Goal: Find specific page/section: Find specific page/section

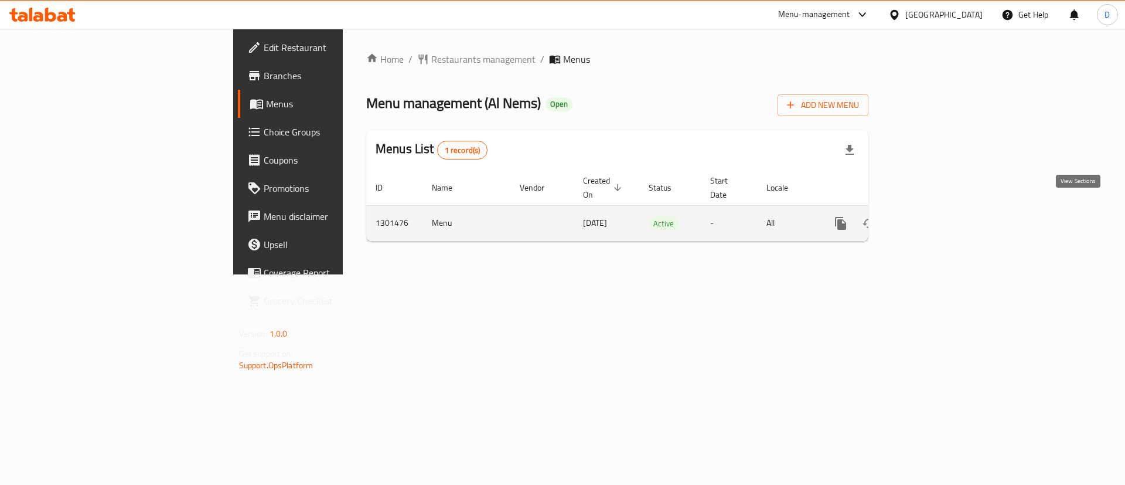
click at [940, 213] on link "enhanced table" at bounding box center [925, 223] width 28 height 28
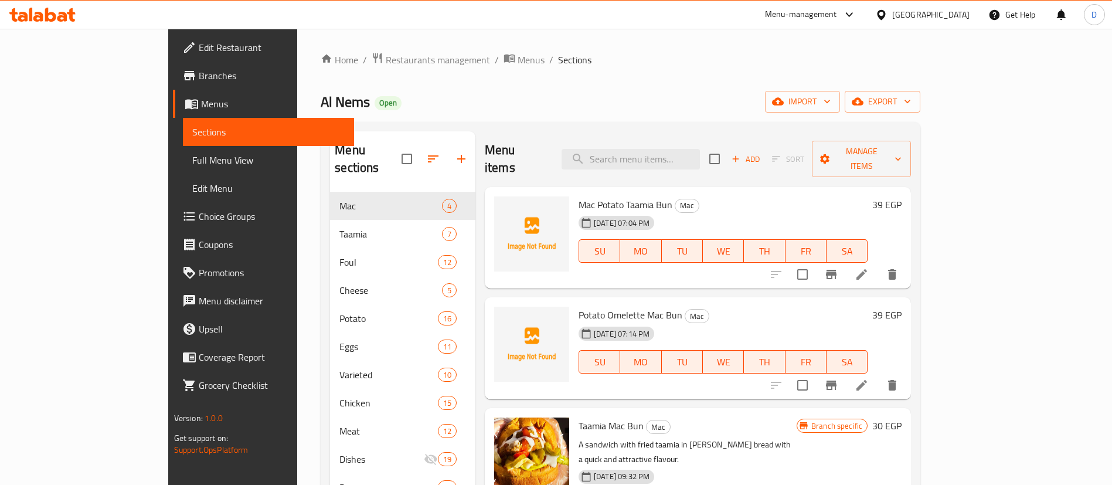
click at [578, 196] on span "Mac Potato Taamia Bun" at bounding box center [625, 205] width 94 height 18
copy h6 "Mac Potato Taamia Bun"
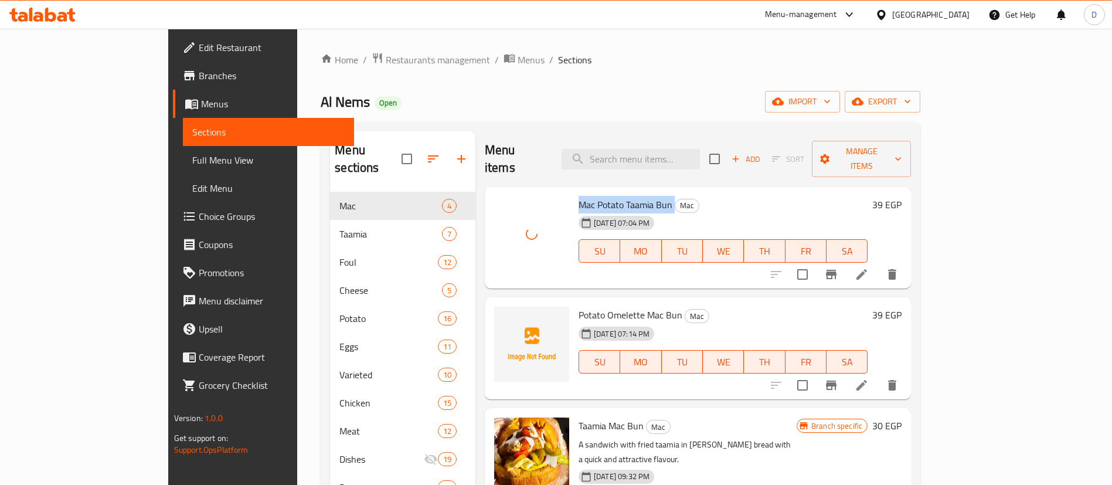
click at [590, 306] on span "Potato Omelette Mac Bun" at bounding box center [630, 315] width 104 height 18
copy h6 "Potato Omelette Mac Bun"
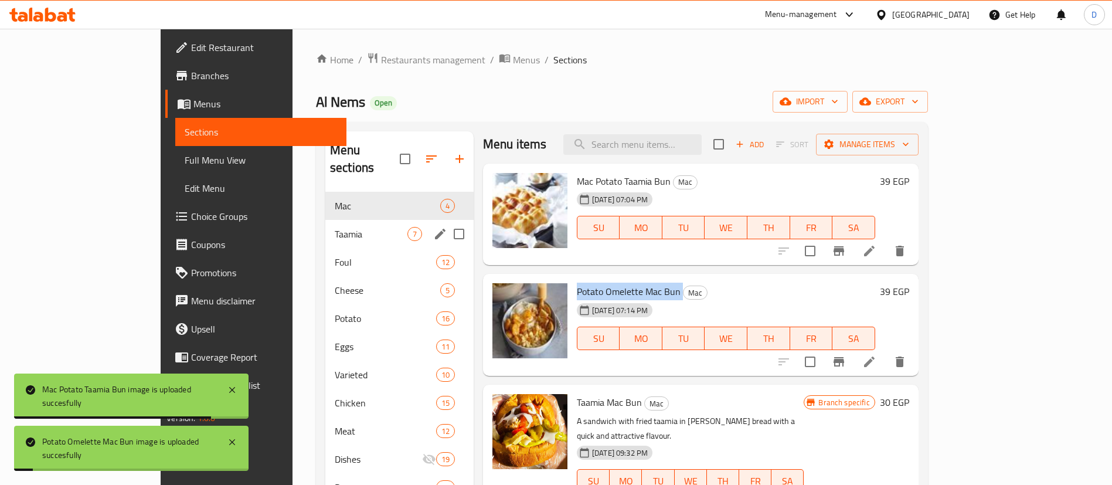
click at [335, 227] on span "Taamia" at bounding box center [371, 234] width 73 height 14
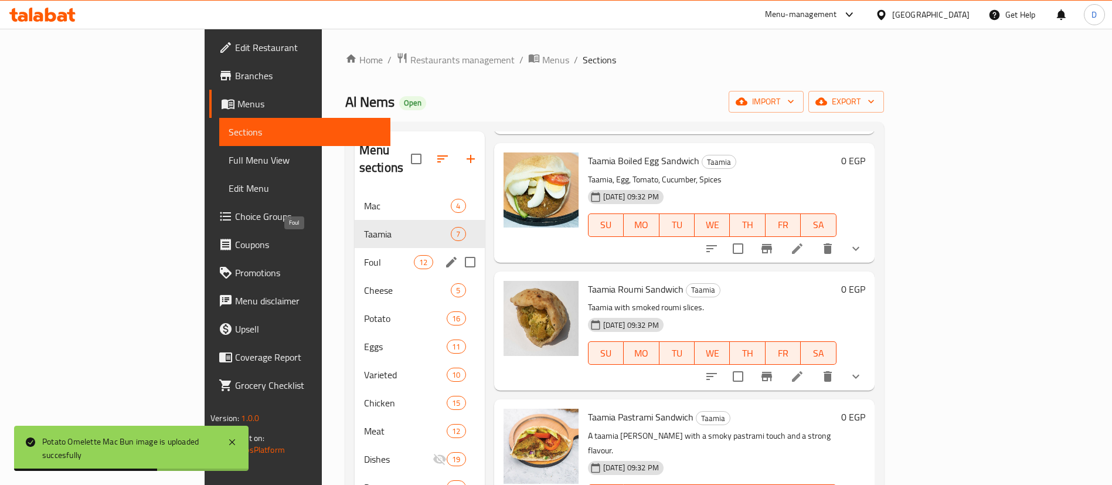
click at [364, 255] on span "Foul" at bounding box center [389, 262] width 50 height 14
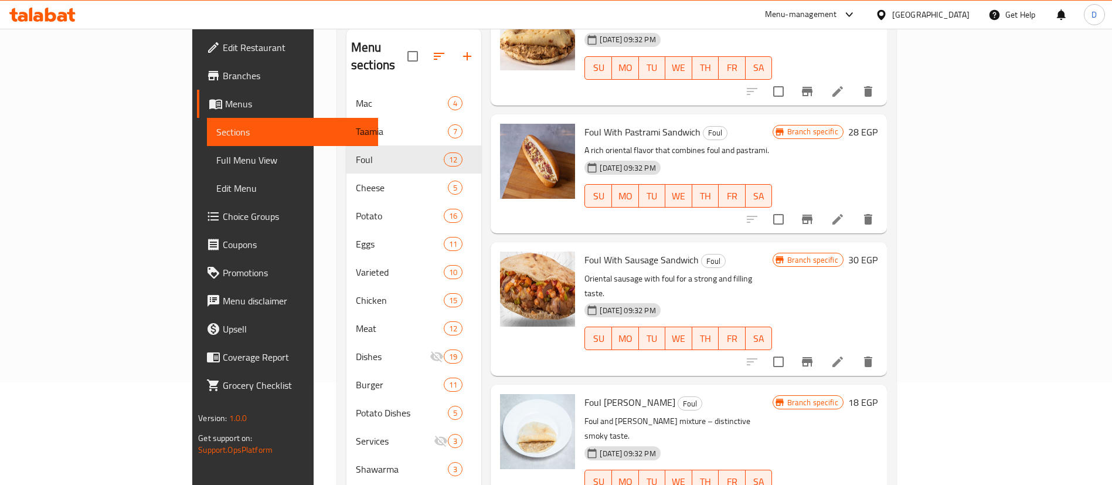
scroll to position [177, 0]
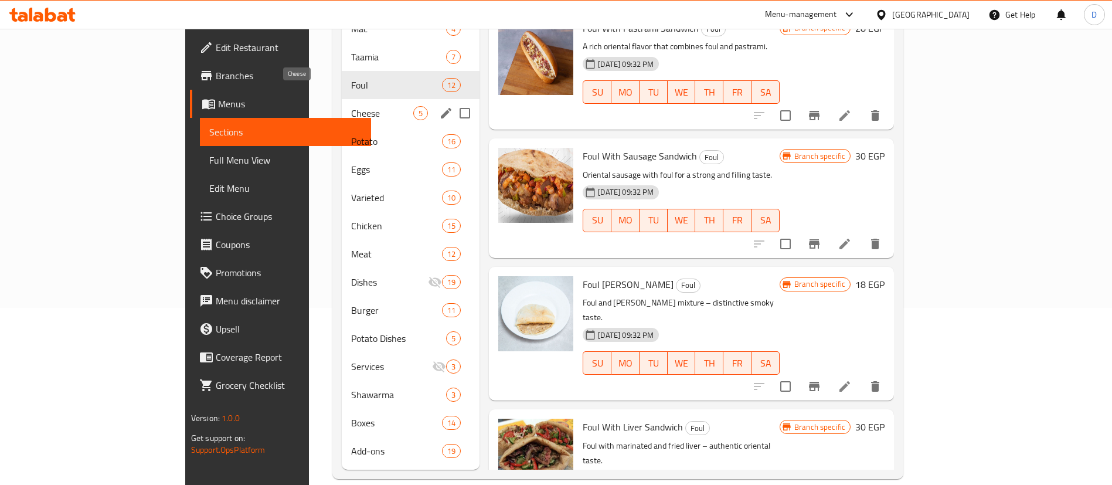
click at [351, 106] on span "Cheese" at bounding box center [382, 113] width 62 height 14
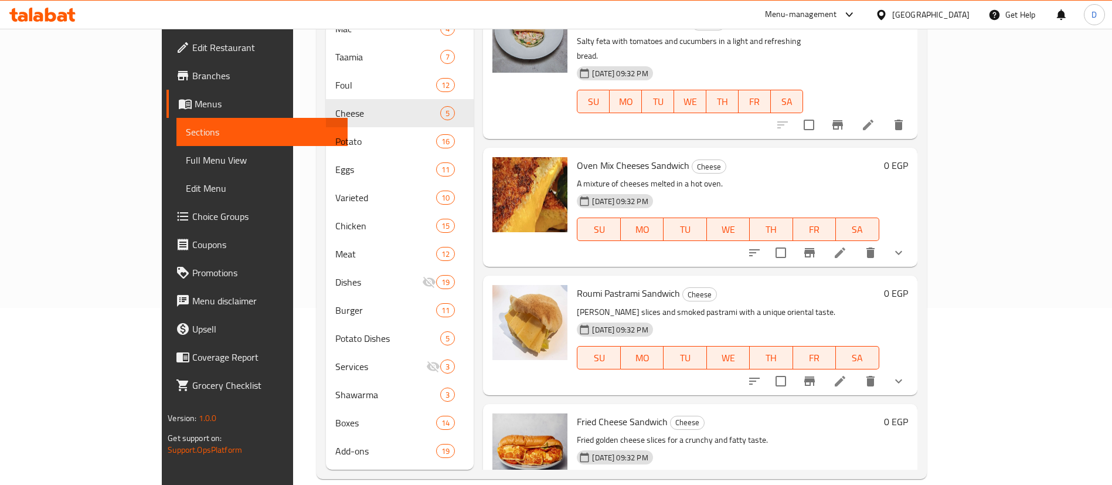
scroll to position [154, 0]
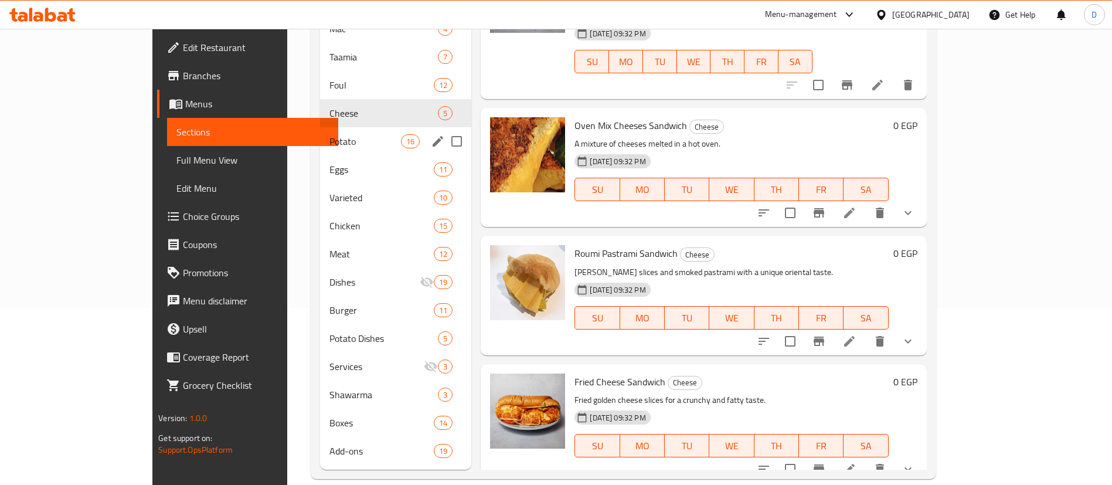
click at [320, 127] on div "Potato 16" at bounding box center [396, 141] width 152 height 28
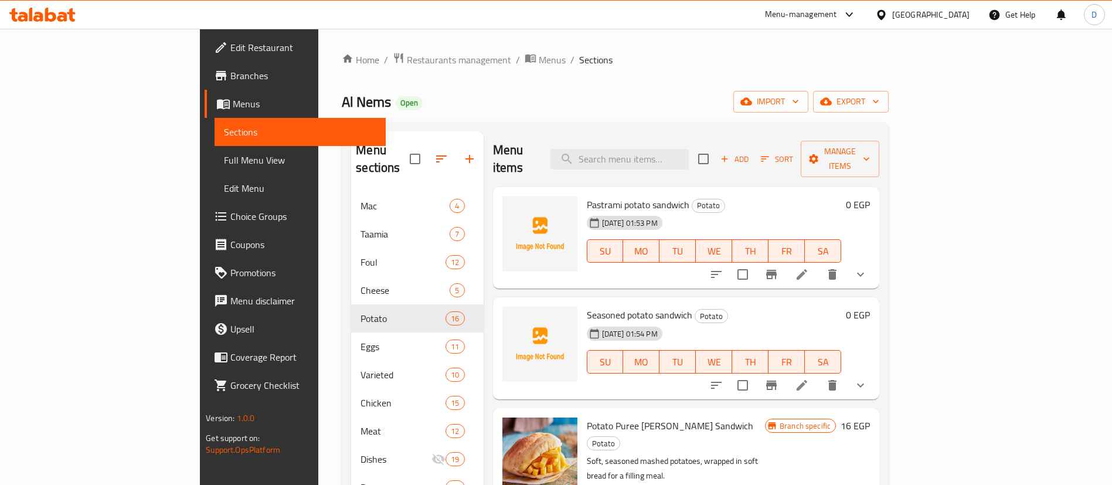
click at [582, 211] on div "[DATE] 01:53 PM" at bounding box center [615, 222] width 66 height 23
click at [588, 196] on span "Pastrami potato sandwich" at bounding box center [638, 205] width 103 height 18
copy h6 "Pastrami potato sandwich"
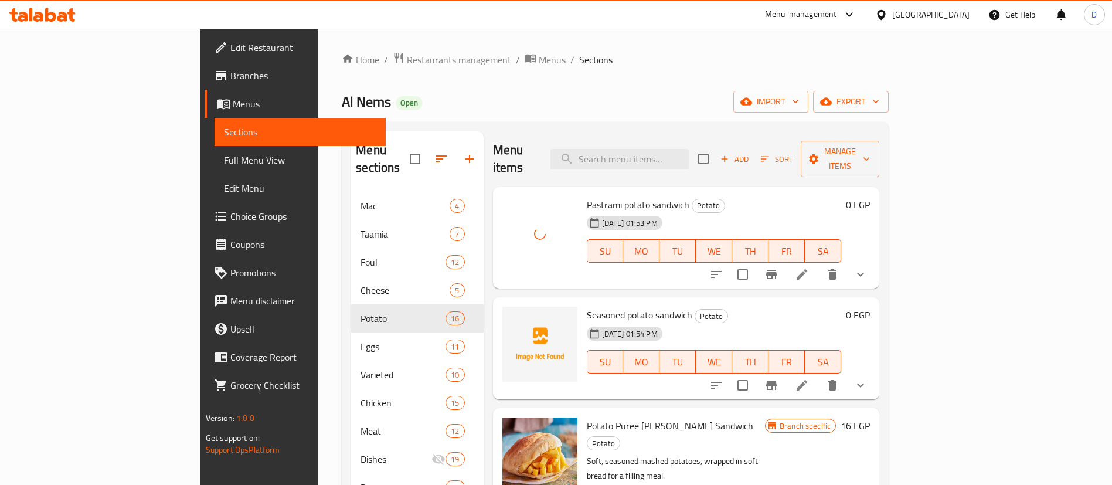
click at [582, 322] on div "[DATE] 01:54 PM" at bounding box center [615, 333] width 66 height 23
click at [587, 306] on span "Seasoned potato sandwich" at bounding box center [639, 315] width 105 height 18
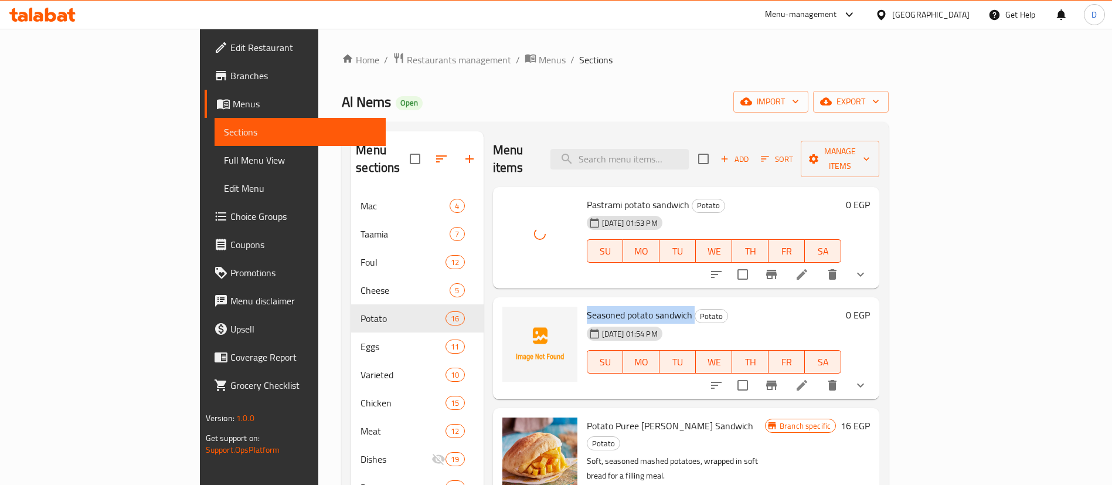
click at [587, 306] on span "Seasoned potato sandwich" at bounding box center [639, 315] width 105 height 18
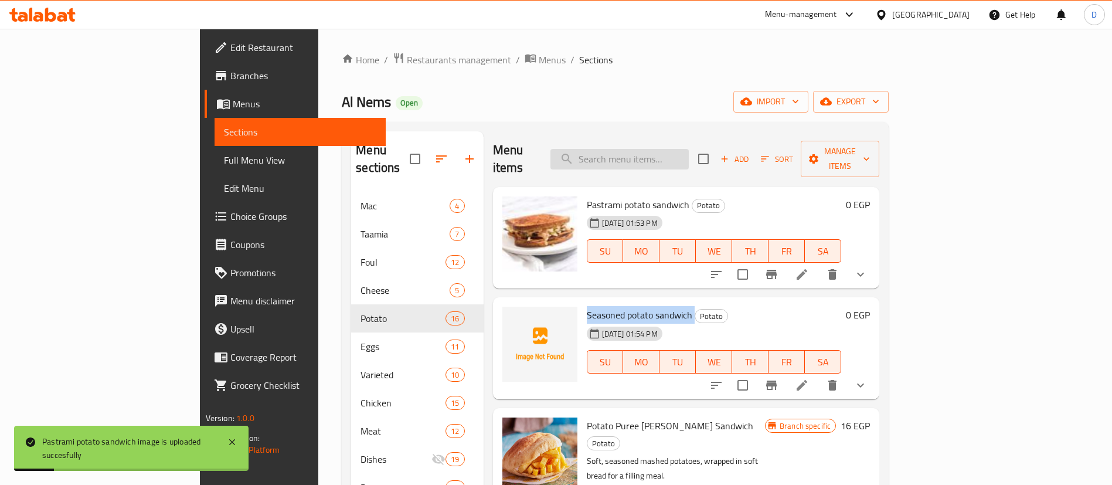
copy h6 "Seasoned potato sandwich"
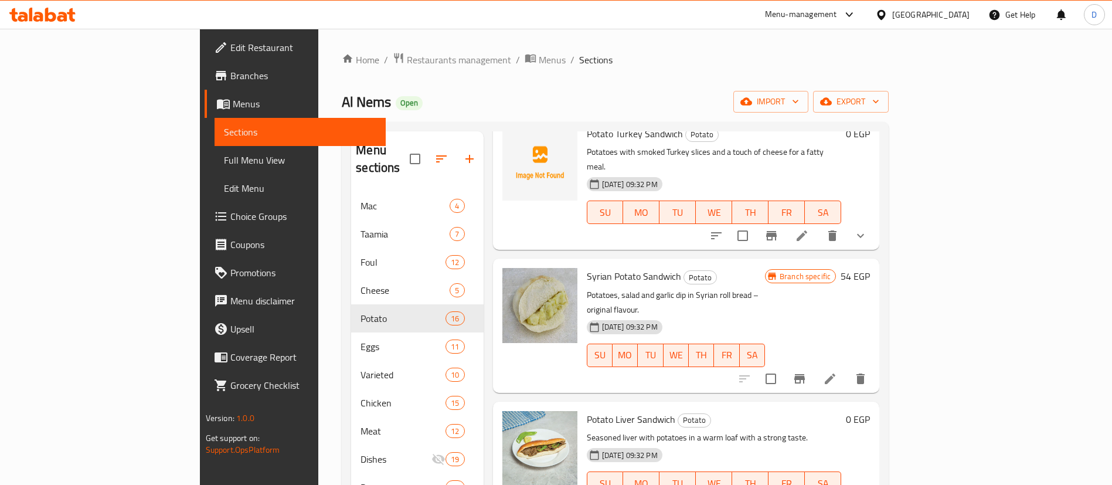
scroll to position [967, 0]
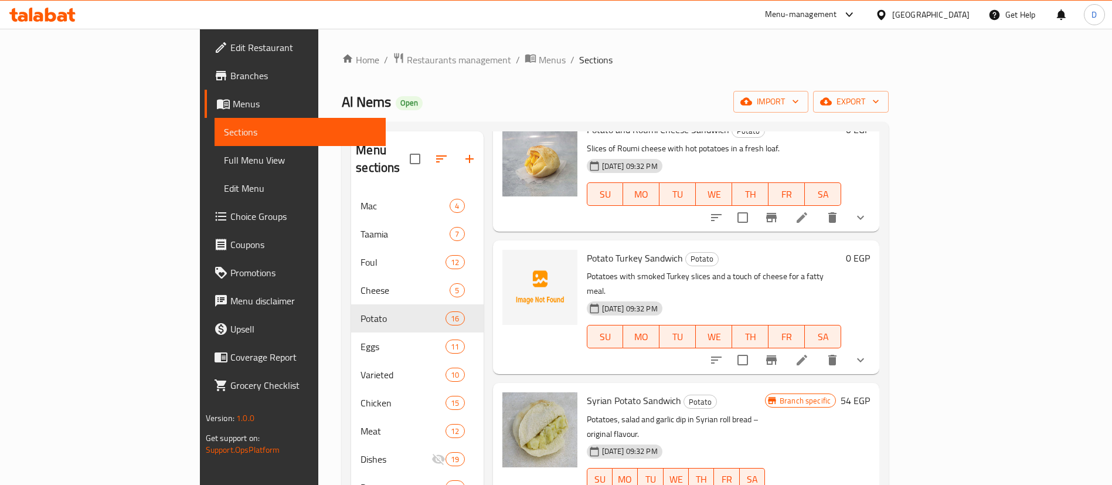
click at [594, 249] on span "Potato Turkey Sandwich" at bounding box center [635, 258] width 96 height 18
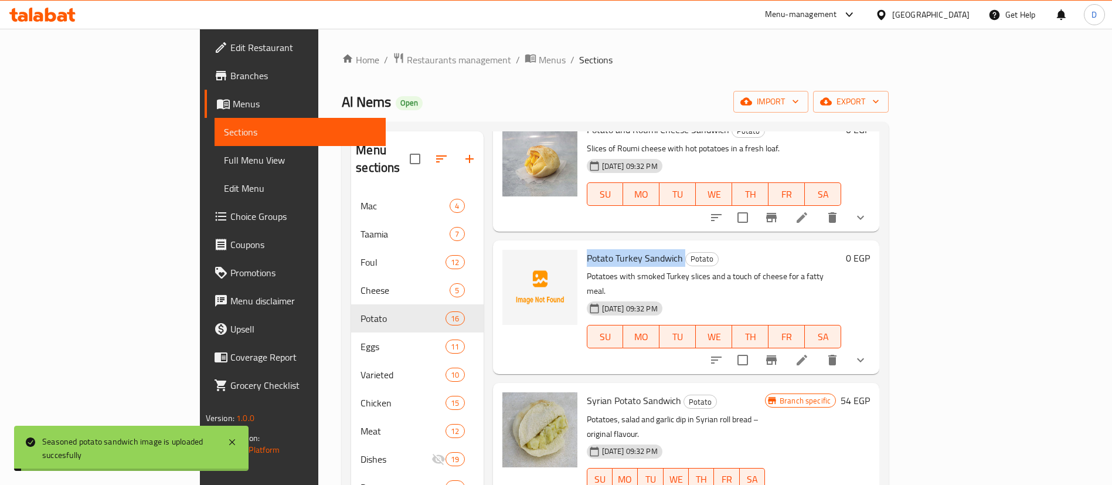
click at [594, 249] on span "Potato Turkey Sandwich" at bounding box center [635, 258] width 96 height 18
copy h6 "Potato Turkey Sandwich"
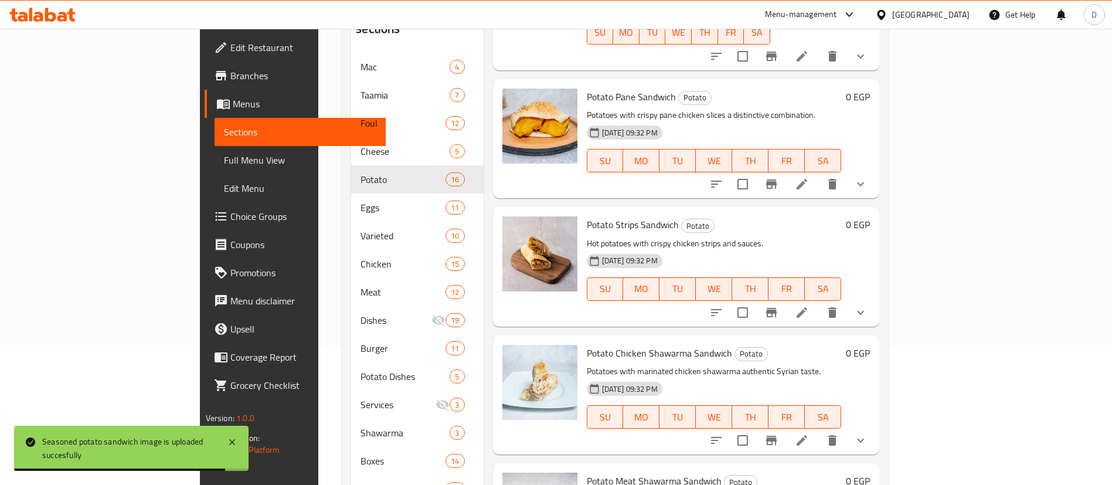
scroll to position [177, 0]
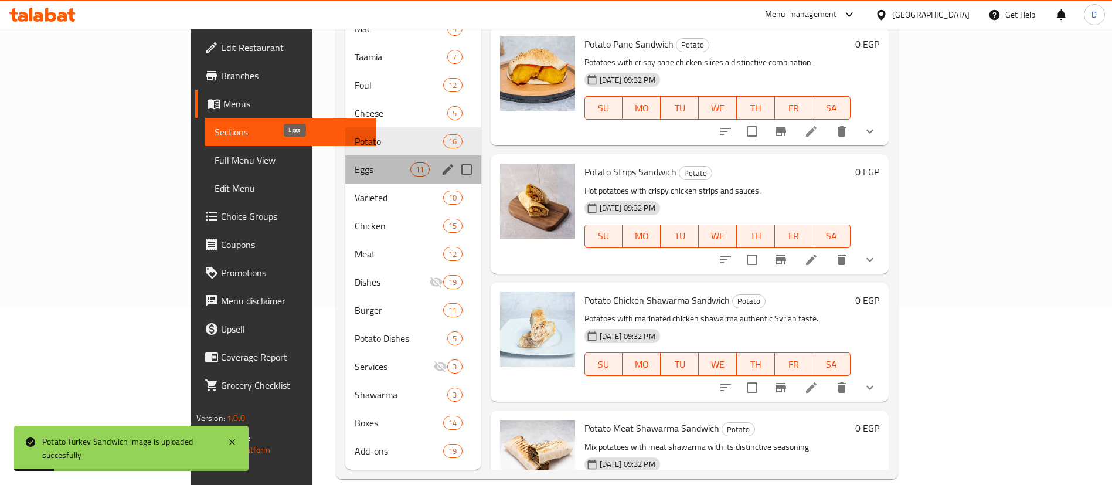
click at [355, 162] on span "Eggs" at bounding box center [383, 169] width 56 height 14
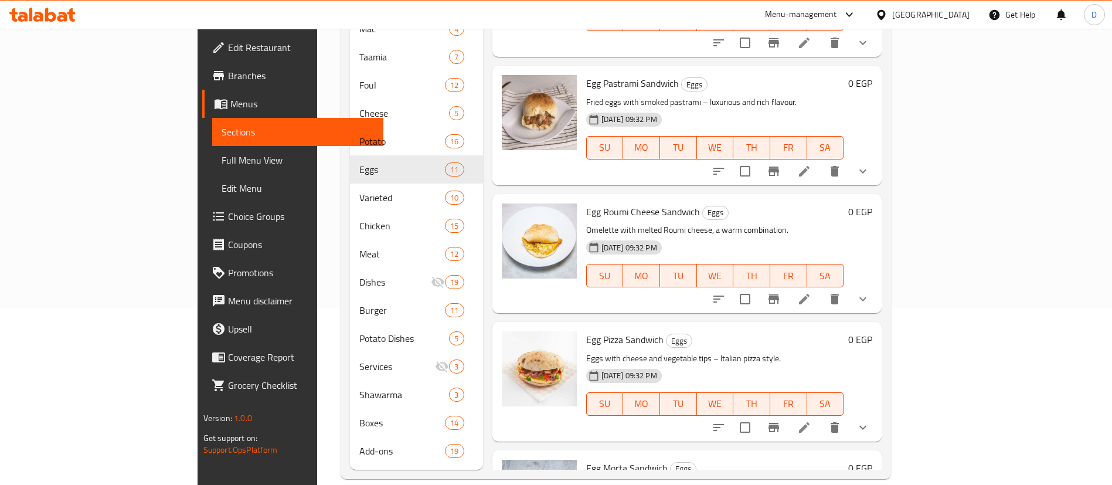
scroll to position [352, 0]
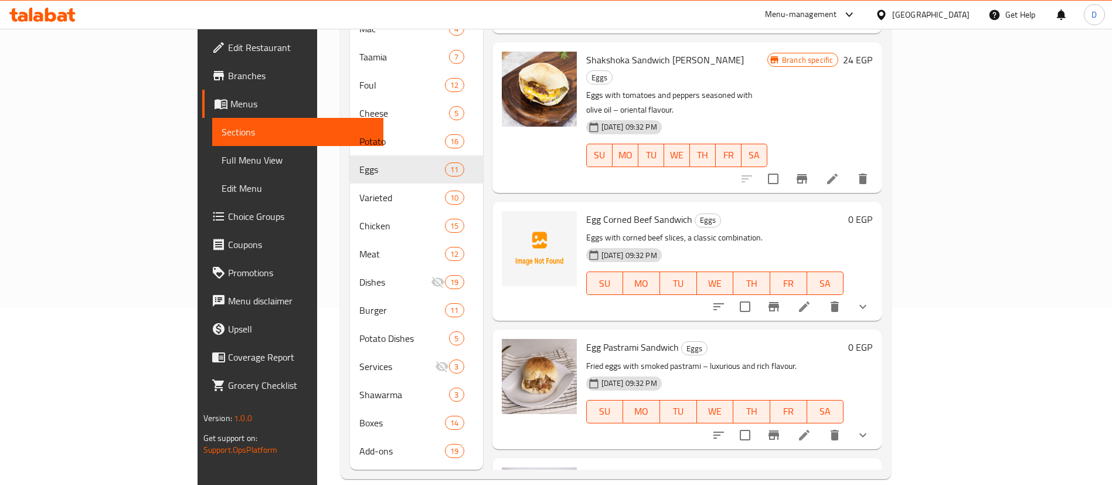
click at [586, 210] on span "Egg Corned Beef Sandwich" at bounding box center [639, 219] width 106 height 18
copy h6 "Egg Corned Beef Sandwich"
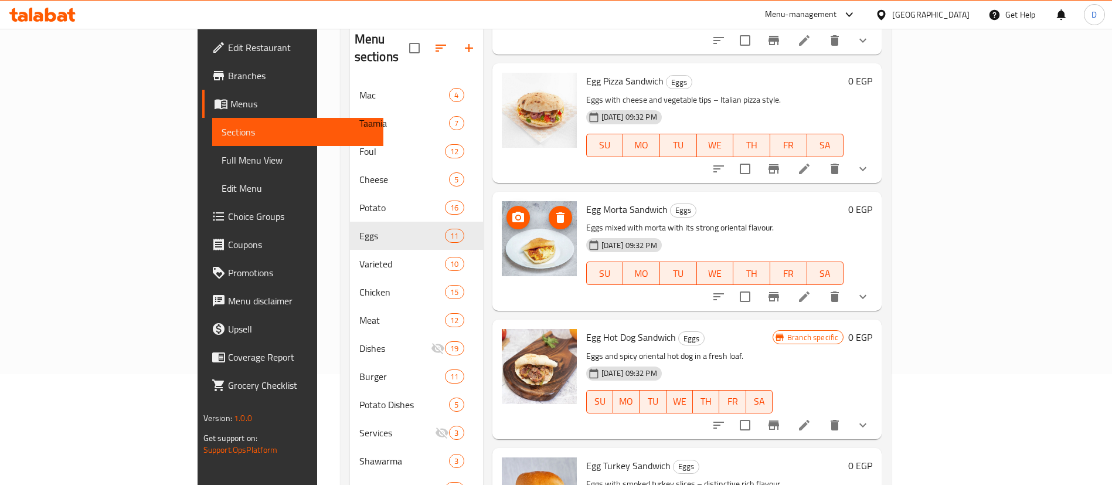
scroll to position [177, 0]
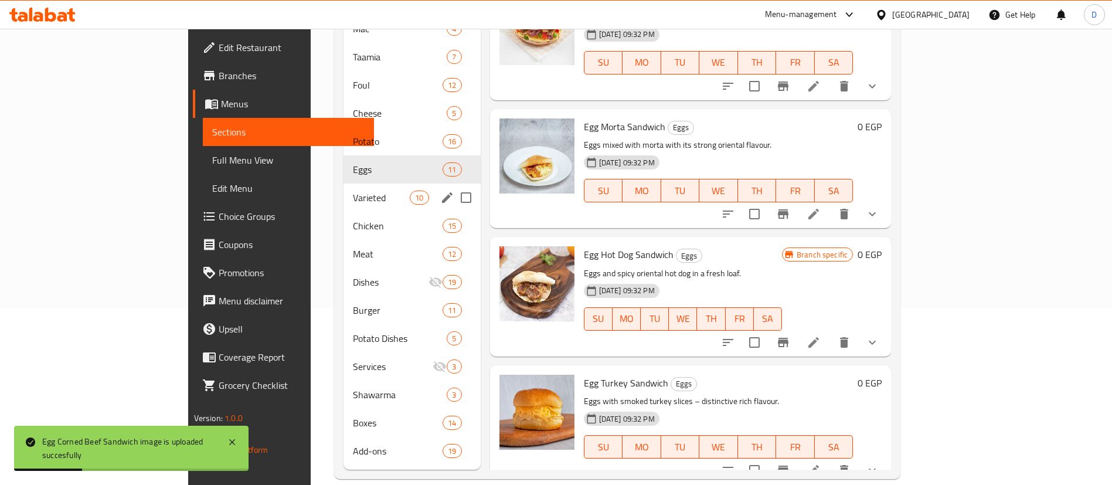
click at [343, 183] on div "Varieted 10" at bounding box center [411, 197] width 137 height 28
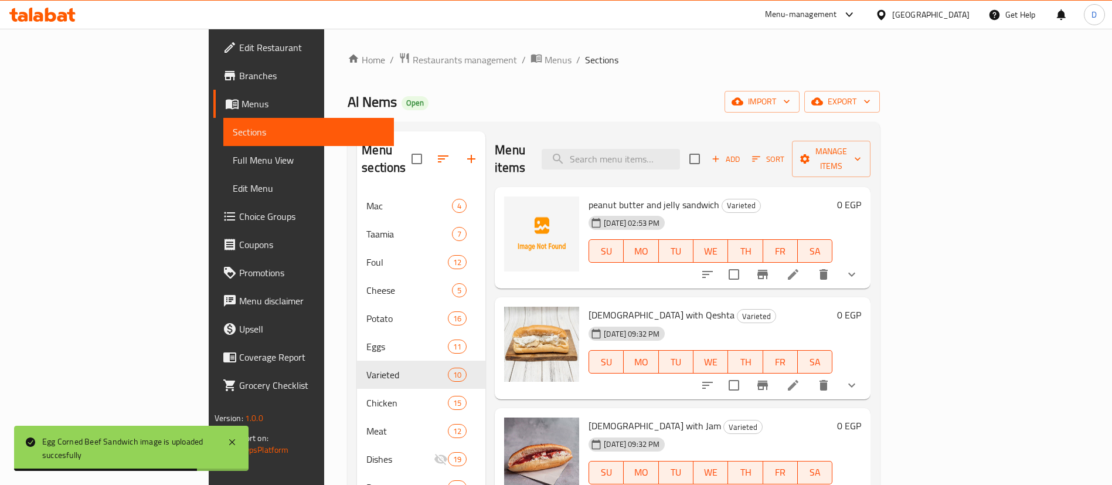
click at [597, 196] on span "peanut butter and jelly sandwich" at bounding box center [653, 205] width 131 height 18
copy h6 "peanut butter and jelly sandwich"
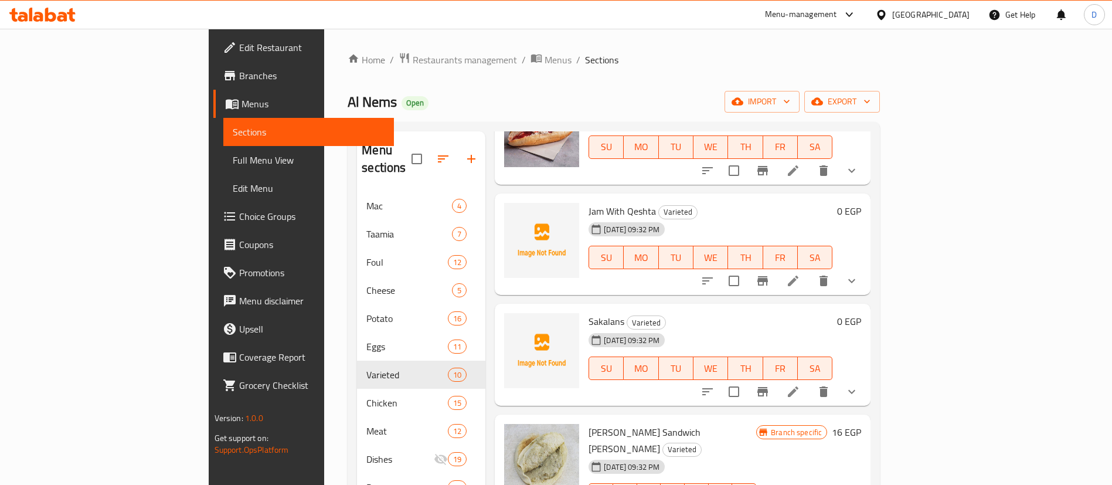
scroll to position [352, 0]
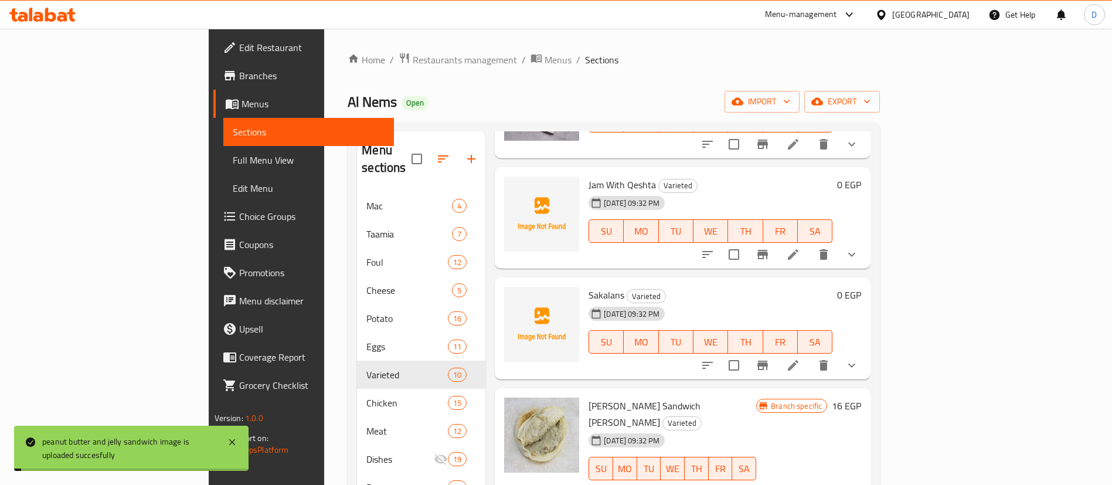
click at [588, 176] on span "Jam With Qeshta" at bounding box center [621, 185] width 67 height 18
copy h6 "Jam With Qeshta"
click at [588, 286] on span "Sakalans" at bounding box center [606, 295] width 36 height 18
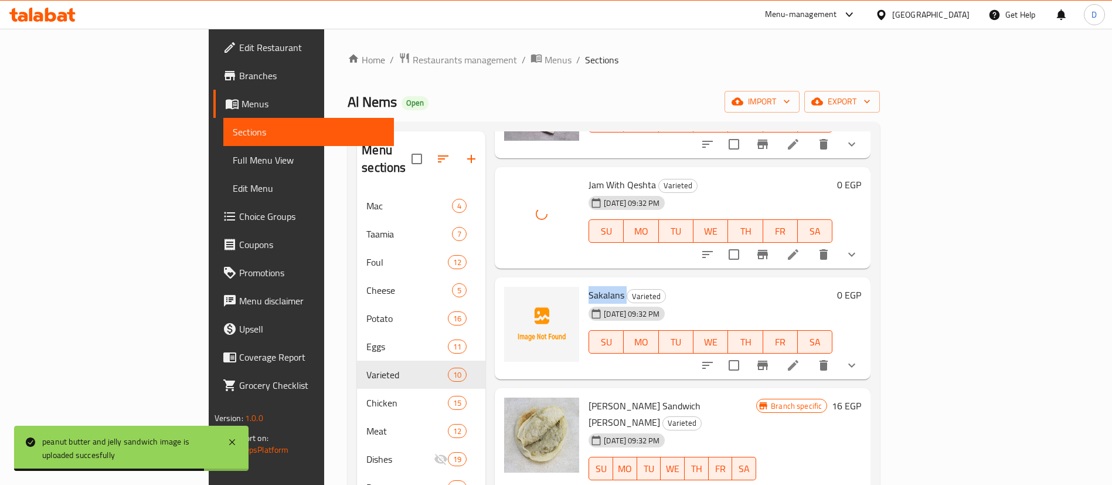
click at [588, 286] on span "Sakalans" at bounding box center [606, 295] width 36 height 18
copy h6 "Sakalans"
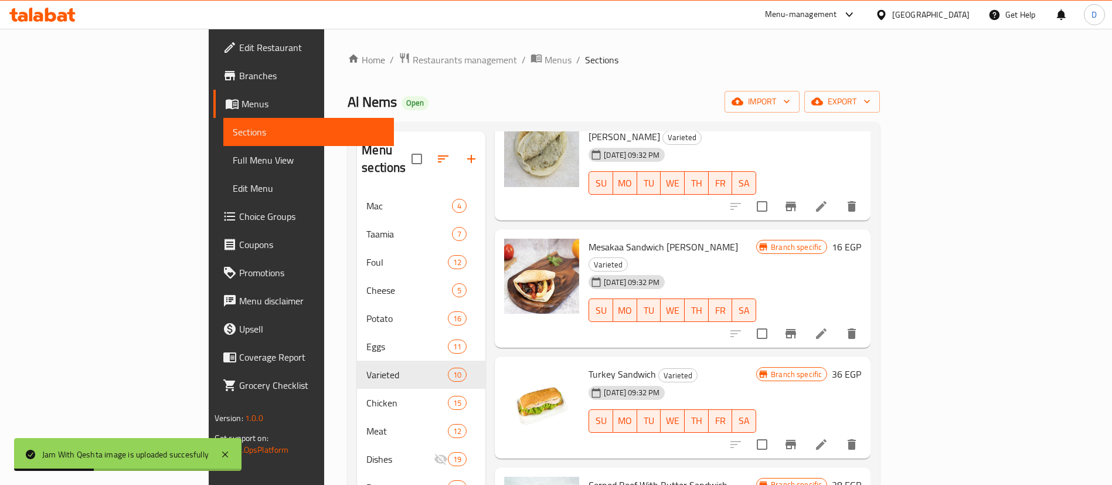
scroll to position [177, 0]
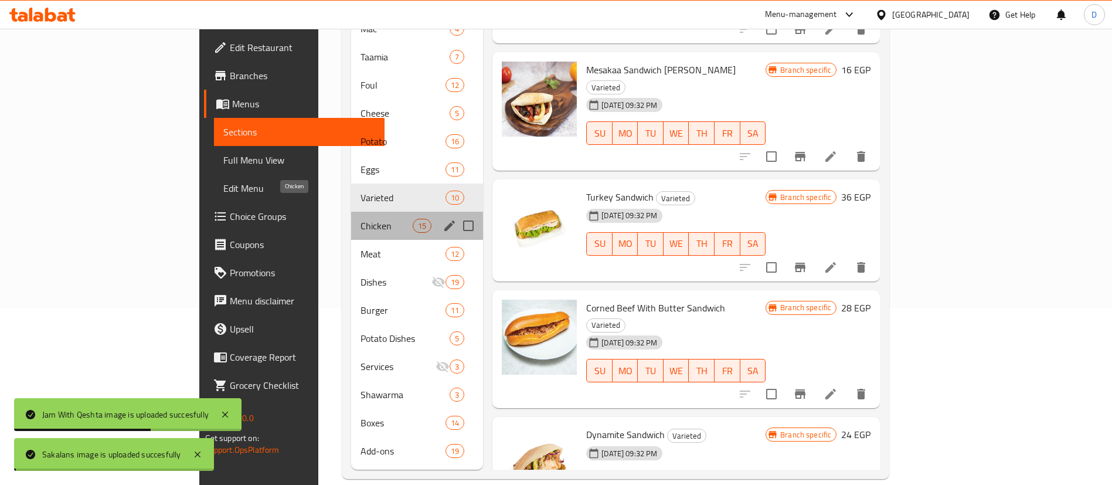
click at [360, 219] on span "Chicken" at bounding box center [386, 226] width 52 height 14
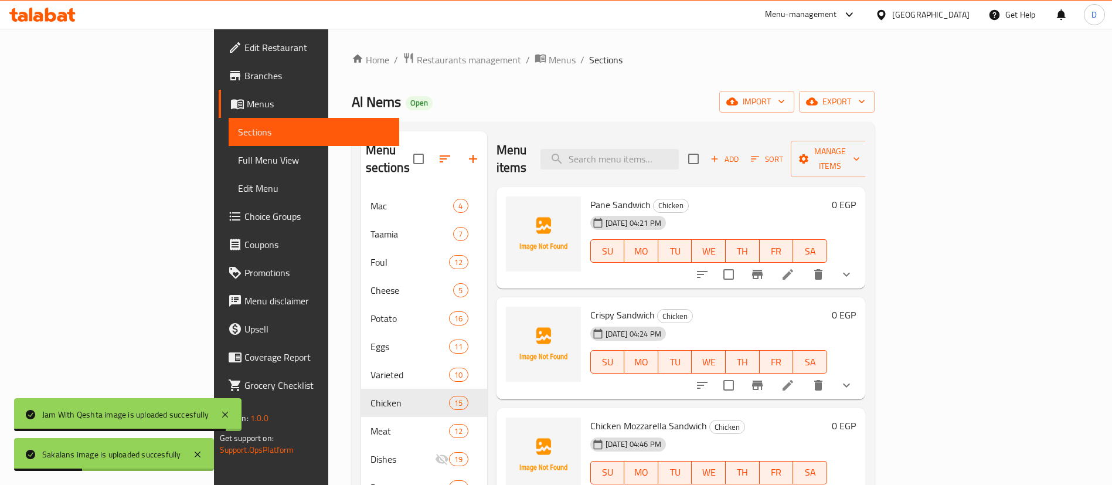
click at [590, 196] on span "Pane Sandwich" at bounding box center [620, 205] width 60 height 18
copy h6 "Pane Sandwich"
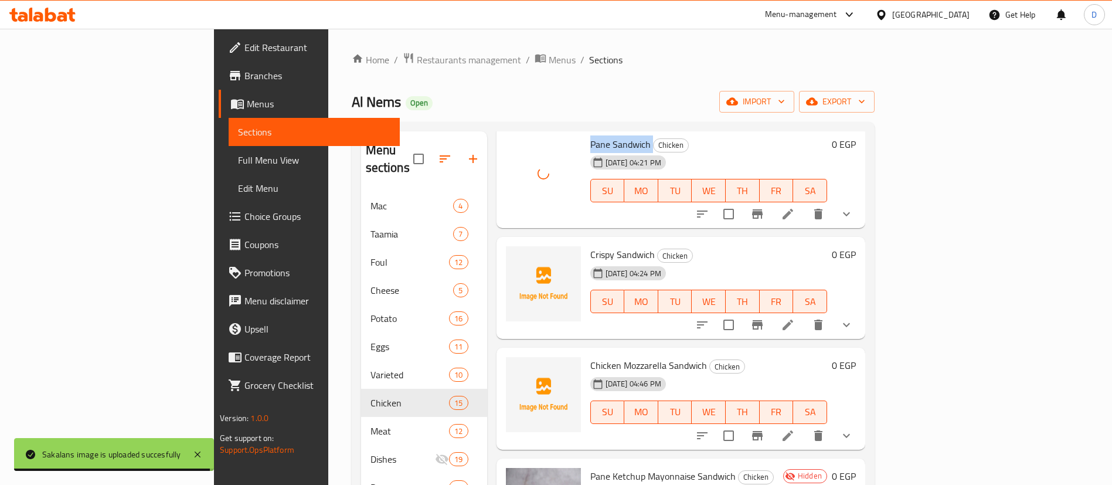
scroll to position [88, 0]
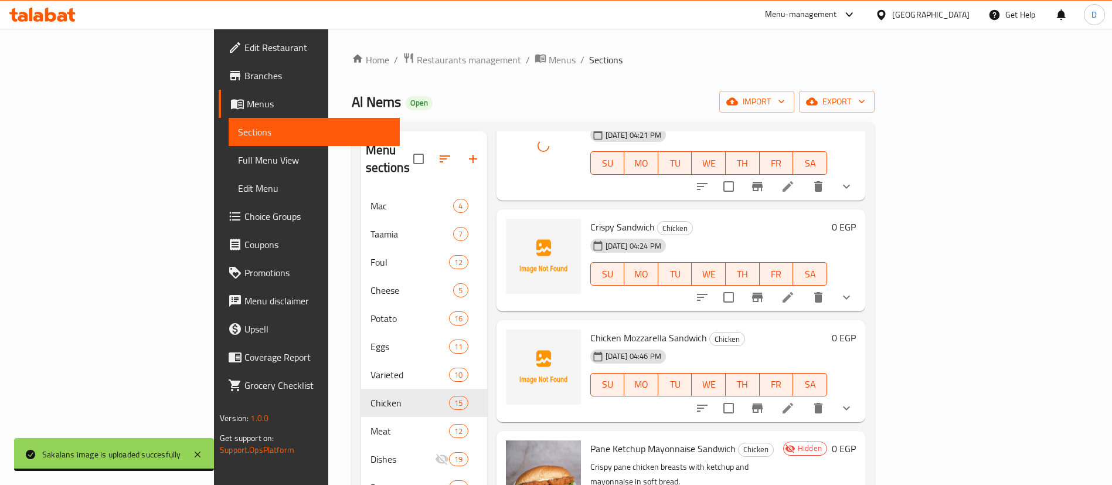
click at [590, 218] on span "Crispy Sandwich" at bounding box center [622, 227] width 64 height 18
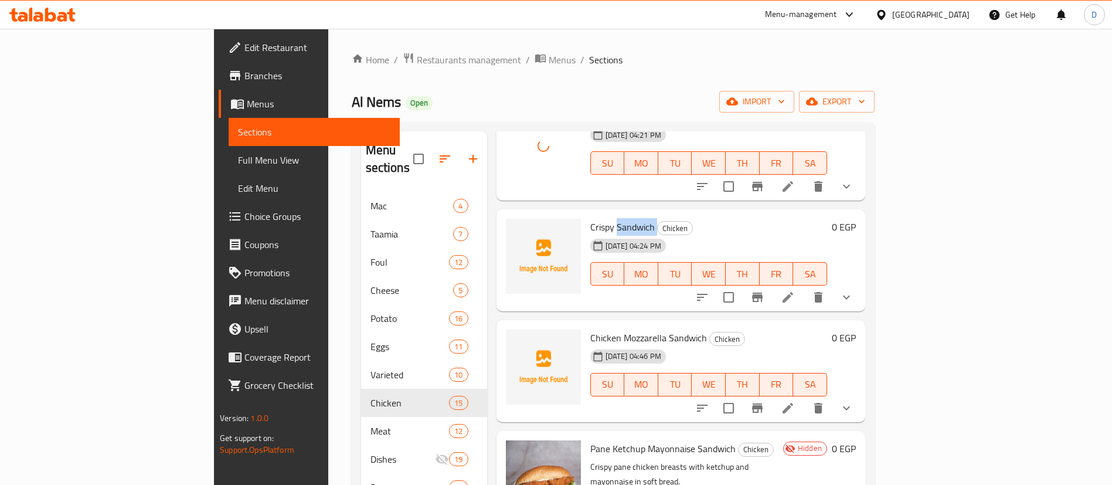
click at [590, 218] on span "Crispy Sandwich" at bounding box center [622, 227] width 64 height 18
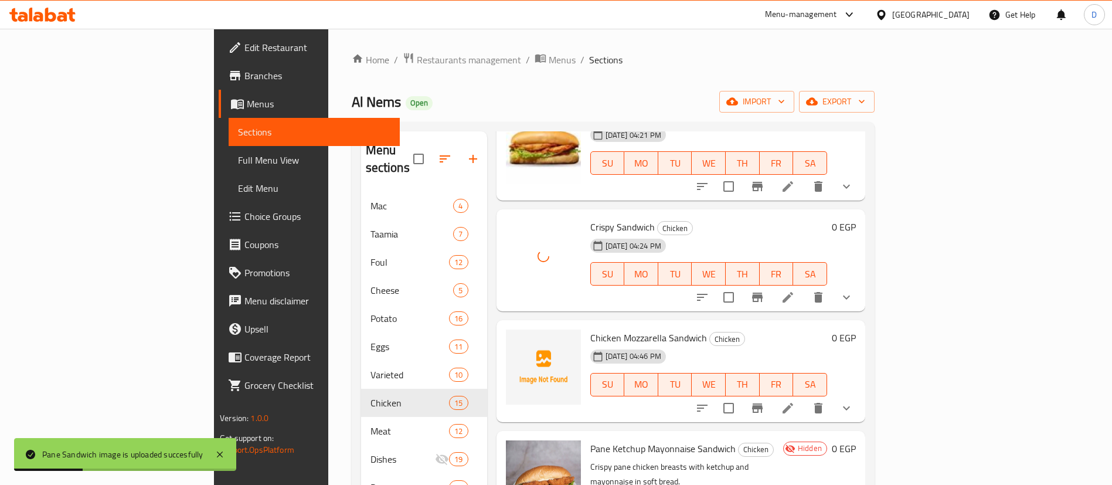
click at [590, 329] on span "Chicken Mozzarella Sandwich" at bounding box center [648, 338] width 117 height 18
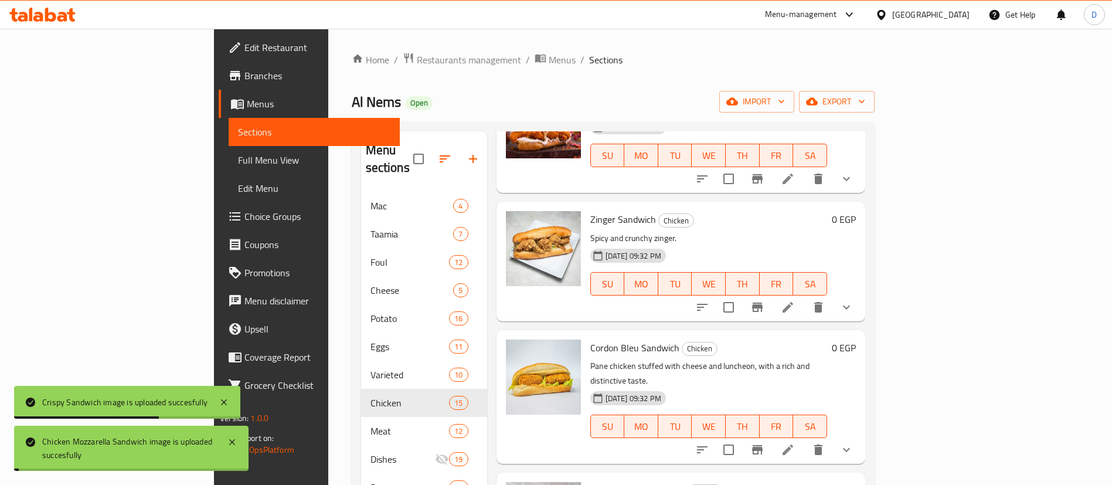
scroll to position [177, 0]
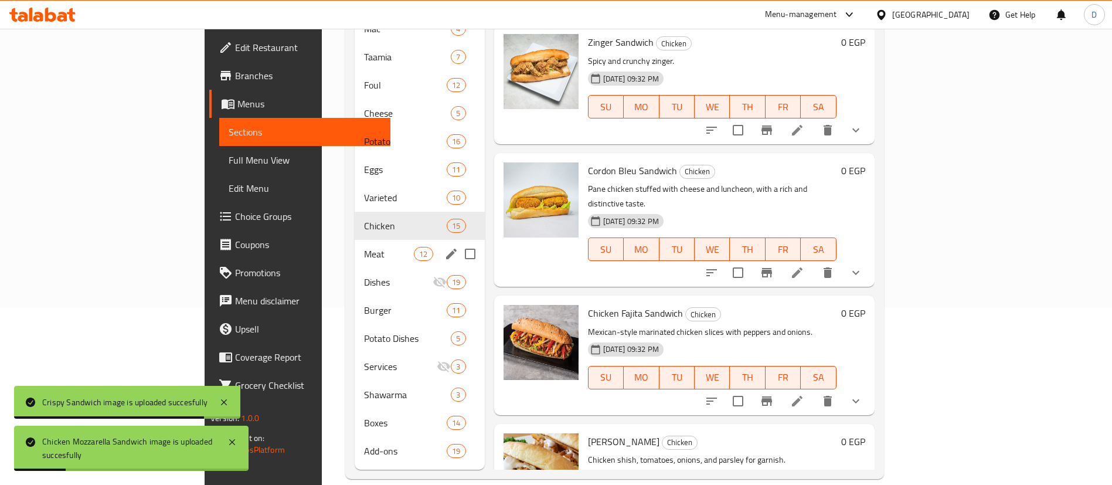
click at [364, 247] on span "Meat" at bounding box center [389, 254] width 50 height 14
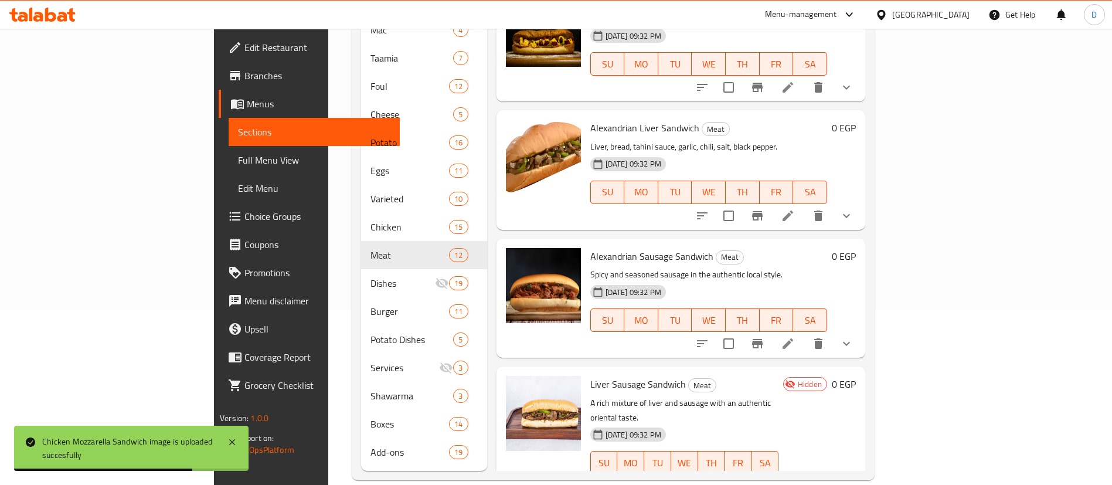
scroll to position [177, 0]
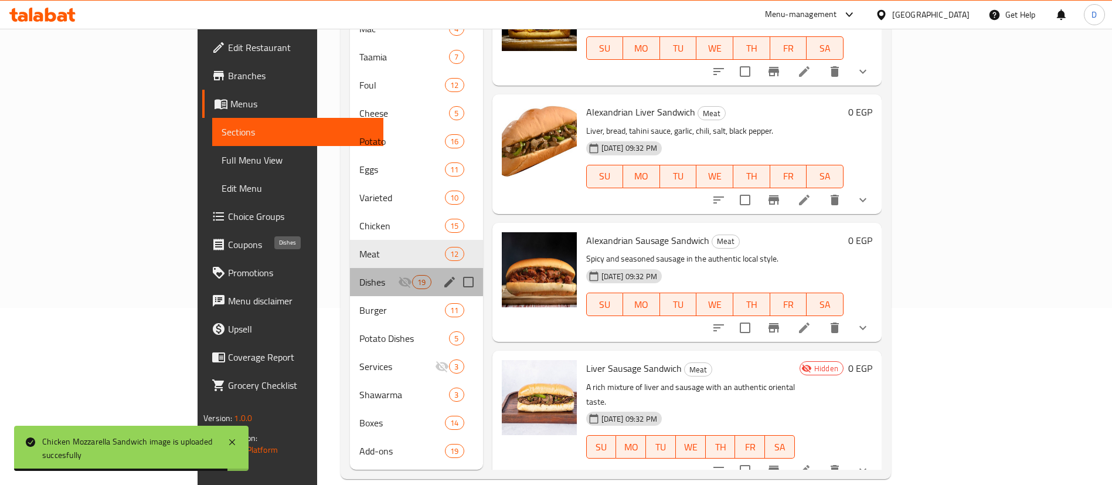
click at [359, 275] on span "Dishes" at bounding box center [378, 282] width 39 height 14
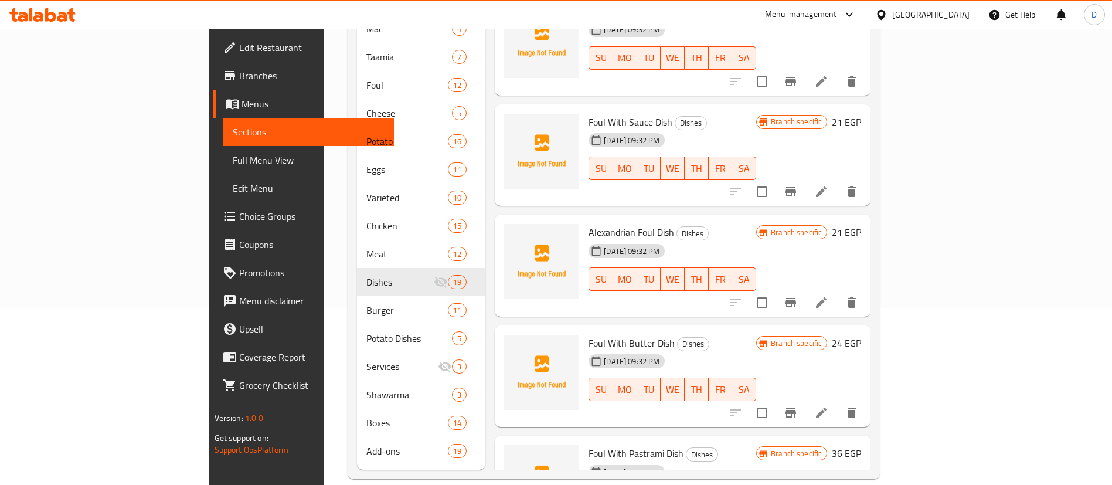
scroll to position [101, 0]
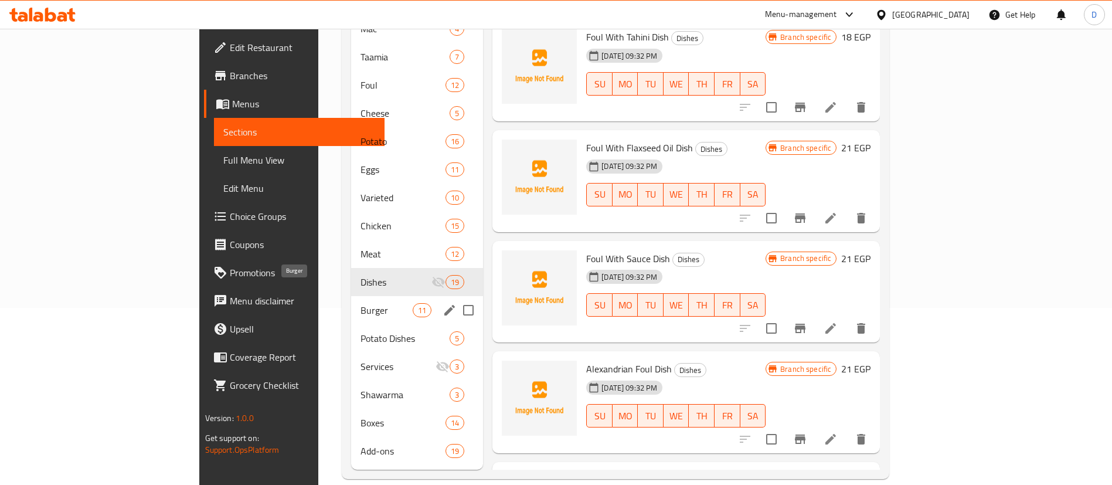
click at [360, 303] on span "Burger" at bounding box center [386, 310] width 52 height 14
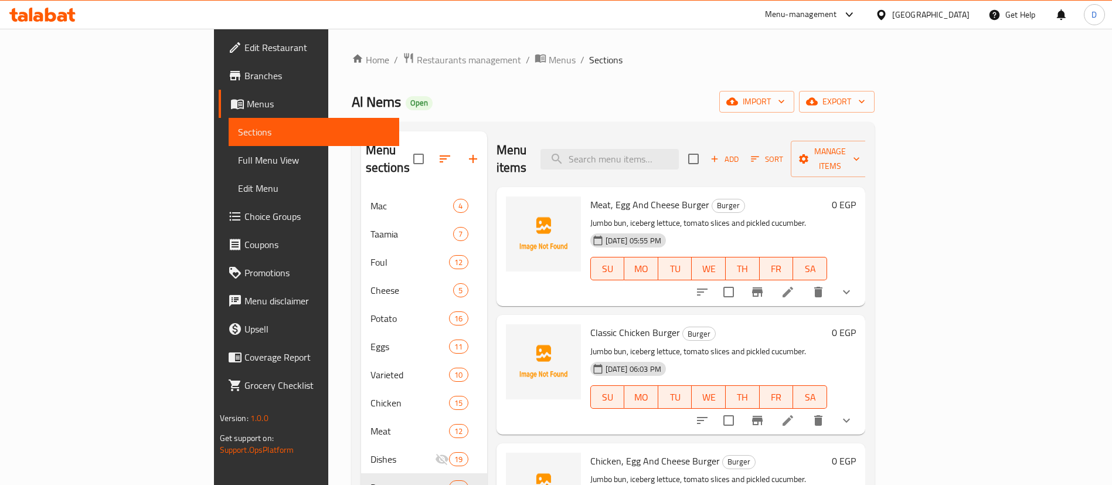
click at [593, 196] on span "Meat, Egg And Cheese Burger" at bounding box center [649, 205] width 119 height 18
click at [597, 196] on span "Meat, Egg And Cheese Burger" at bounding box center [649, 205] width 119 height 18
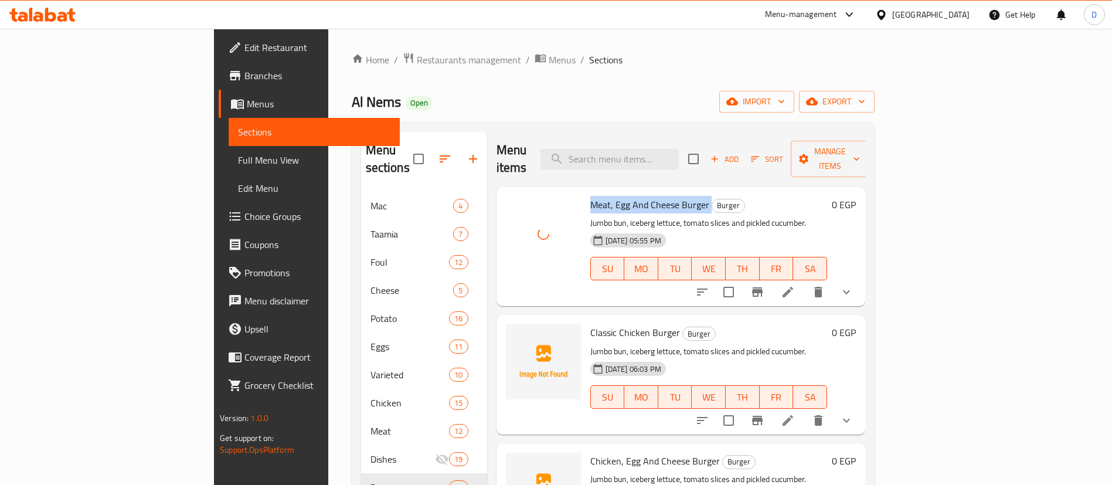
click at [590, 324] on span "Classic Chicken Burger" at bounding box center [635, 333] width 90 height 18
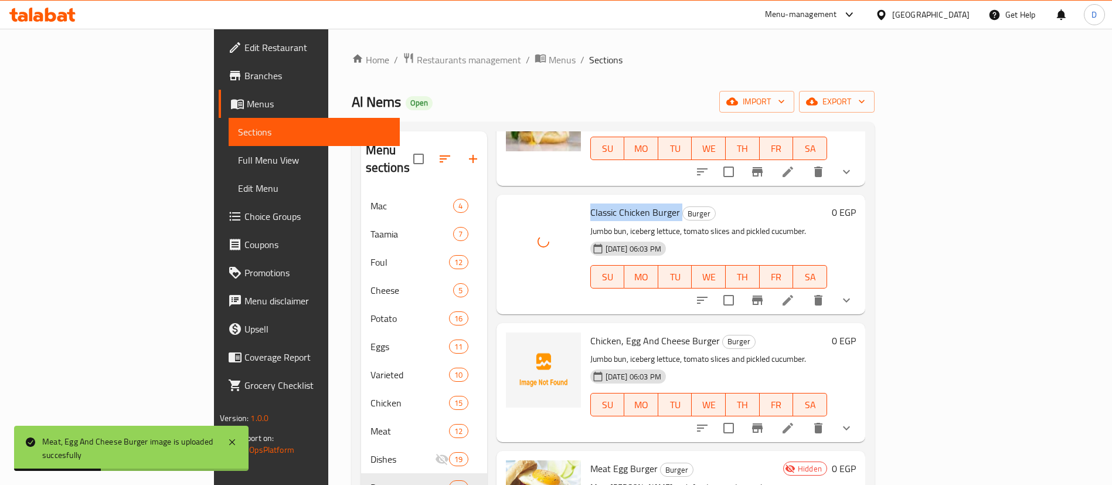
scroll to position [176, 0]
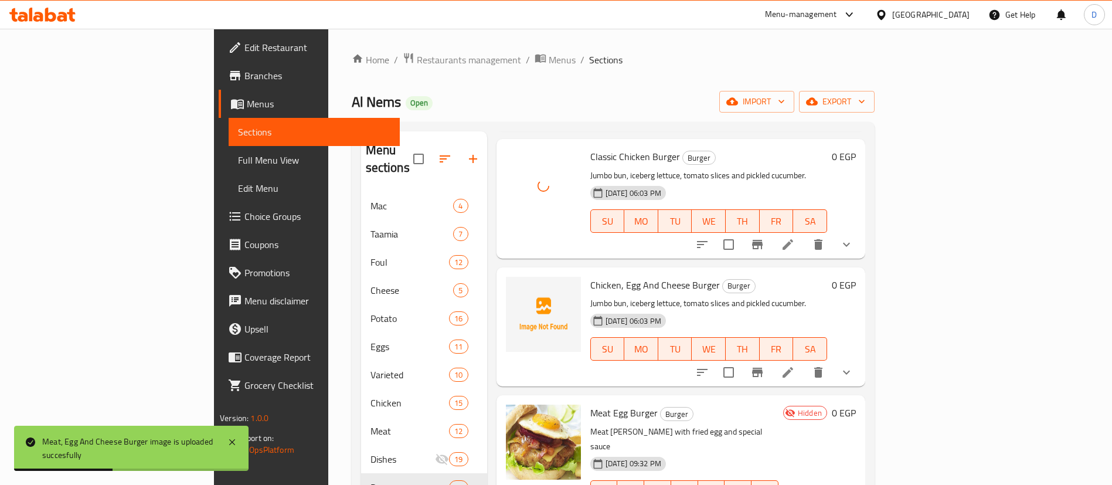
click at [590, 276] on span "Chicken, Egg And Cheese Burger" at bounding box center [655, 285] width 130 height 18
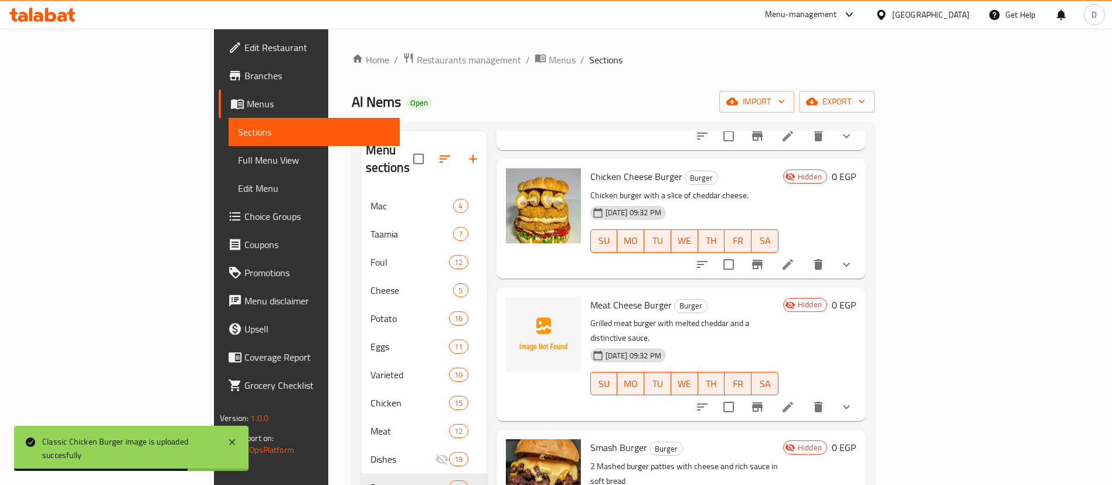
scroll to position [940, 0]
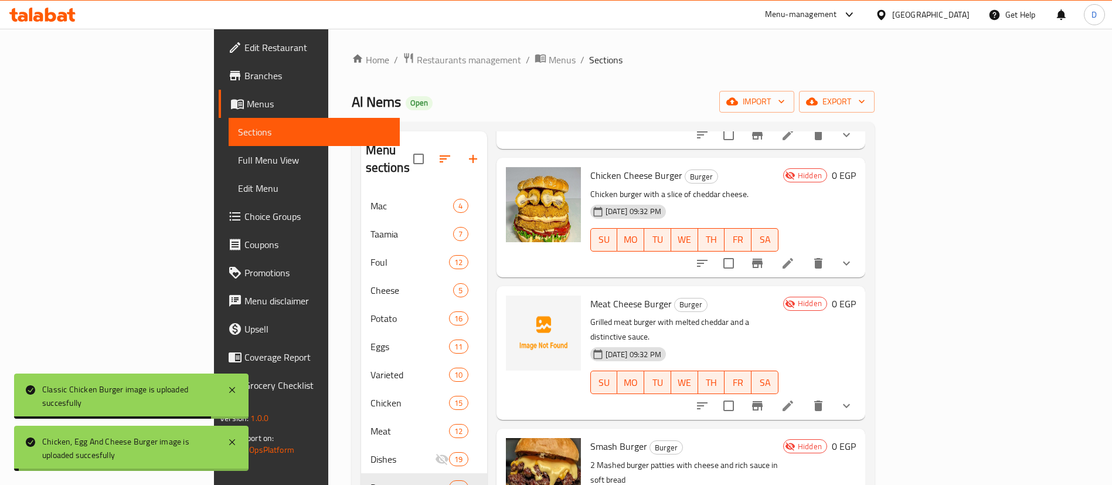
click at [590, 295] on span "Meat Cheese Burger" at bounding box center [630, 304] width 81 height 18
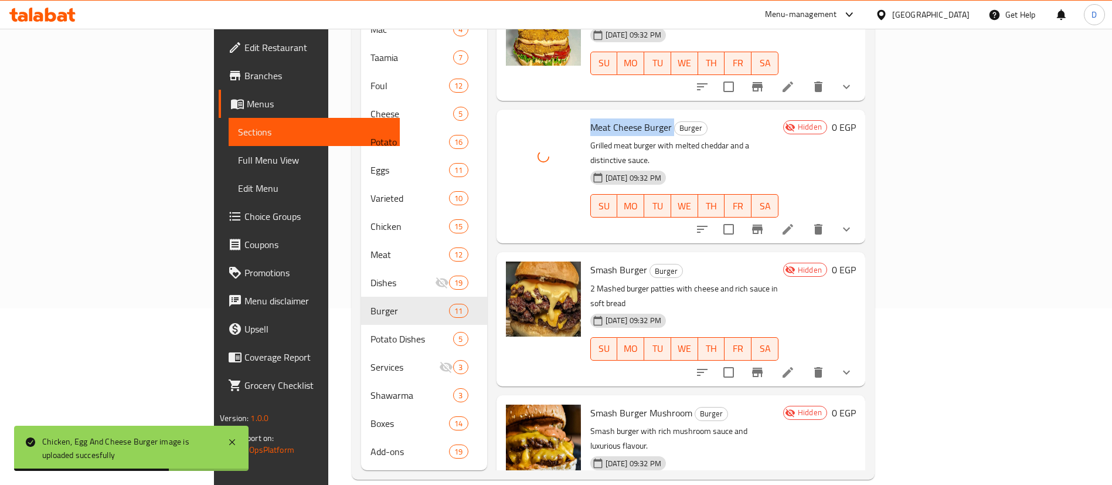
scroll to position [177, 0]
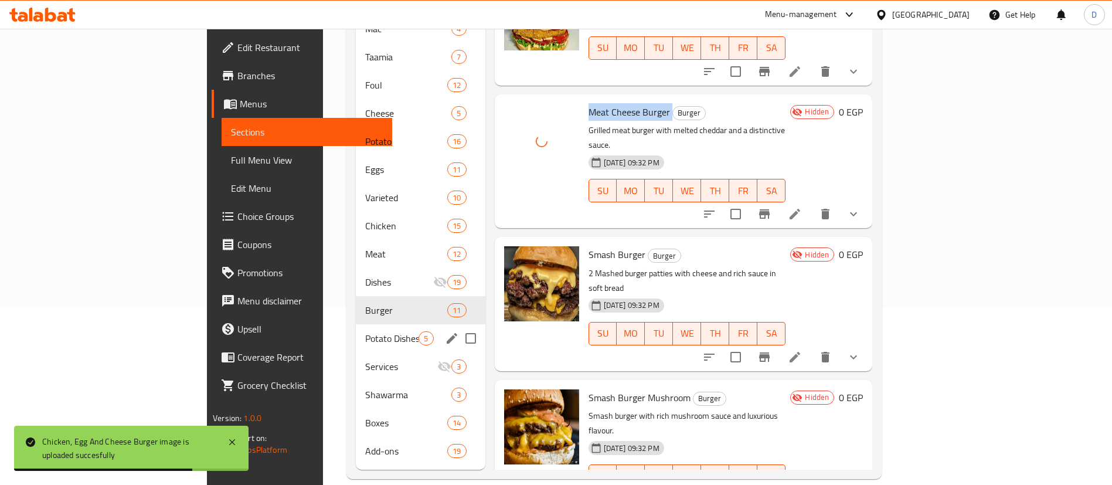
click at [365, 331] on span "Potato Dishes" at bounding box center [391, 338] width 53 height 14
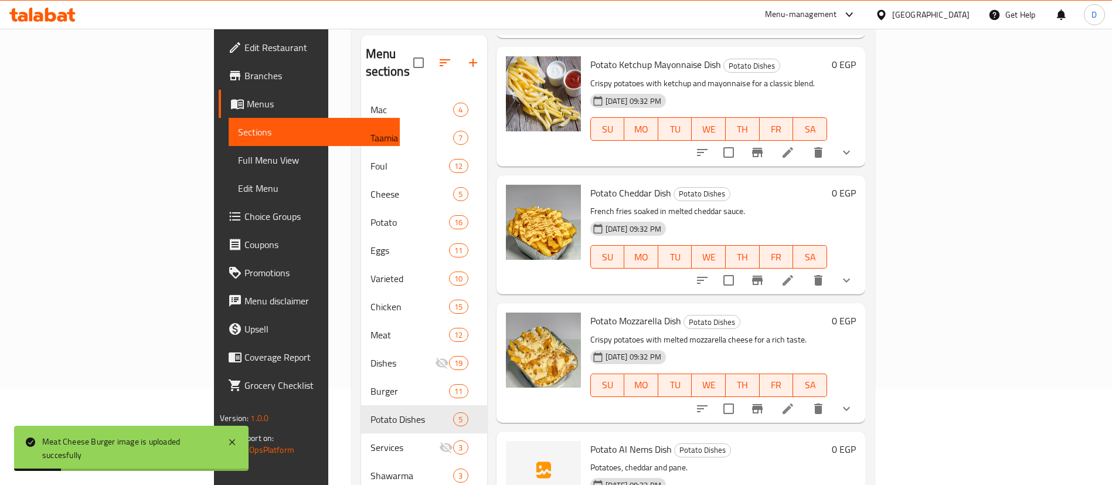
scroll to position [177, 0]
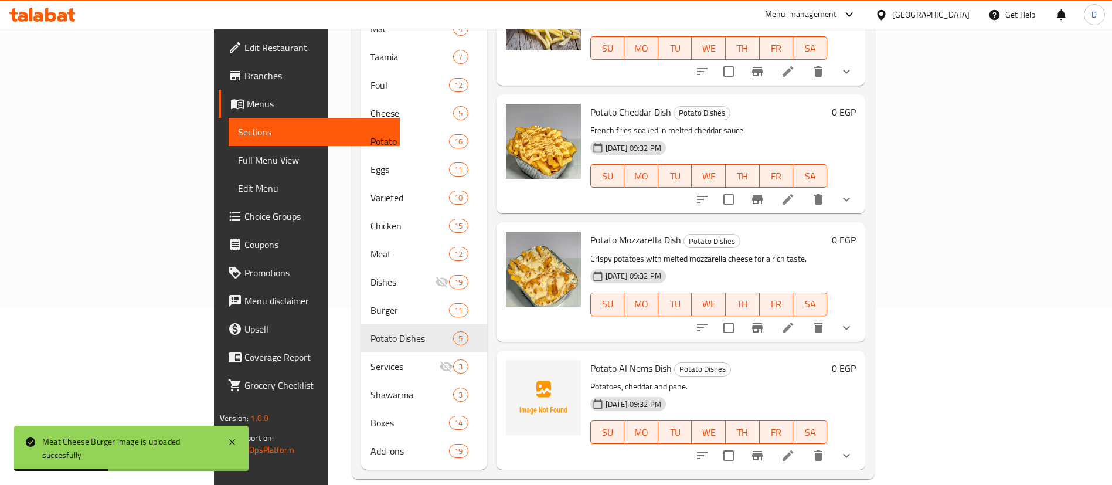
click at [601, 359] on span "Potato Al Nems Dish" at bounding box center [630, 368] width 81 height 18
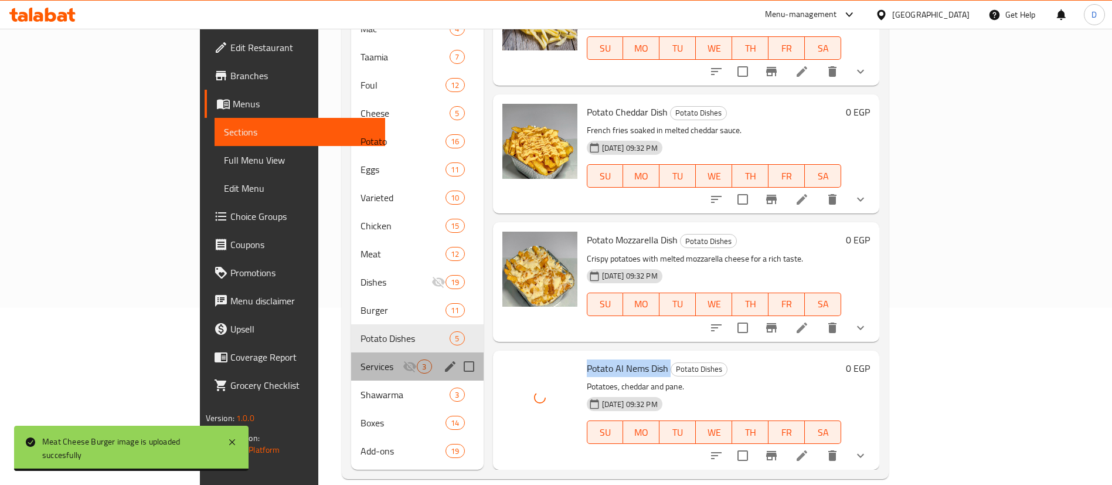
click at [351, 360] on div "Services 3" at bounding box center [417, 366] width 132 height 28
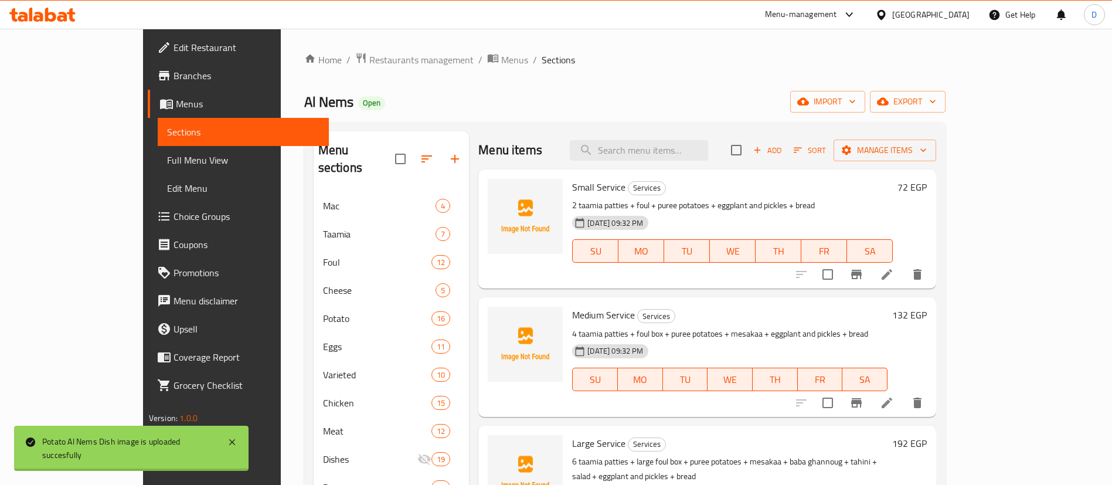
click at [570, 171] on div "Small Service Services 2 taamia patties + foul + puree potatoes + eggplant and …" at bounding box center [707, 228] width 458 height 119
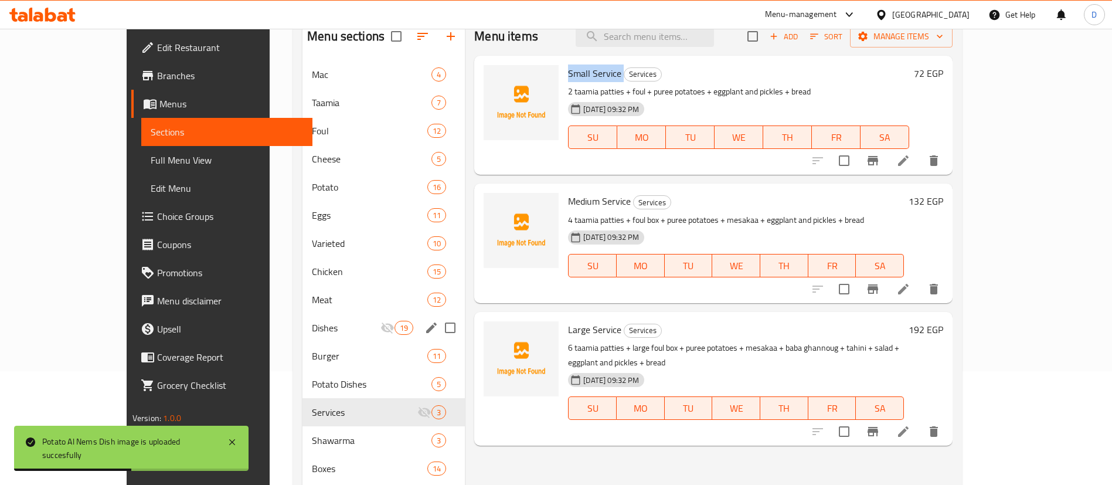
scroll to position [177, 0]
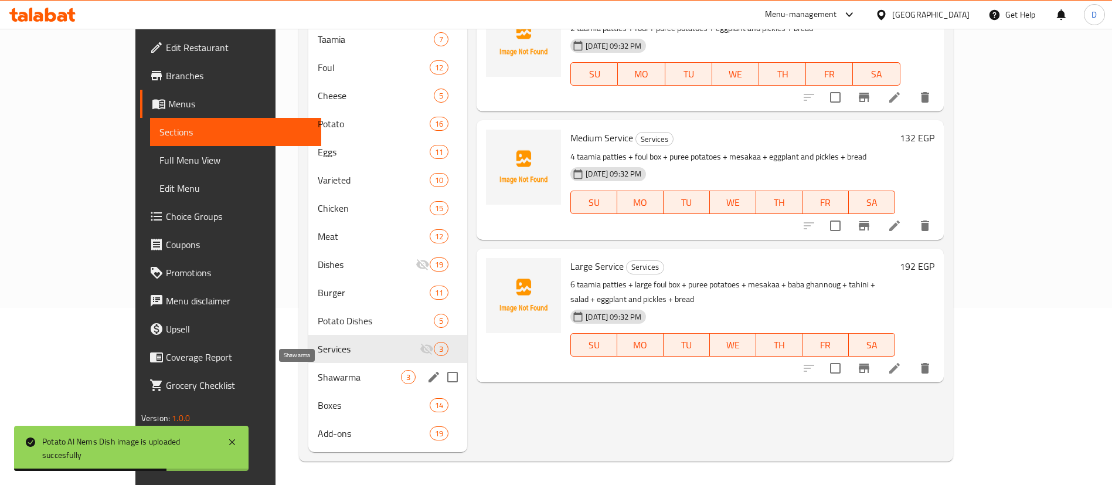
click at [318, 380] on span "Shawarma" at bounding box center [359, 377] width 83 height 14
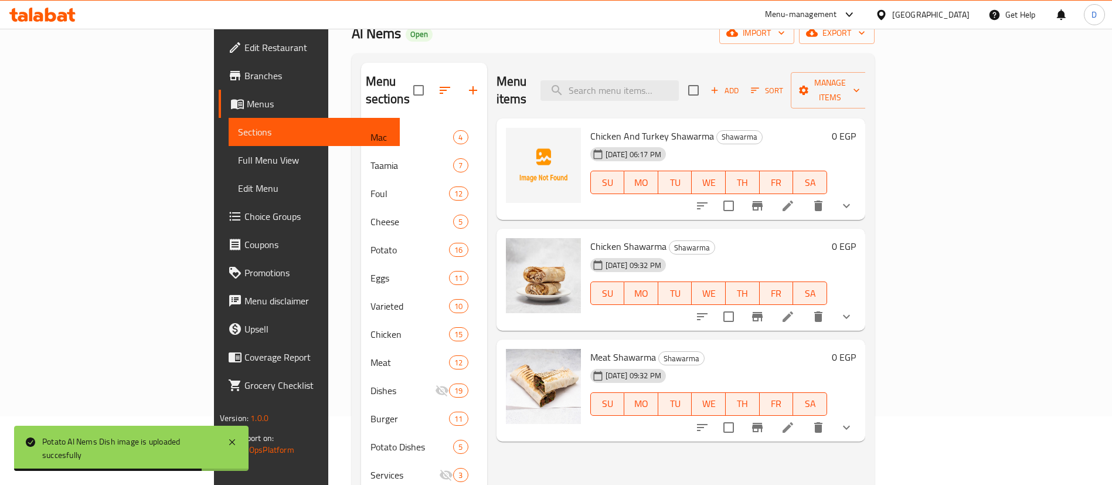
scroll to position [1, 0]
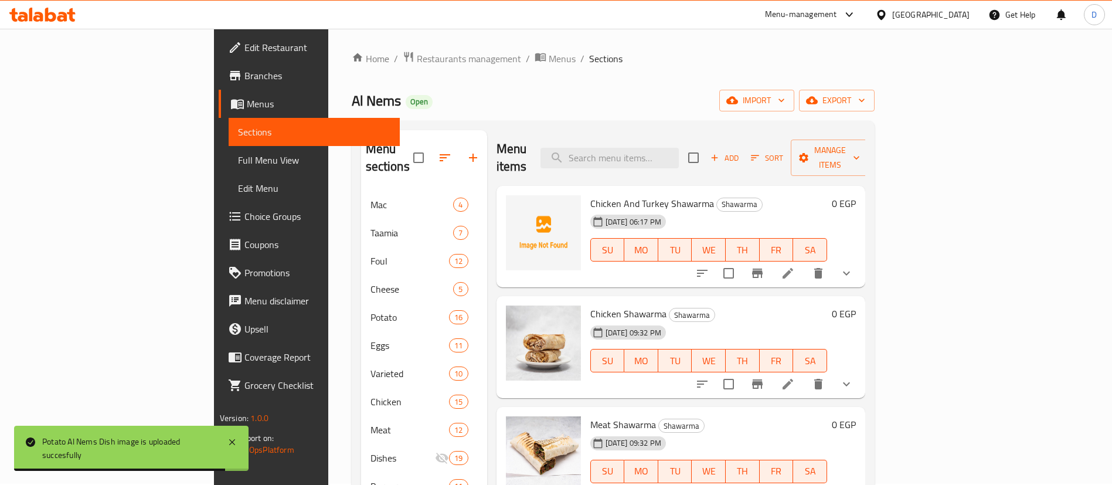
click at [601, 216] on span "[DATE] 06:17 PM" at bounding box center [633, 221] width 65 height 11
click at [586, 190] on div "Chicken And Turkey Shawarma Shawarma [DATE] 06:17 PM SU MO TU WE TH FR SA" at bounding box center [709, 236] width 246 height 93
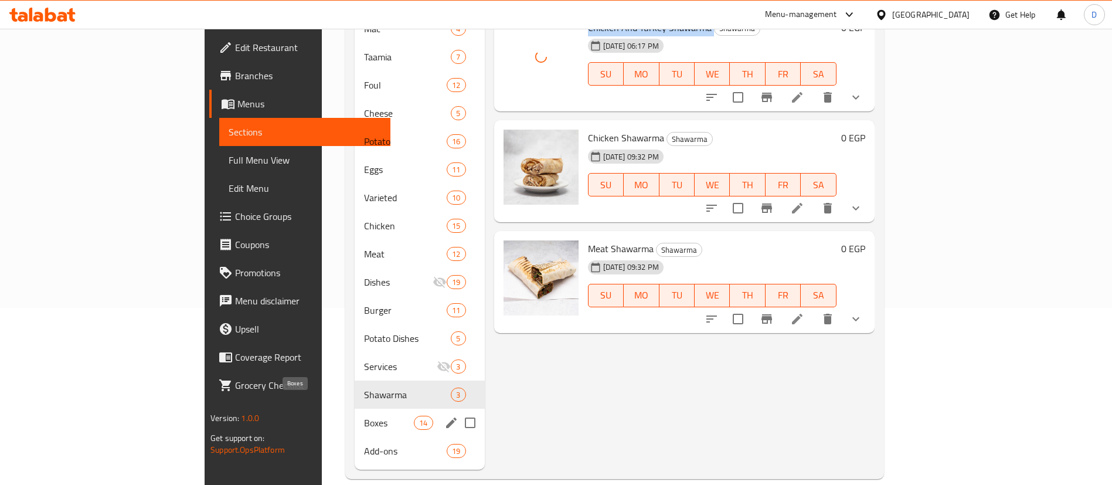
click at [364, 416] on span "Boxes" at bounding box center [389, 423] width 50 height 14
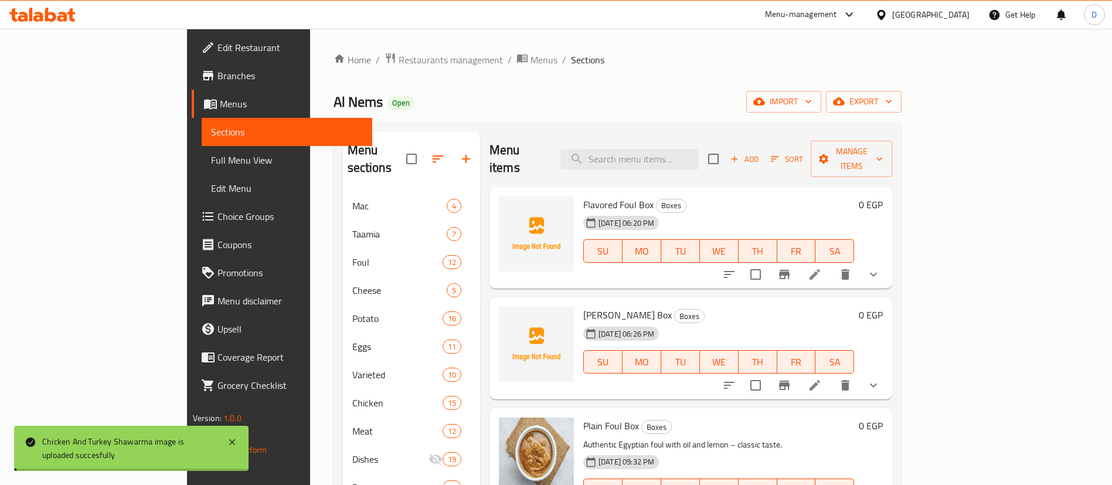
click at [583, 196] on span "Flavored Foul Box" at bounding box center [618, 205] width 70 height 18
click at [571, 297] on div "[PERSON_NAME] Box Boxes [DATE] 06:26 PM SU MO TU WE TH FR SA 0 EGP" at bounding box center [690, 348] width 403 height 102
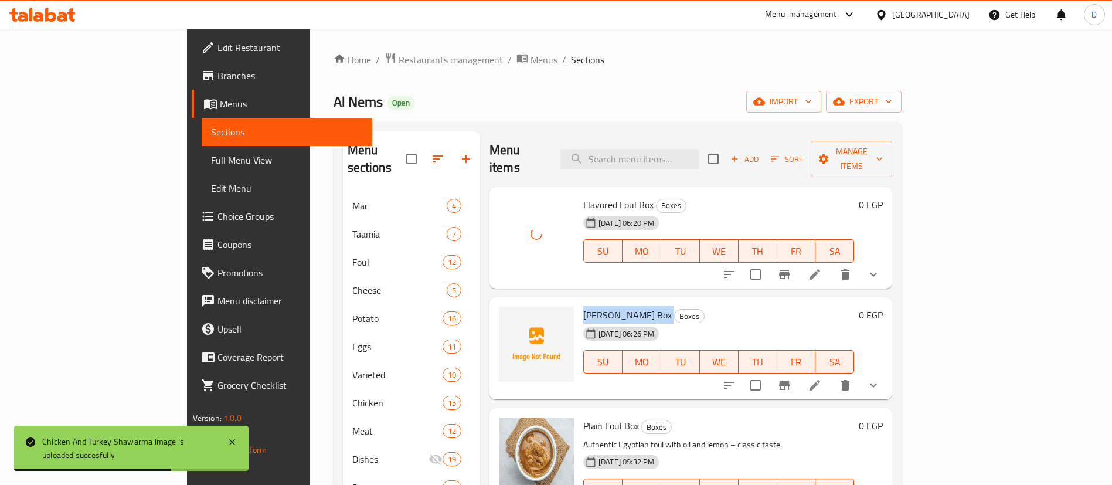
click at [571, 297] on div "[PERSON_NAME] Box Boxes [DATE] 06:26 PM SU MO TU WE TH FR SA 0 EGP" at bounding box center [690, 348] width 403 height 102
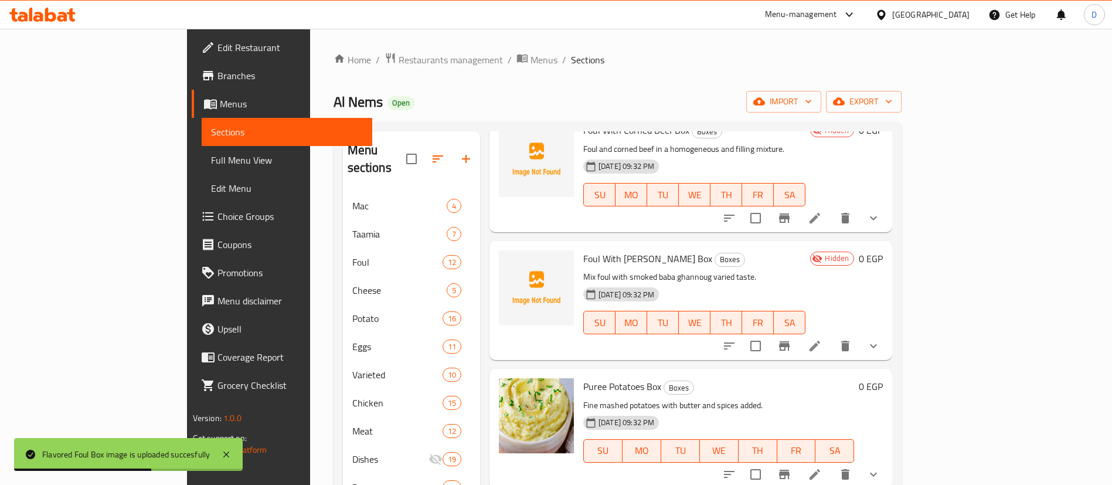
scroll to position [1114, 0]
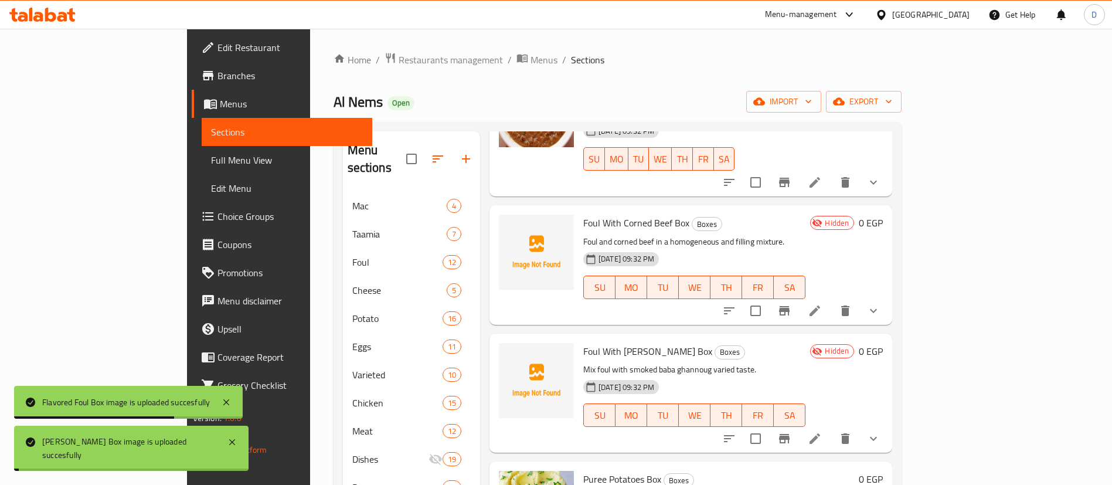
click at [583, 214] on span "Foul With Corned Beef Box" at bounding box center [636, 223] width 106 height 18
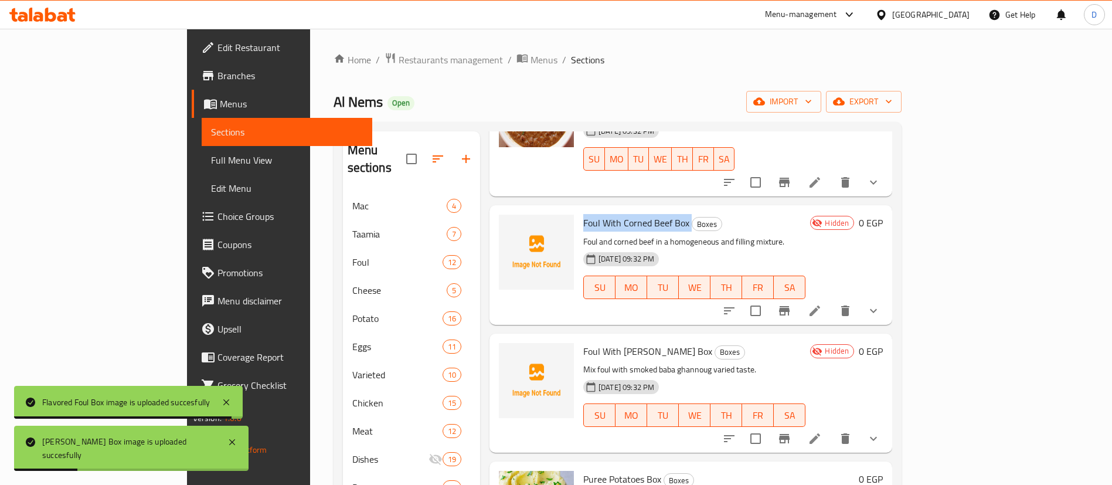
click at [583, 214] on span "Foul With Corned Beef Box" at bounding box center [636, 223] width 106 height 18
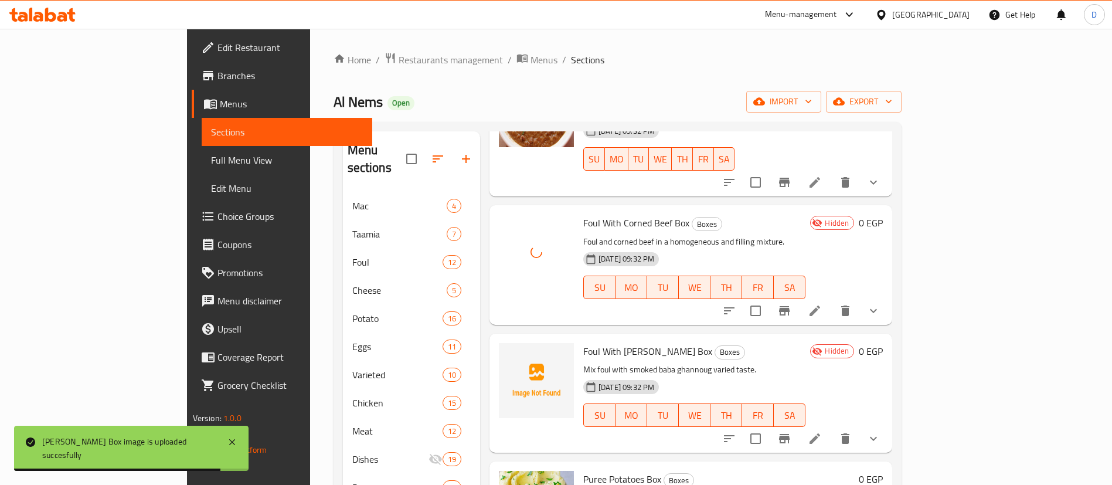
click at [583, 342] on span "Foul With [PERSON_NAME] Box" at bounding box center [647, 351] width 129 height 18
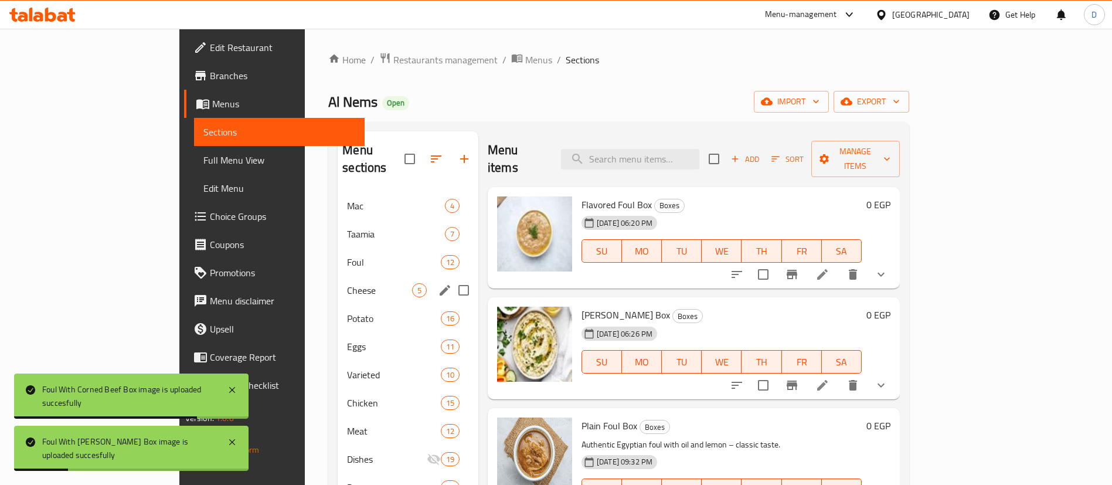
scroll to position [177, 0]
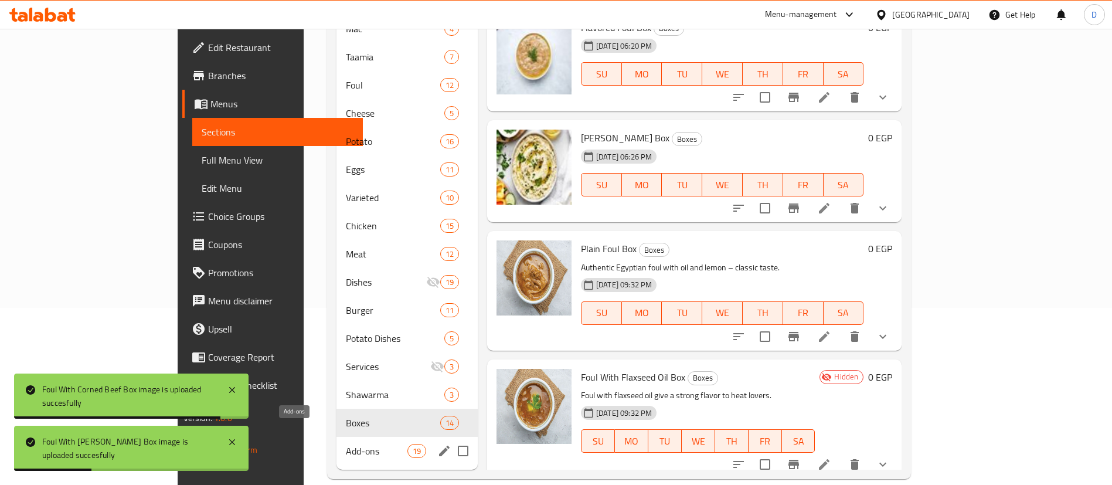
click at [346, 444] on span "Add-ons" at bounding box center [377, 451] width 62 height 14
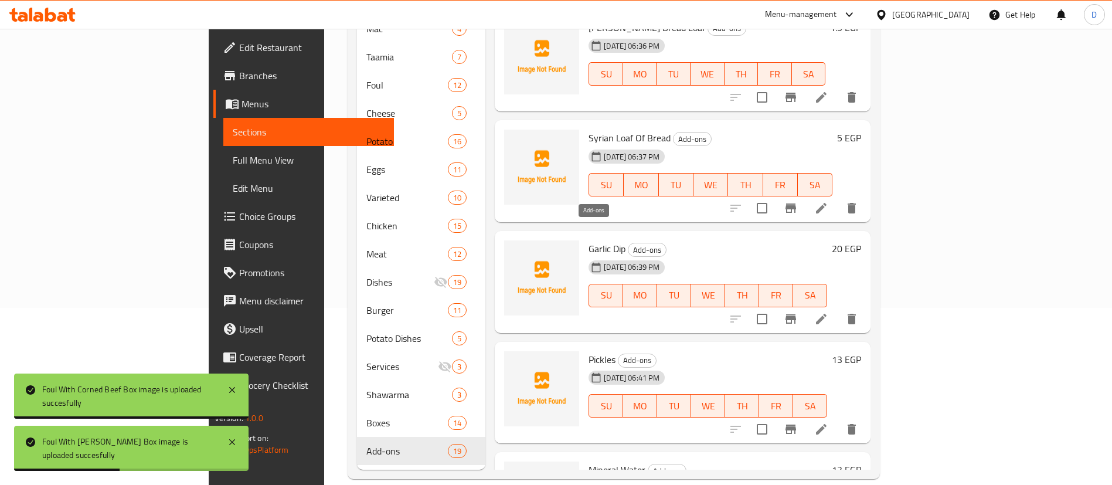
scroll to position [1, 0]
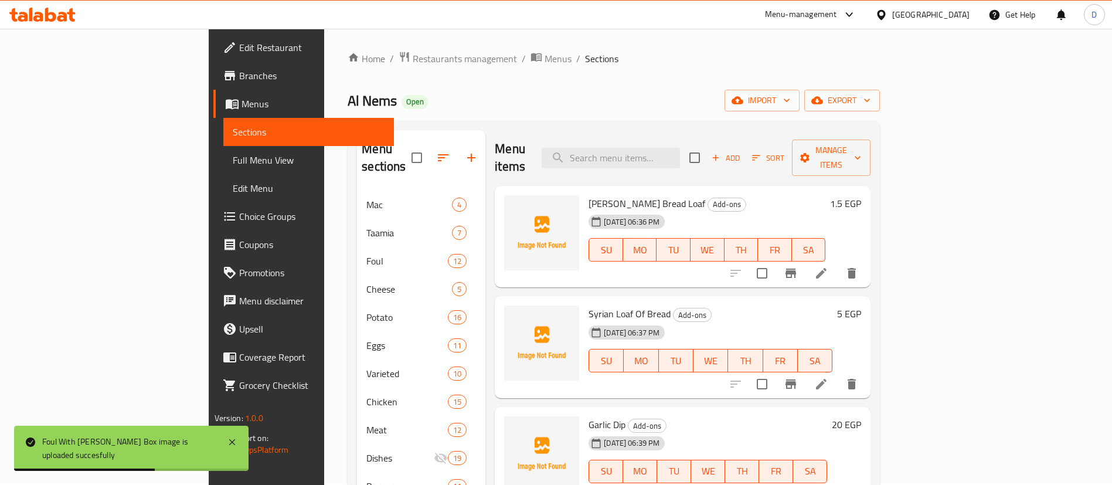
click at [588, 195] on span "[PERSON_NAME] Bread Loaf" at bounding box center [646, 204] width 117 height 18
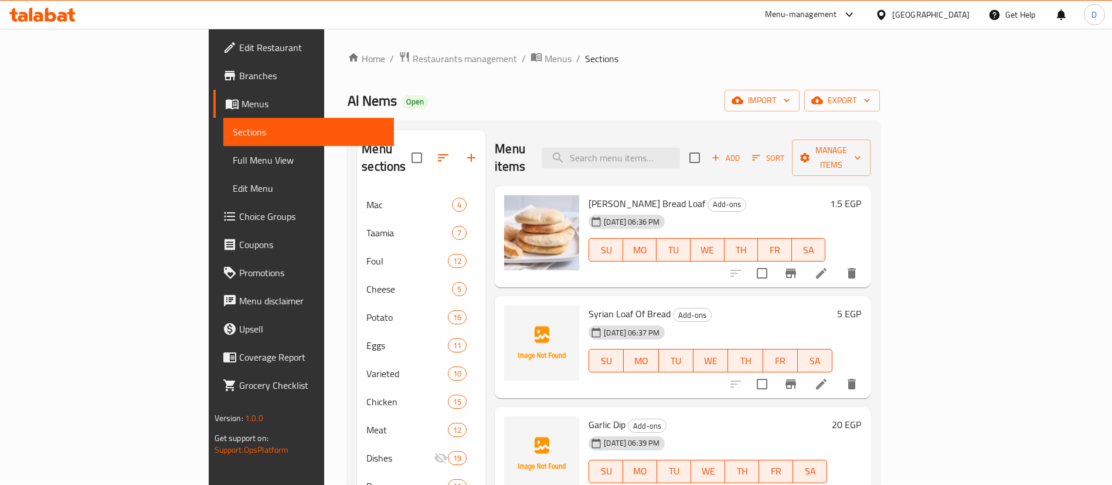
click at [588, 305] on span "Syrian Loaf Of Bread" at bounding box center [629, 314] width 82 height 18
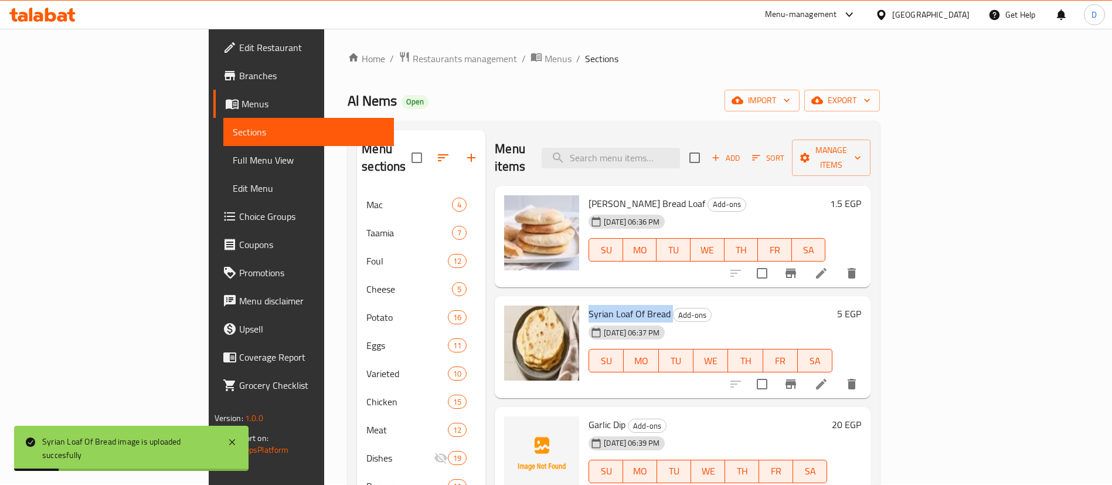
scroll to position [176, 0]
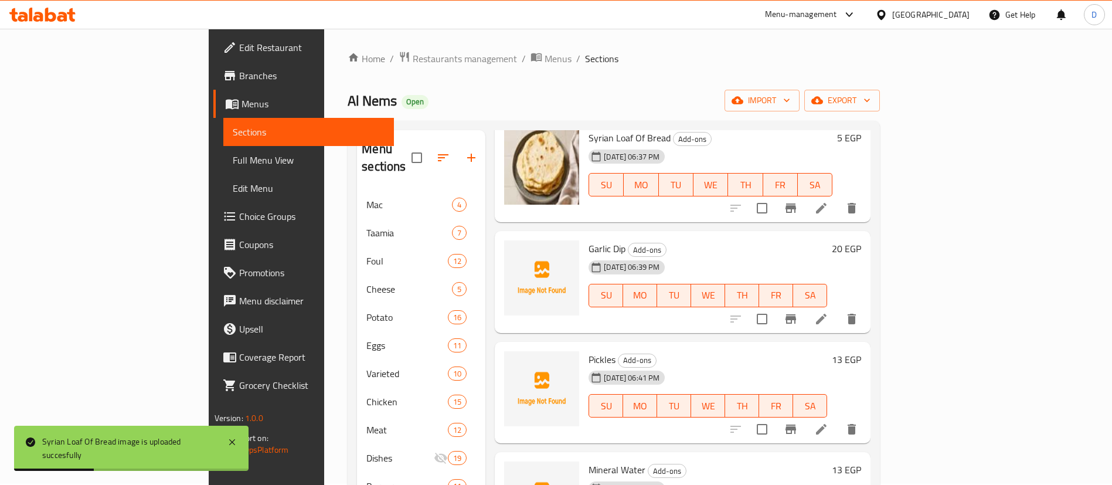
click at [542, 231] on div "Garlic Dip Add-ons [DATE] 06:39 PM SU MO TU WE TH FR SA 20 EGP" at bounding box center [683, 282] width 376 height 102
click at [588, 350] on span "Pickles" at bounding box center [601, 359] width 27 height 18
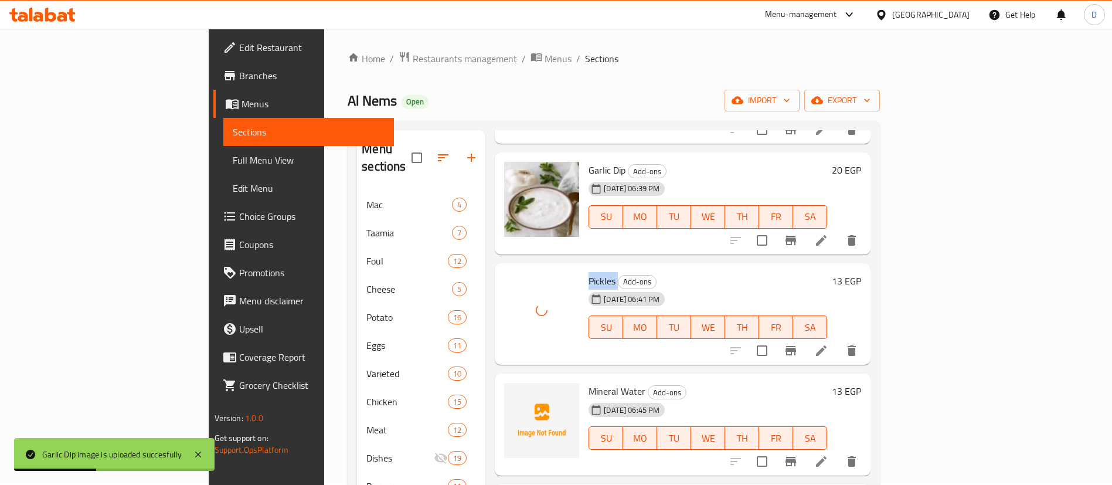
scroll to position [352, 0]
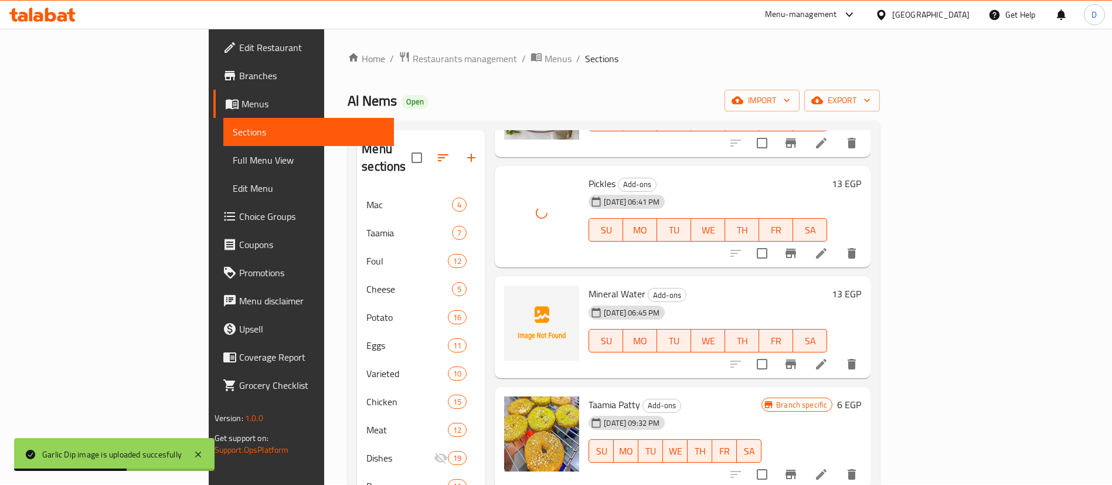
click at [588, 285] on span "Mineral Water" at bounding box center [616, 294] width 57 height 18
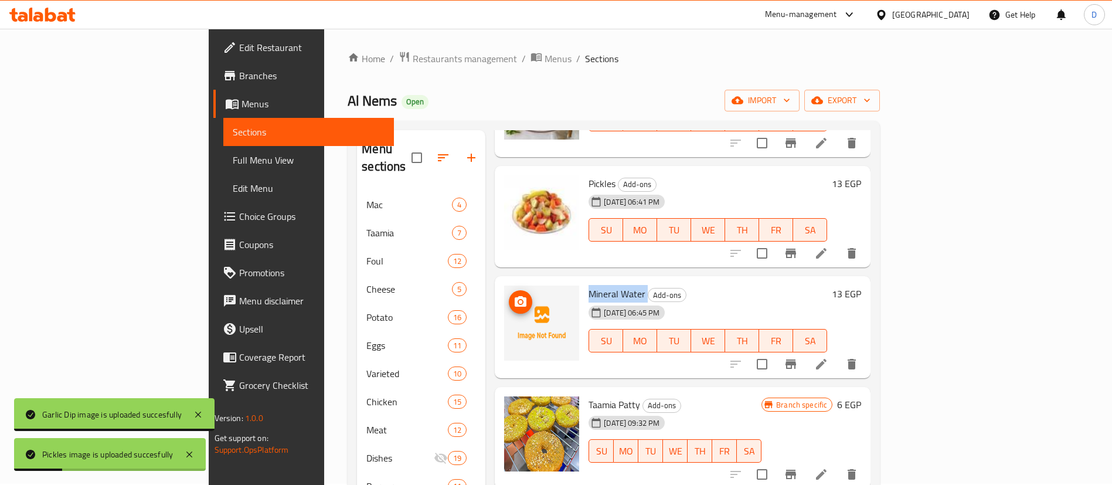
click at [509, 290] on button "upload picture" at bounding box center [520, 301] width 23 height 23
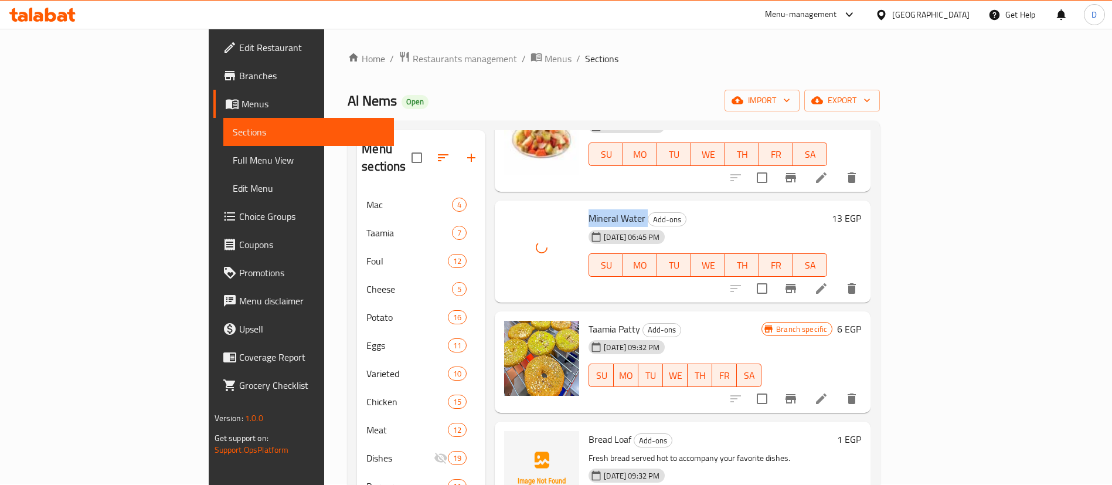
scroll to position [615, 0]
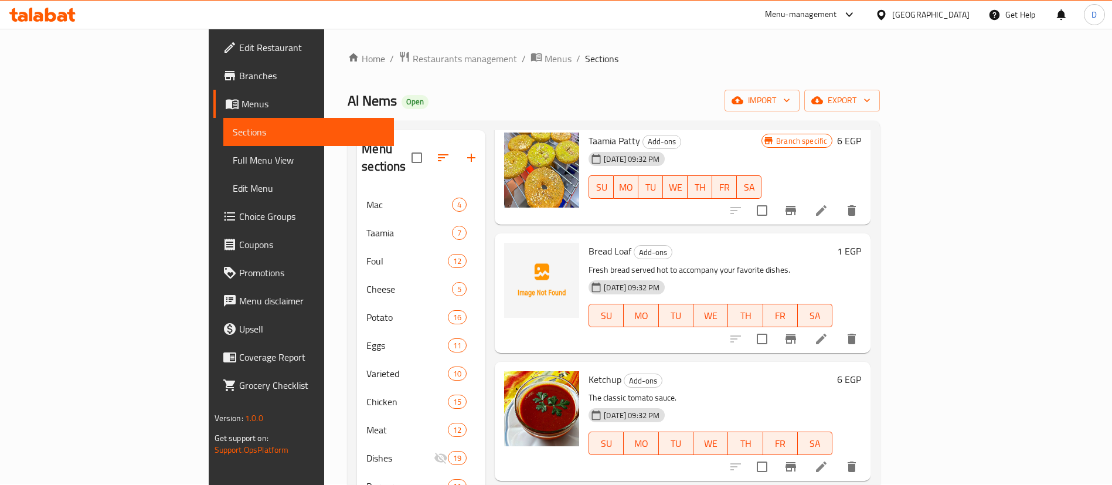
click at [588, 242] on span "Bread Loaf" at bounding box center [609, 251] width 43 height 18
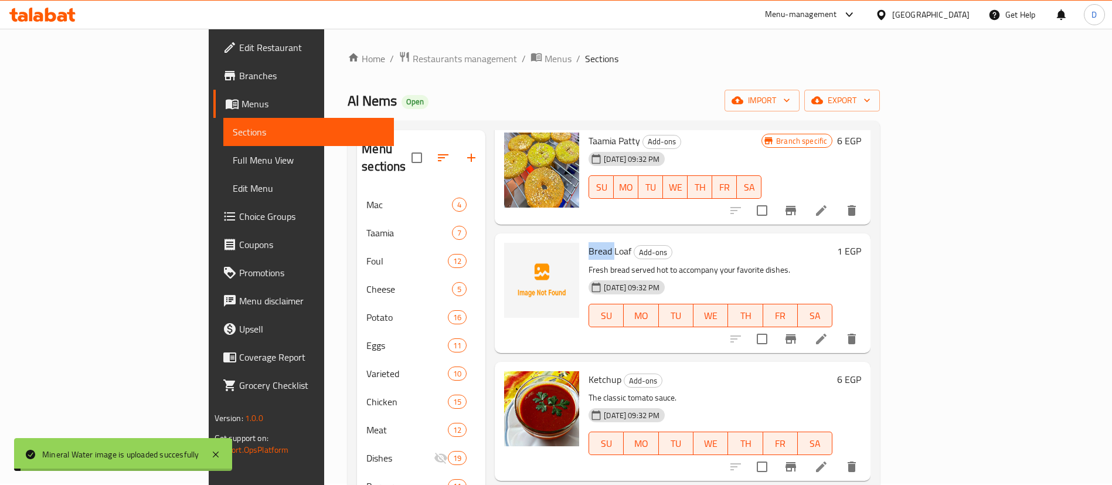
click at [588, 242] on span "Bread Loaf" at bounding box center [609, 251] width 43 height 18
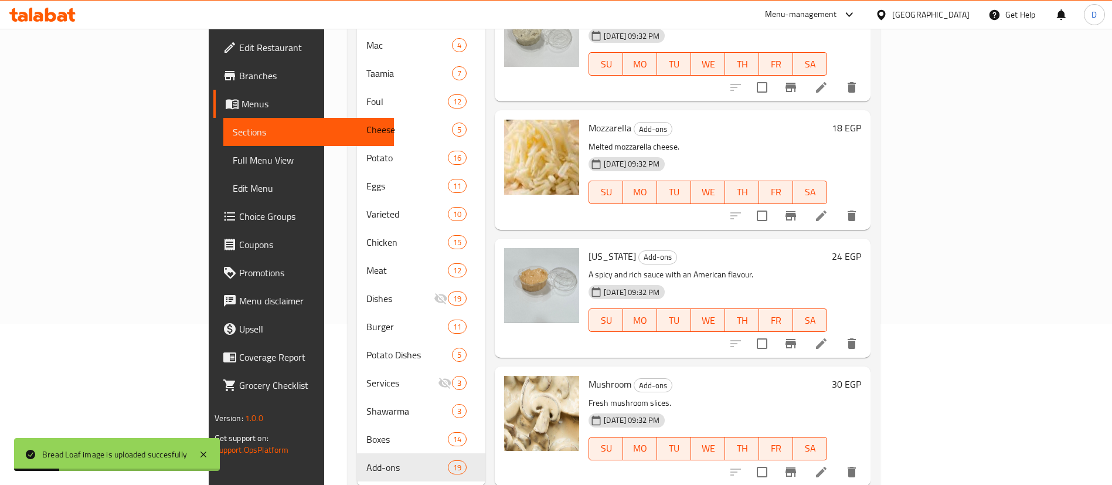
scroll to position [177, 0]
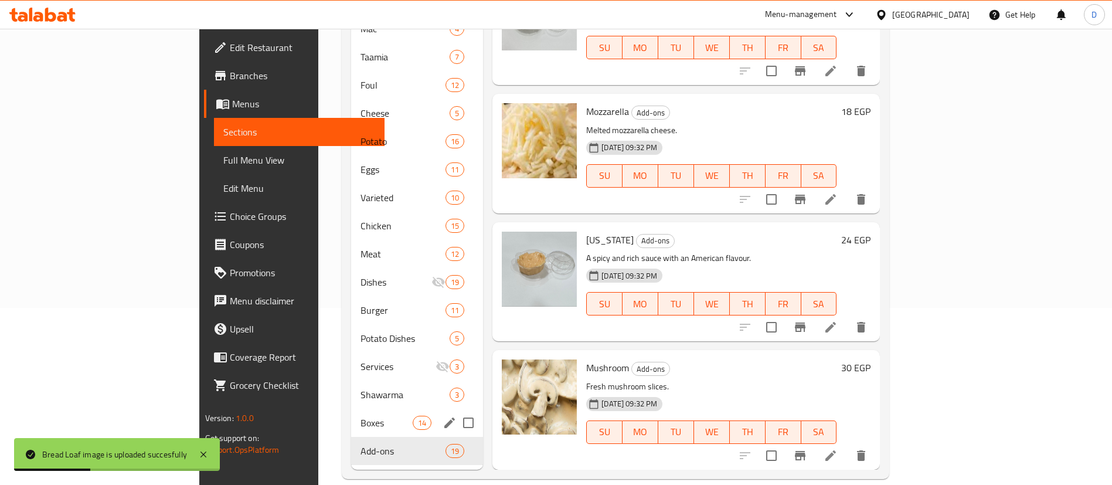
click at [351, 409] on div "Boxes 14" at bounding box center [417, 423] width 132 height 28
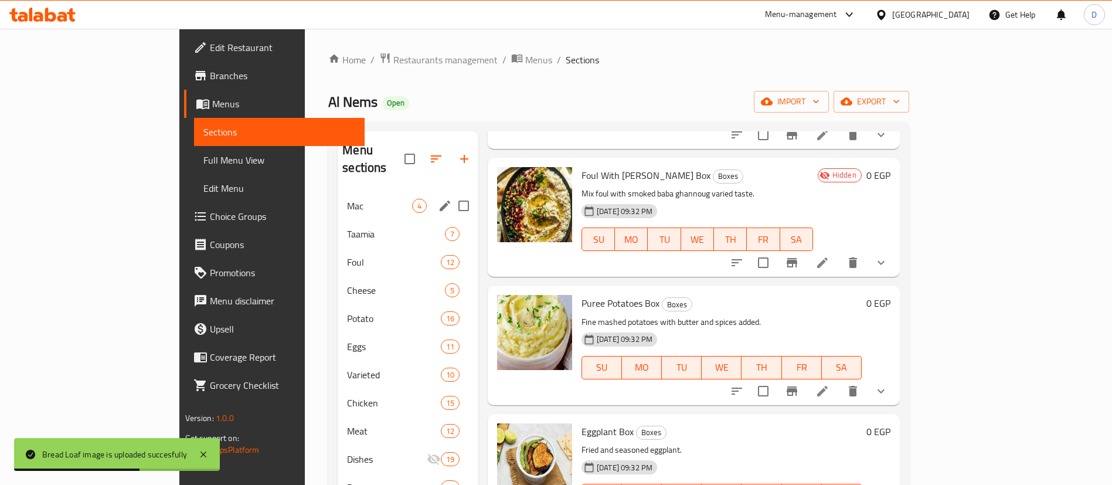
click at [347, 199] on span "Mac" at bounding box center [379, 206] width 64 height 14
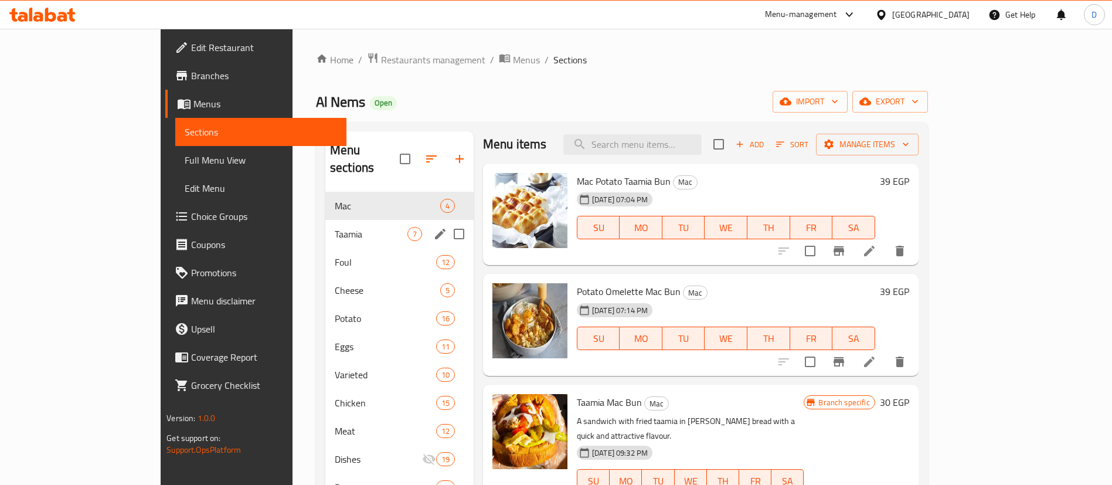
click at [335, 227] on span "Taamia" at bounding box center [371, 234] width 73 height 14
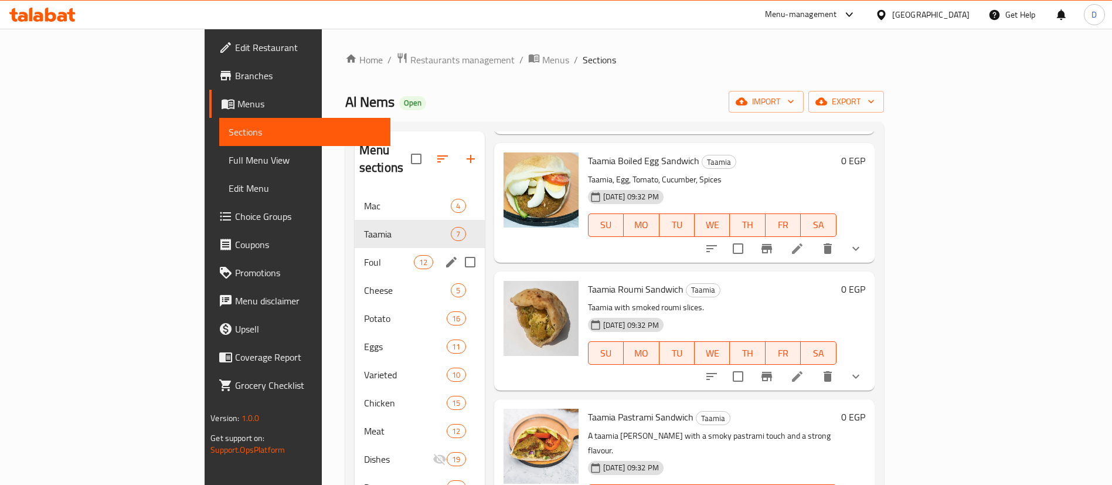
click at [364, 255] on span "Foul" at bounding box center [389, 262] width 50 height 14
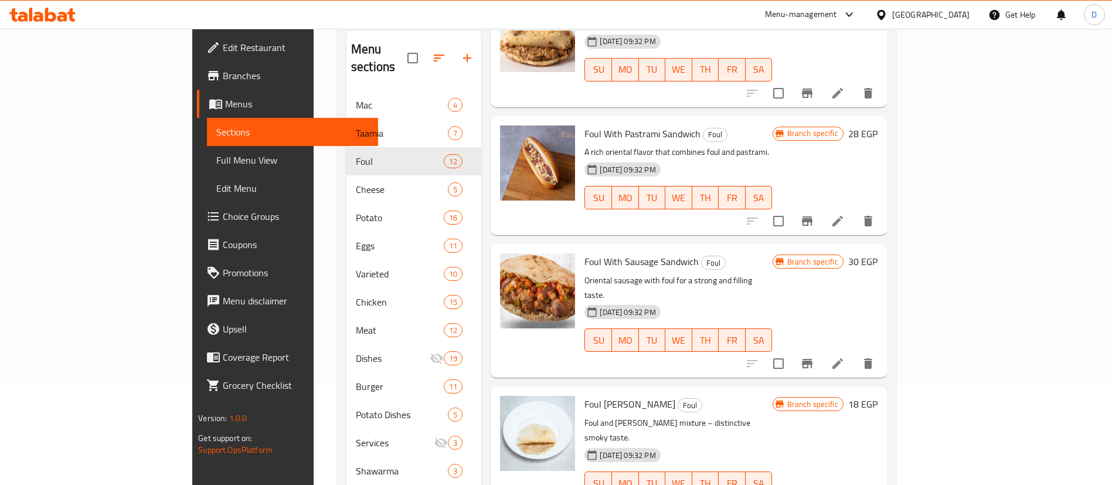
scroll to position [177, 0]
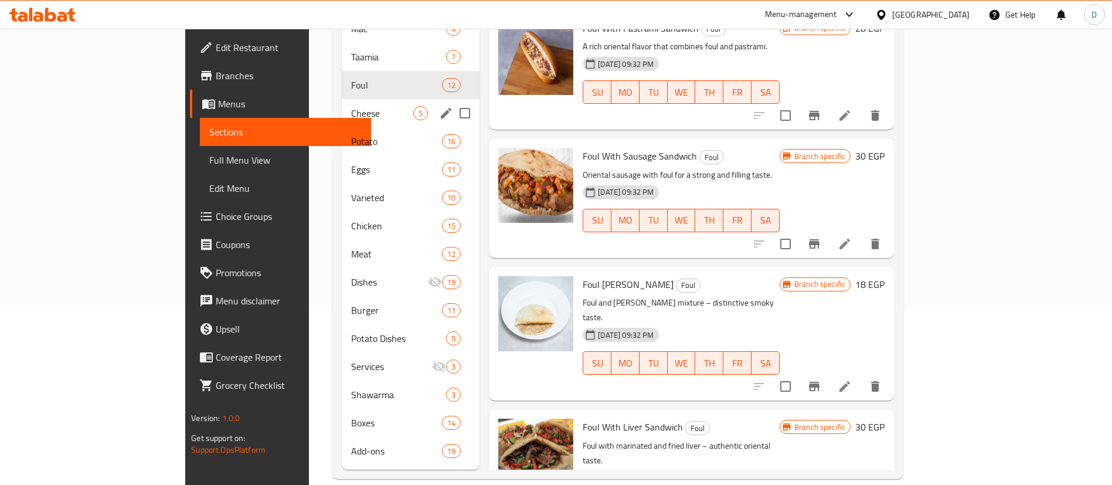
click at [342, 99] on div "Cheese 5" at bounding box center [411, 113] width 138 height 28
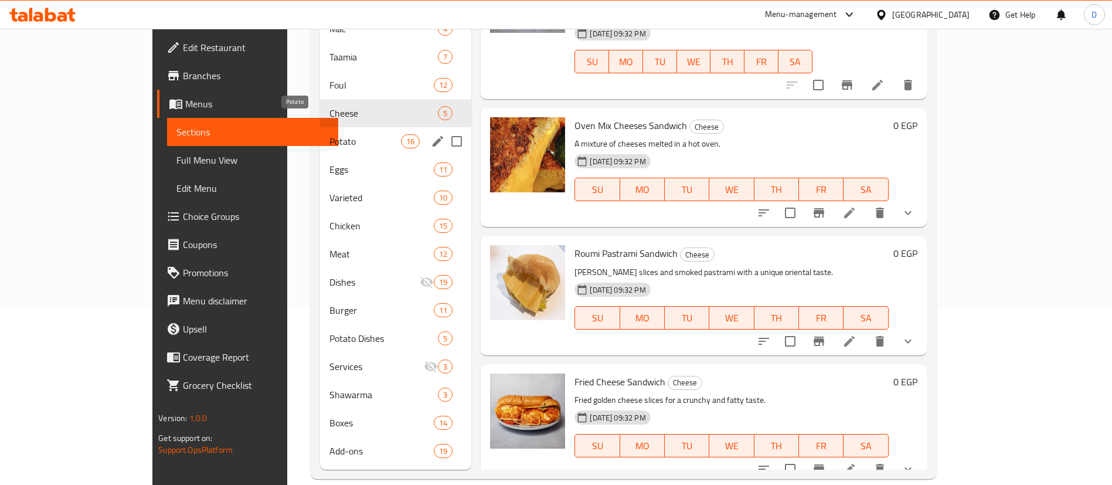
click at [329, 134] on span "Potato" at bounding box center [365, 141] width 72 height 14
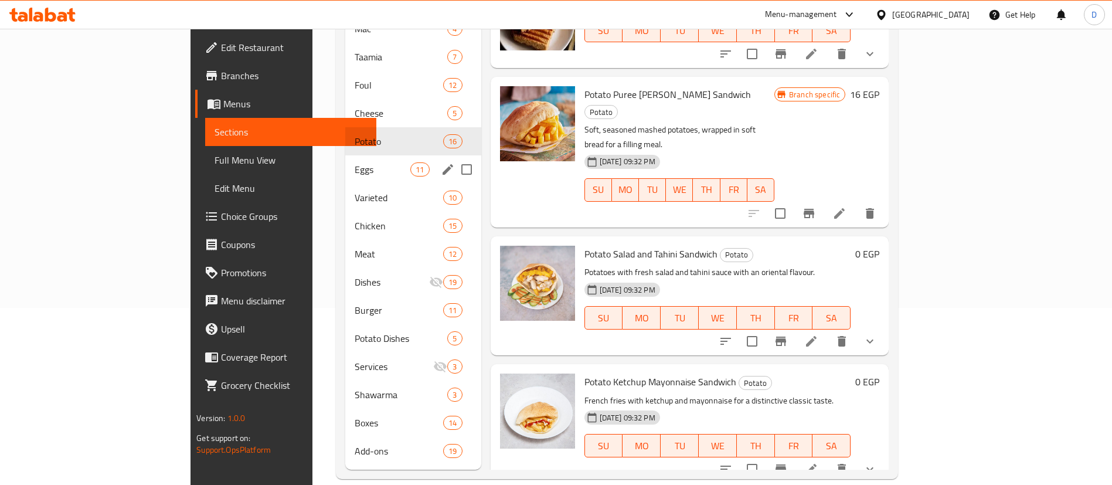
click at [355, 162] on span "Eggs" at bounding box center [383, 169] width 56 height 14
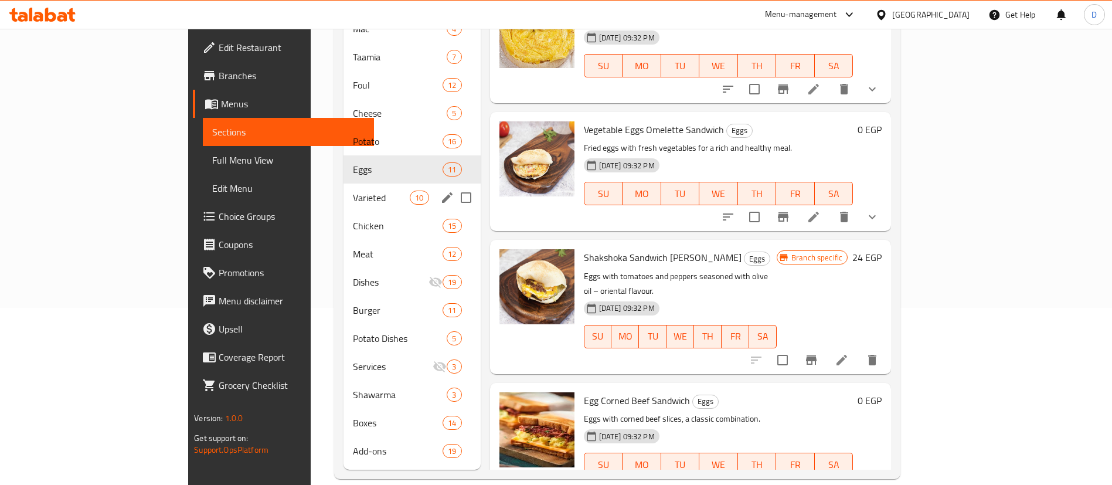
click at [343, 183] on div "Varieted 10" at bounding box center [411, 197] width 137 height 28
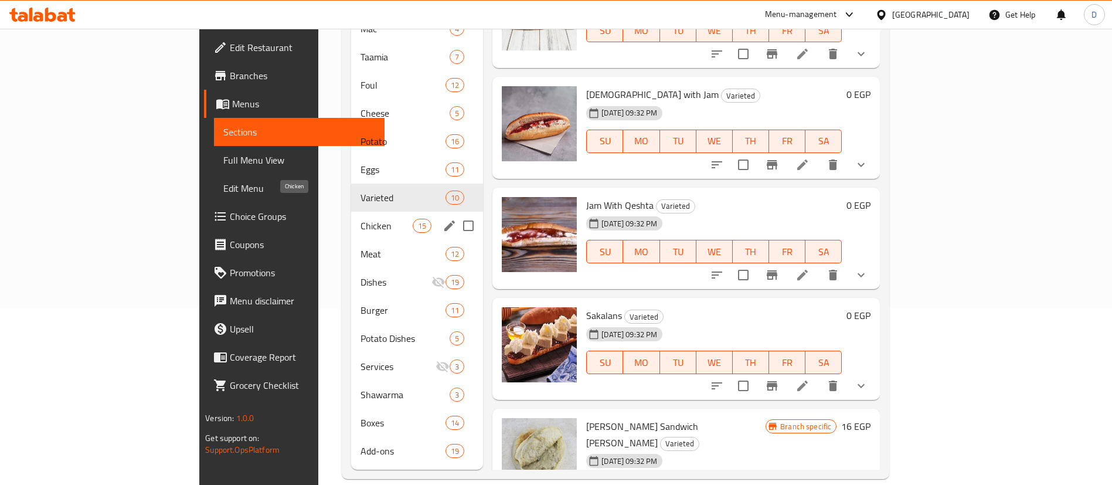
click at [360, 219] on span "Chicken" at bounding box center [386, 226] width 52 height 14
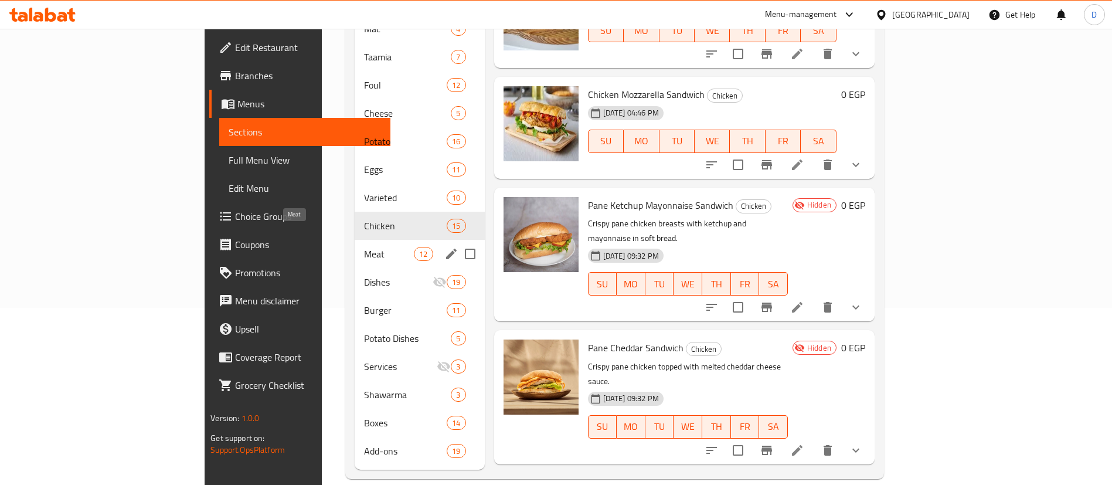
click at [364, 247] on span "Meat" at bounding box center [389, 254] width 50 height 14
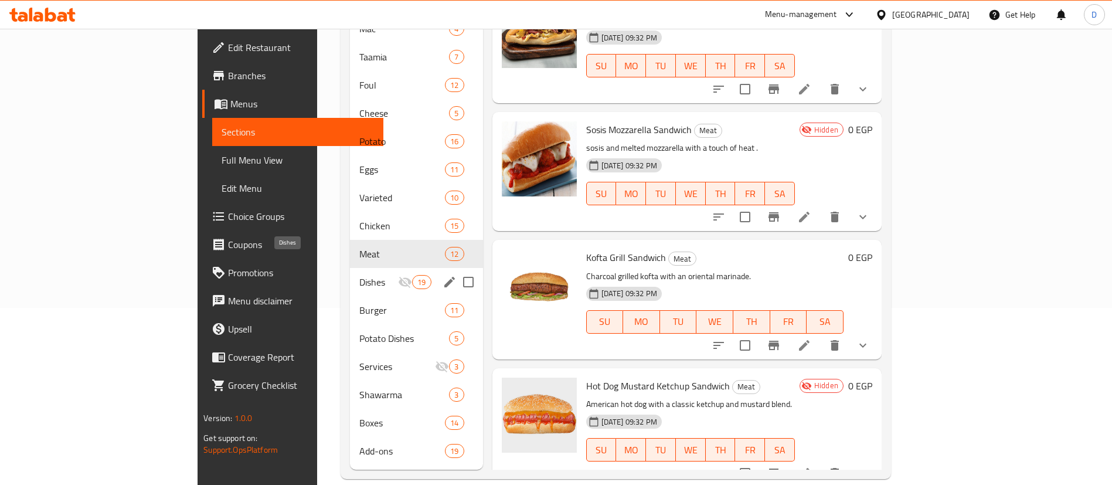
click at [359, 275] on span "Dishes" at bounding box center [378, 282] width 39 height 14
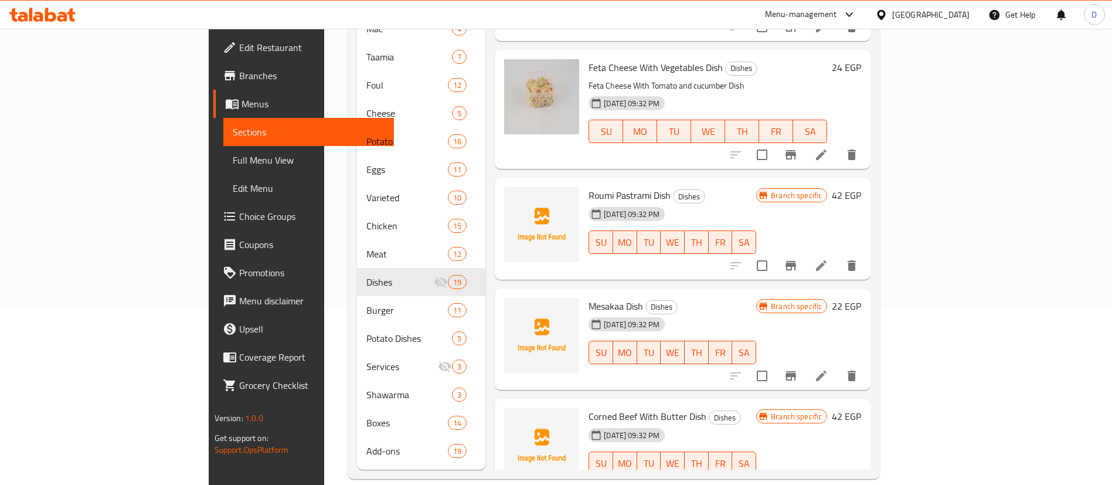
scroll to position [1649, 0]
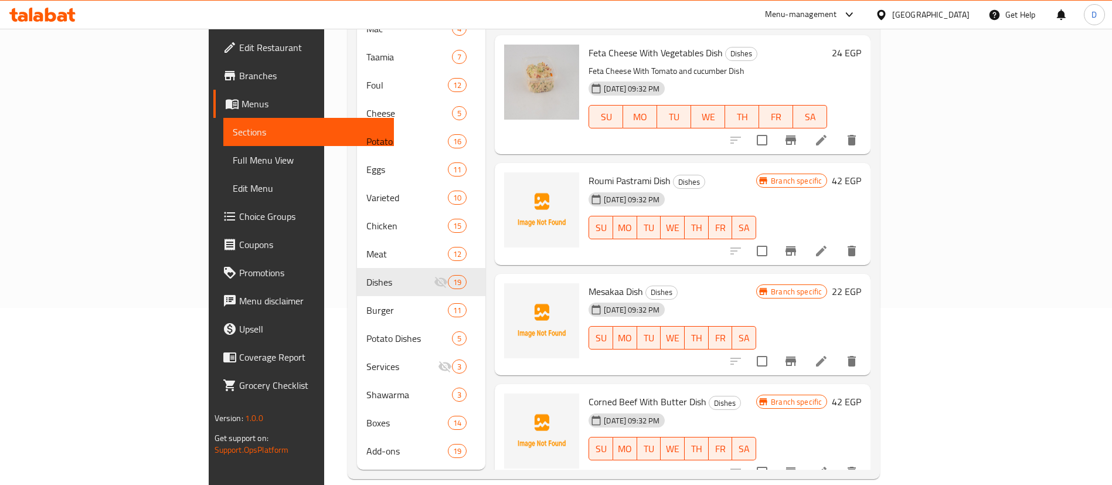
click at [594, 393] on span "Corned Beef With Butter Dish" at bounding box center [647, 402] width 118 height 18
click at [588, 283] on span "Mesakaa Dish" at bounding box center [615, 292] width 55 height 18
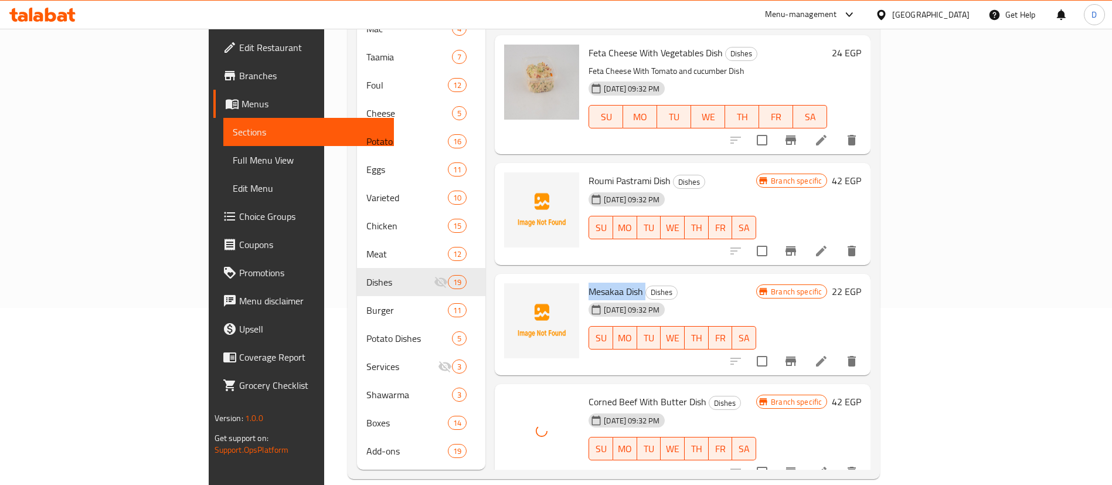
click at [588, 283] on span "Mesakaa Dish" at bounding box center [615, 292] width 55 height 18
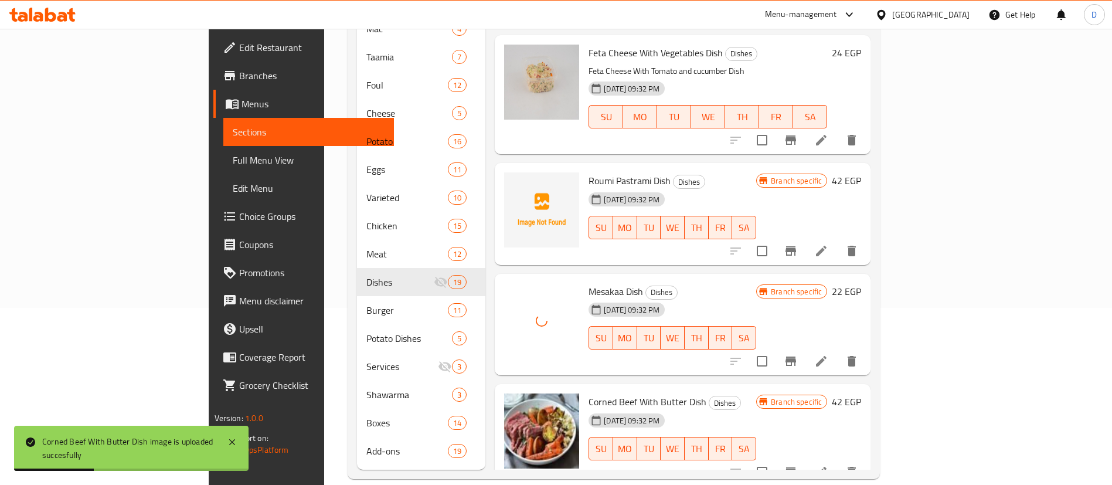
click at [588, 172] on span "Roumi Pastrami Dish" at bounding box center [629, 181] width 82 height 18
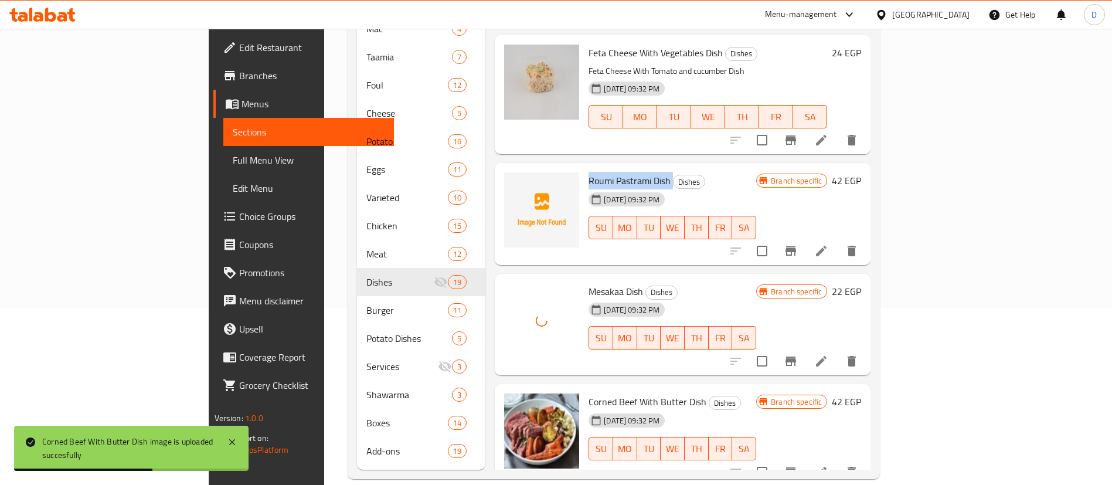
click at [588, 172] on span "Roumi Pastrami Dish" at bounding box center [629, 181] width 82 height 18
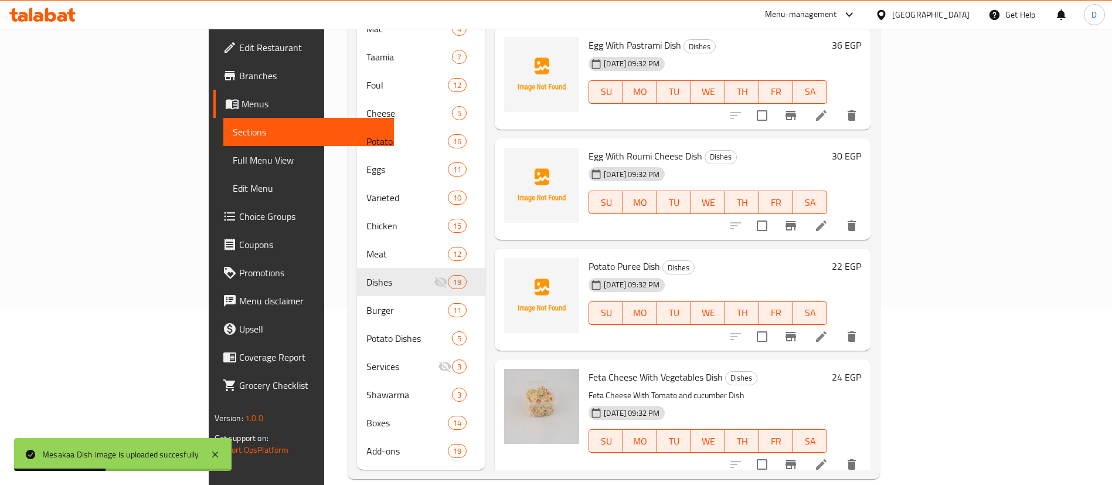
scroll to position [1298, 0]
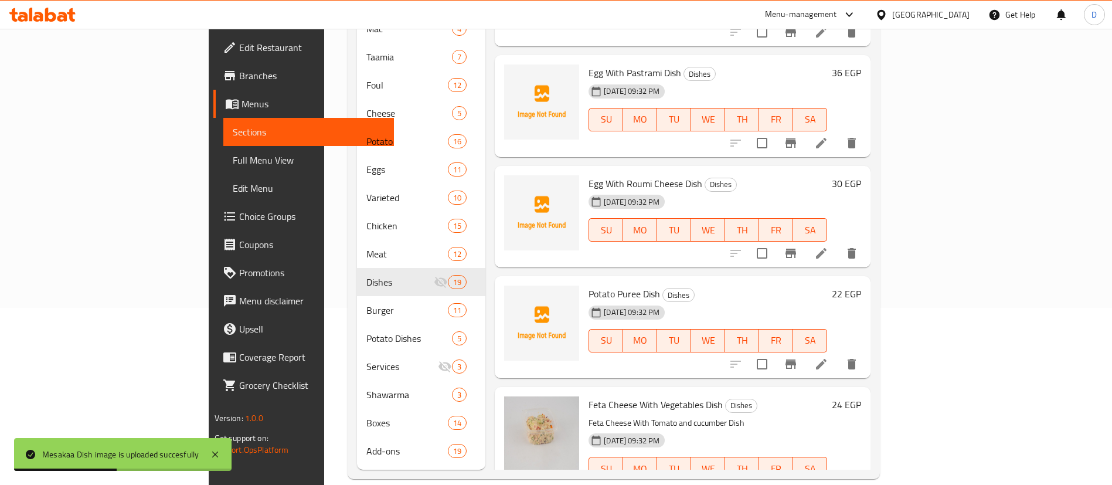
click at [588, 285] on span "Potato Puree Dish" at bounding box center [624, 294] width 72 height 18
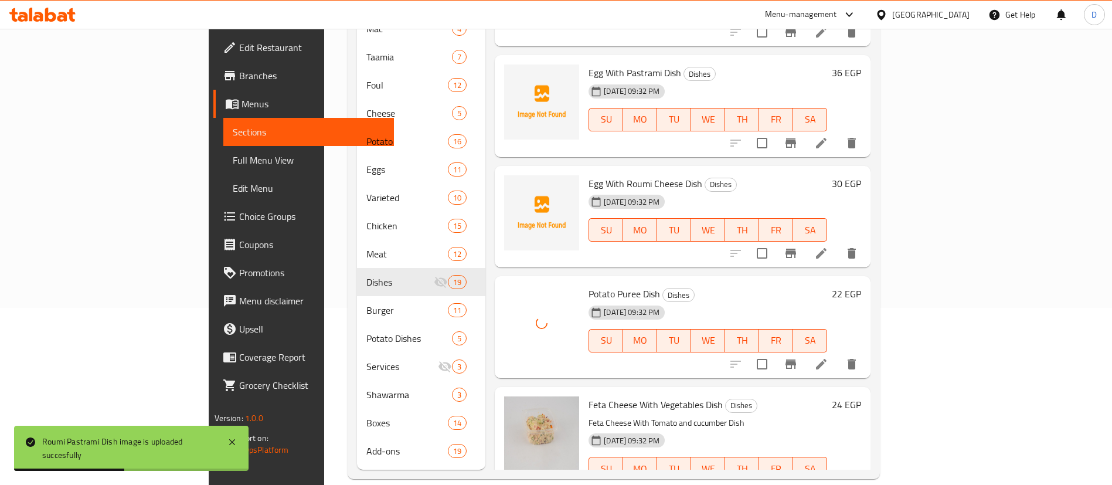
click at [588, 175] on span "Egg With Roumi Cheese Dish" at bounding box center [645, 184] width 114 height 18
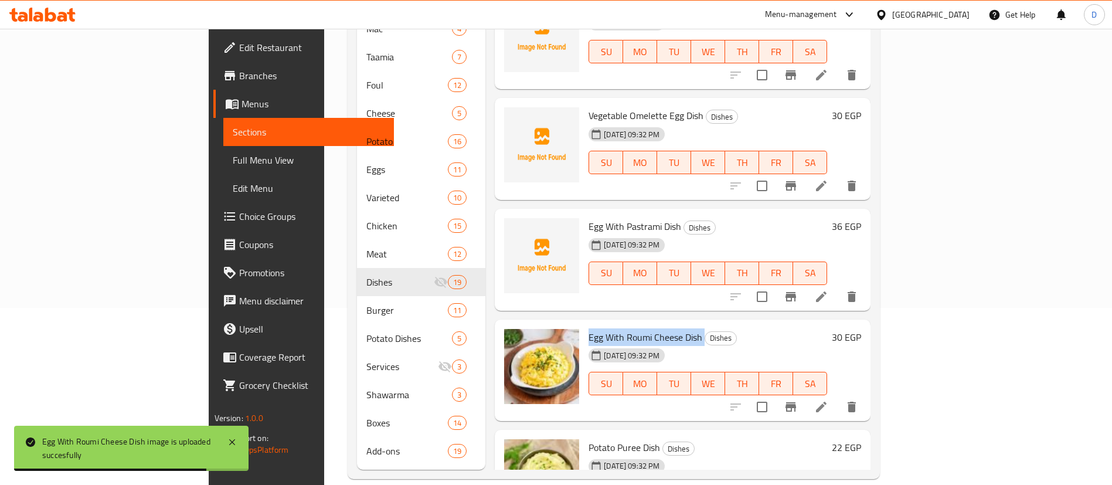
scroll to position [1122, 0]
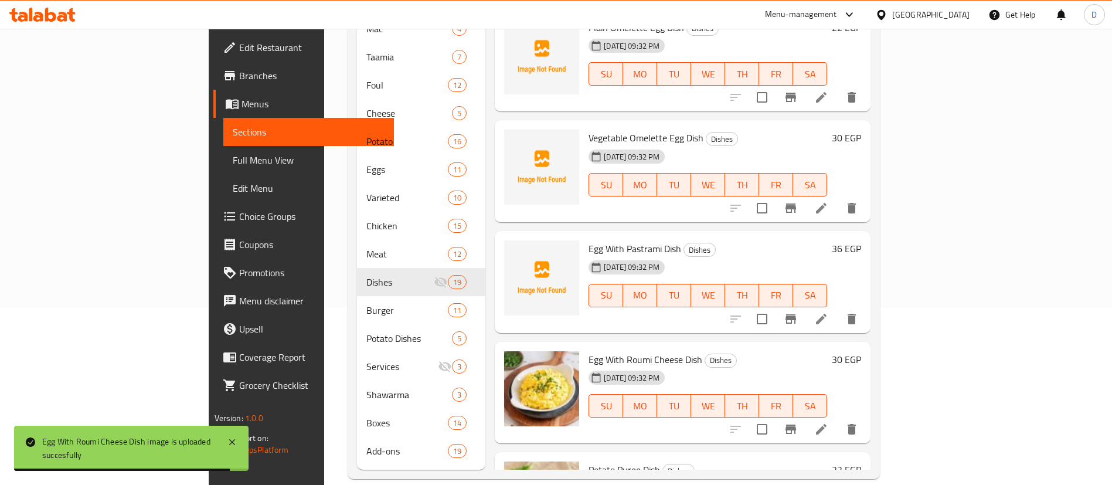
click at [588, 240] on span "Egg With Pastrami Dish" at bounding box center [634, 249] width 93 height 18
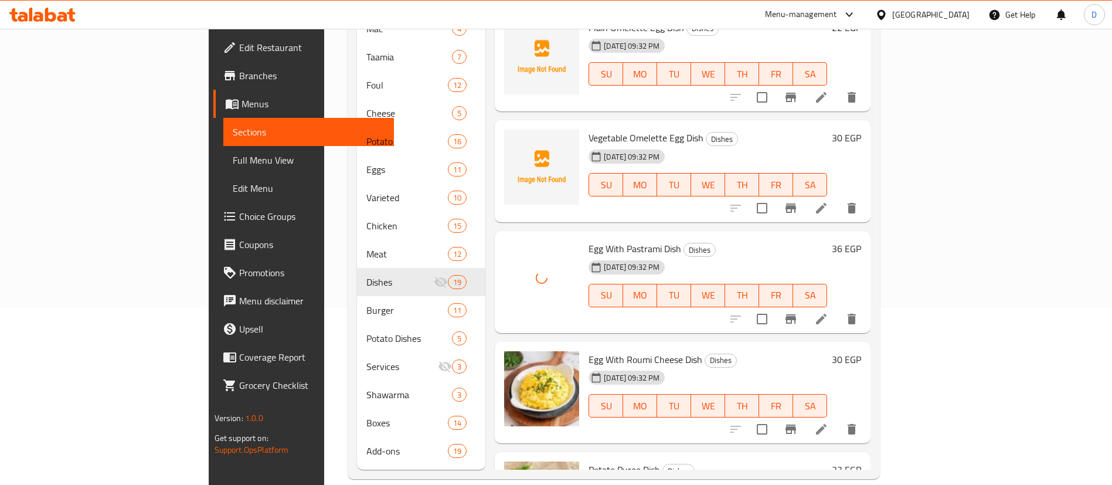
click at [600, 129] on span "Vegetable Omelette Egg Dish" at bounding box center [645, 138] width 115 height 18
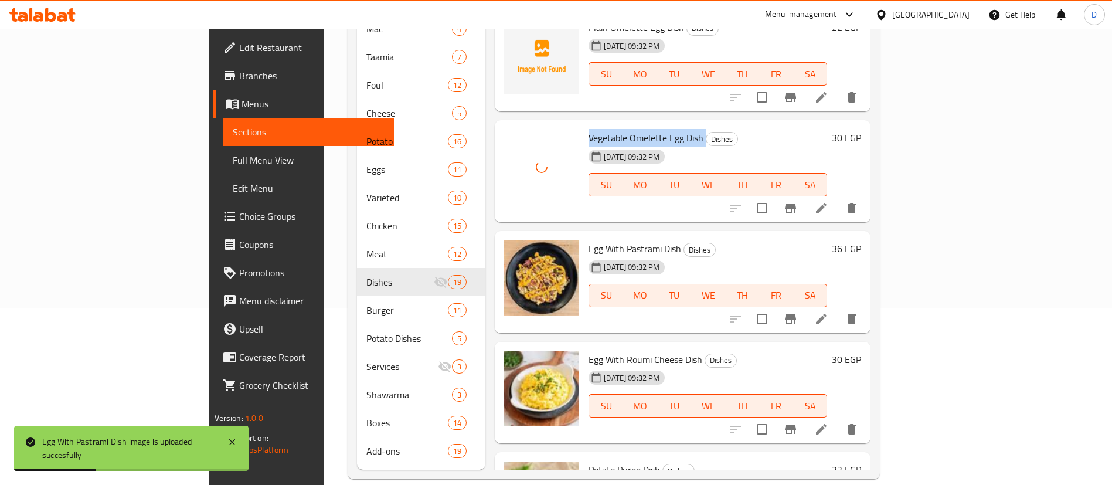
scroll to position [946, 0]
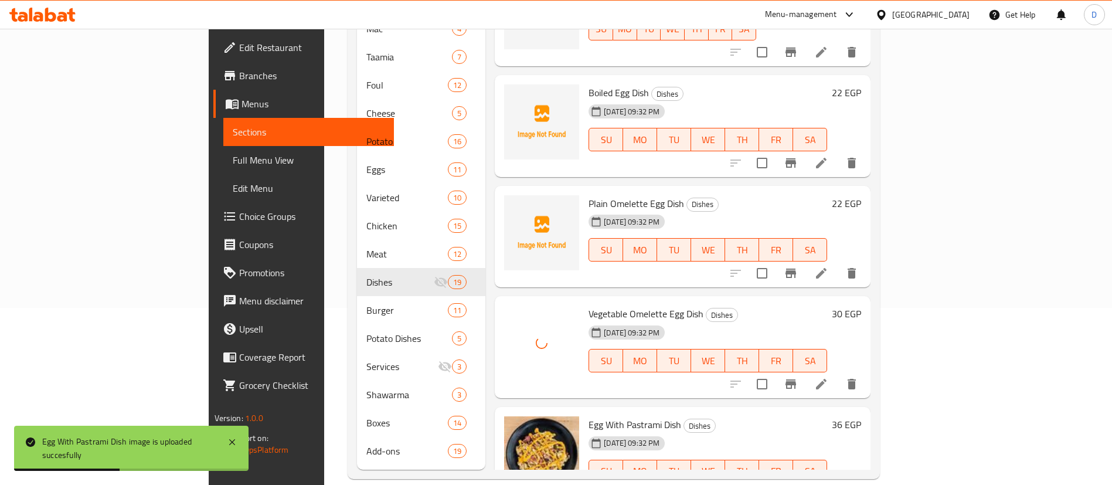
click at [588, 195] on span "Plain Omelette Egg Dish" at bounding box center [636, 204] width 96 height 18
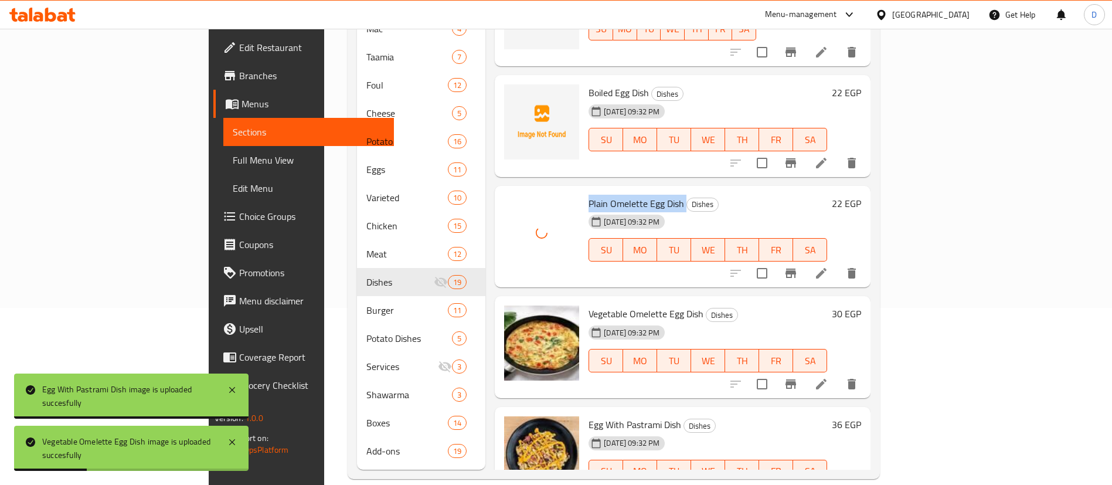
scroll to position [858, 0]
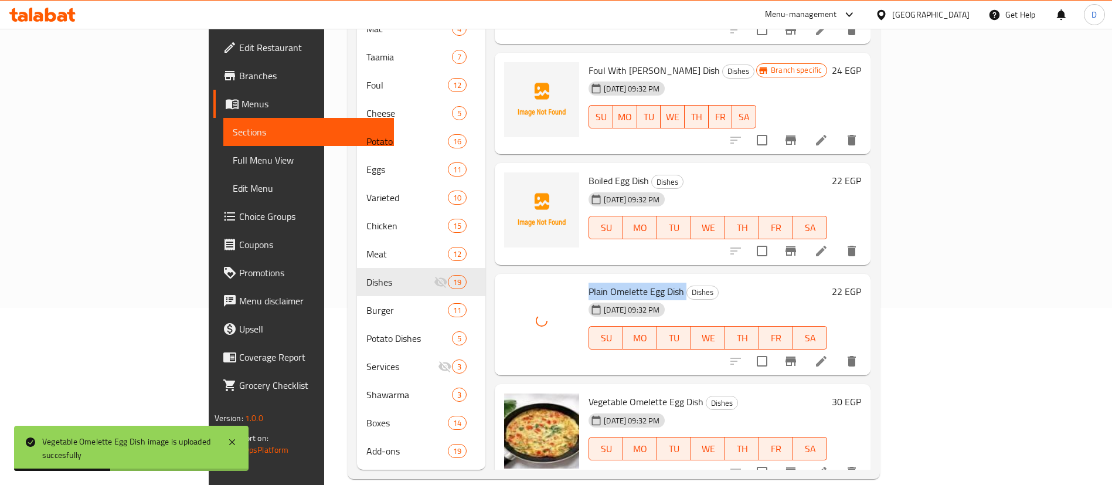
click at [584, 168] on div "Boiled Egg Dish Dishes [DATE] 09:32 PM SU MO TU WE TH FR SA" at bounding box center [708, 214] width 248 height 93
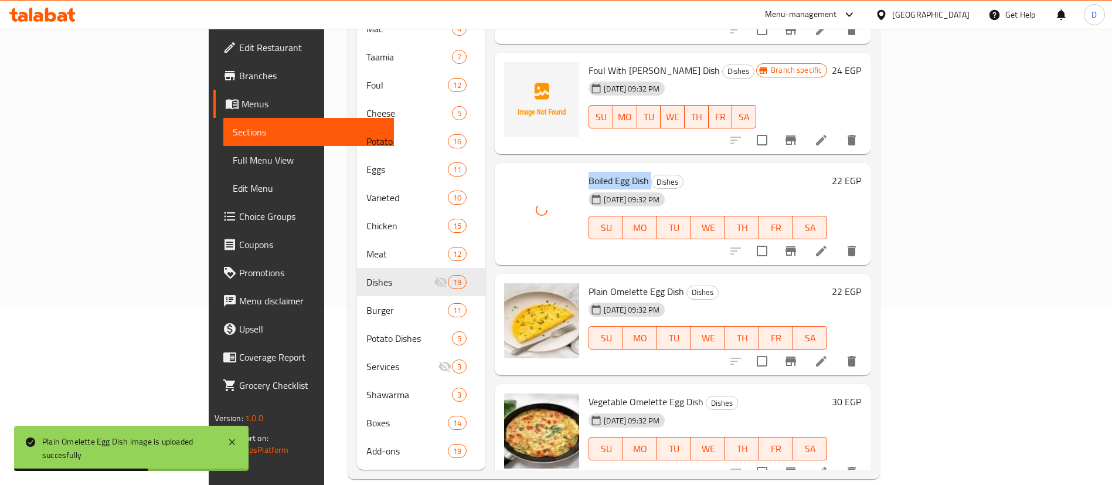
scroll to position [770, 0]
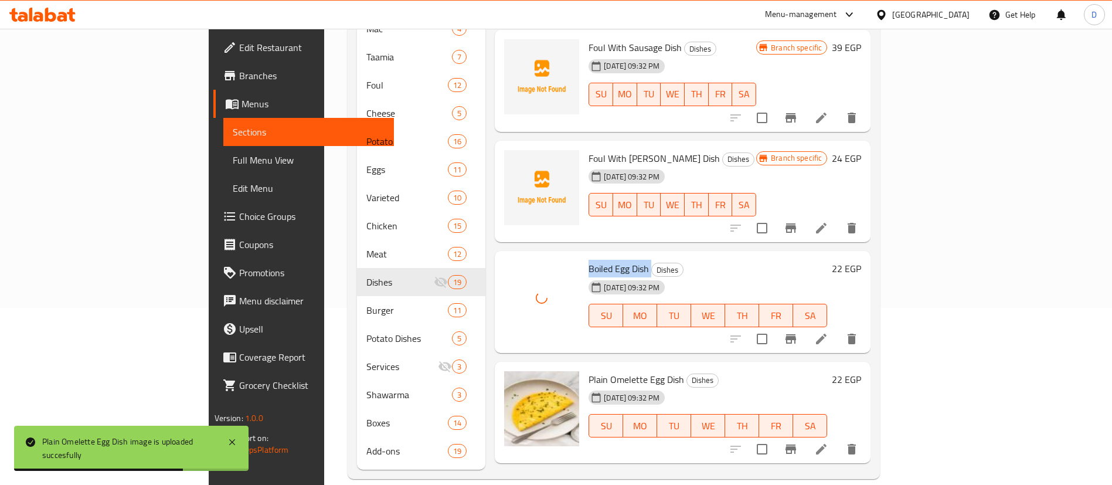
click at [588, 149] on span "Foul With [PERSON_NAME] Dish" at bounding box center [653, 158] width 131 height 18
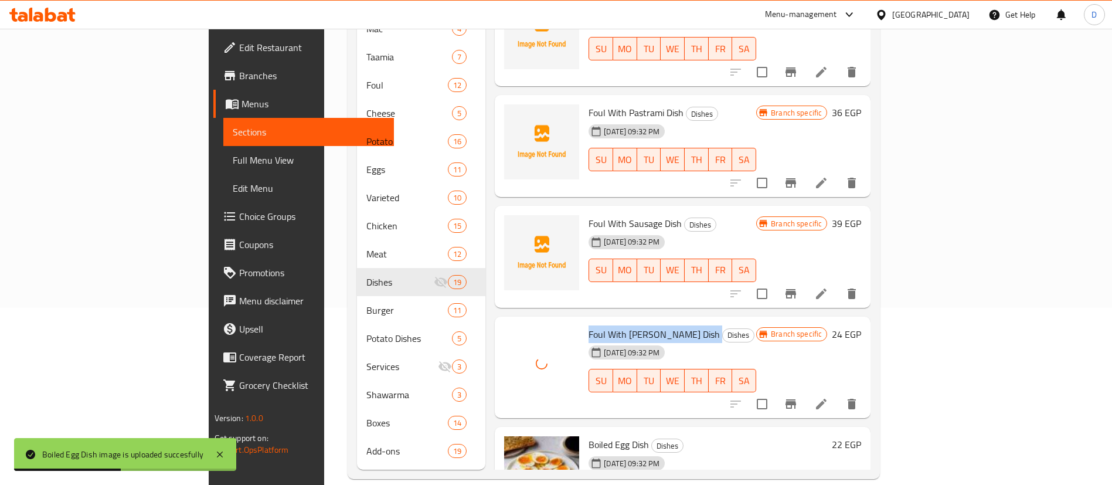
scroll to position [506, 0]
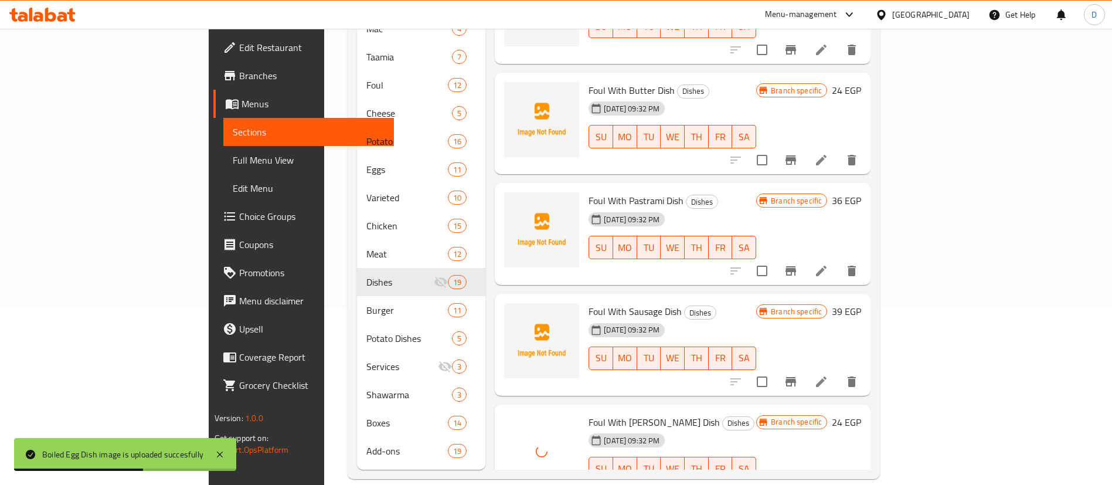
click at [588, 302] on span "Foul With Sausage Dish" at bounding box center [634, 311] width 93 height 18
drag, startPoint x: 576, startPoint y: 283, endPoint x: 586, endPoint y: 284, distance: 10.6
click at [584, 298] on div "Foul With Sausage Dish Dishes [DATE] 09:32 PM SU MO TU WE TH FR SA" at bounding box center [672, 344] width 177 height 93
click at [584, 318] on div "[DATE] 09:32 PM" at bounding box center [606, 329] width 44 height 23
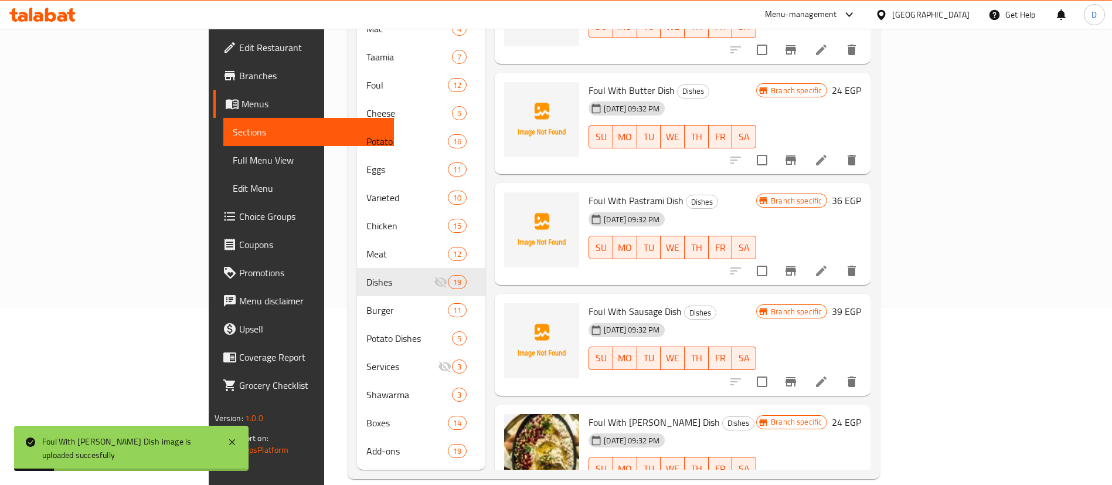
click at [588, 302] on span "Foul With Sausage Dish" at bounding box center [634, 311] width 93 height 18
click at [588, 192] on span "Foul With Pastrami Dish" at bounding box center [635, 201] width 95 height 18
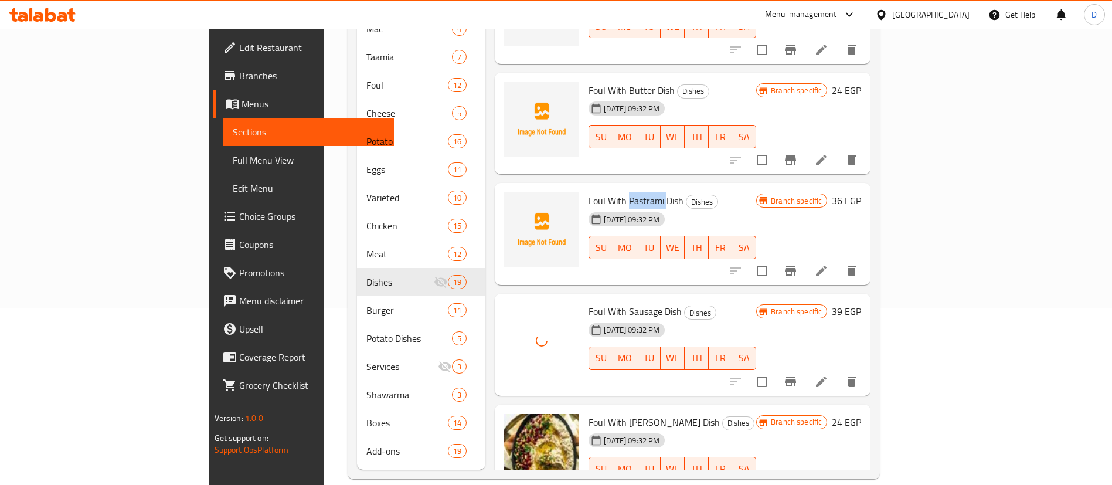
click at [588, 192] on span "Foul With Pastrami Dish" at bounding box center [635, 201] width 95 height 18
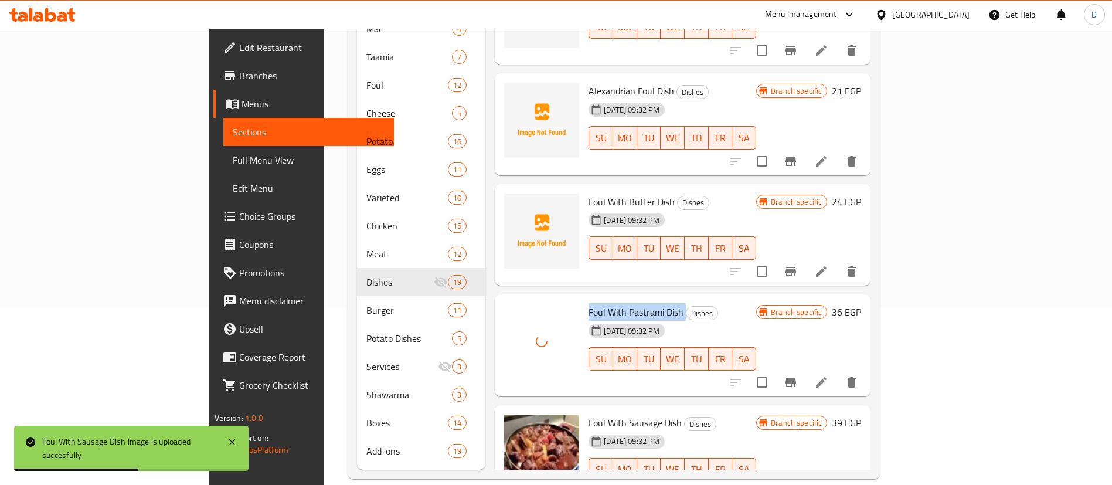
scroll to position [331, 0]
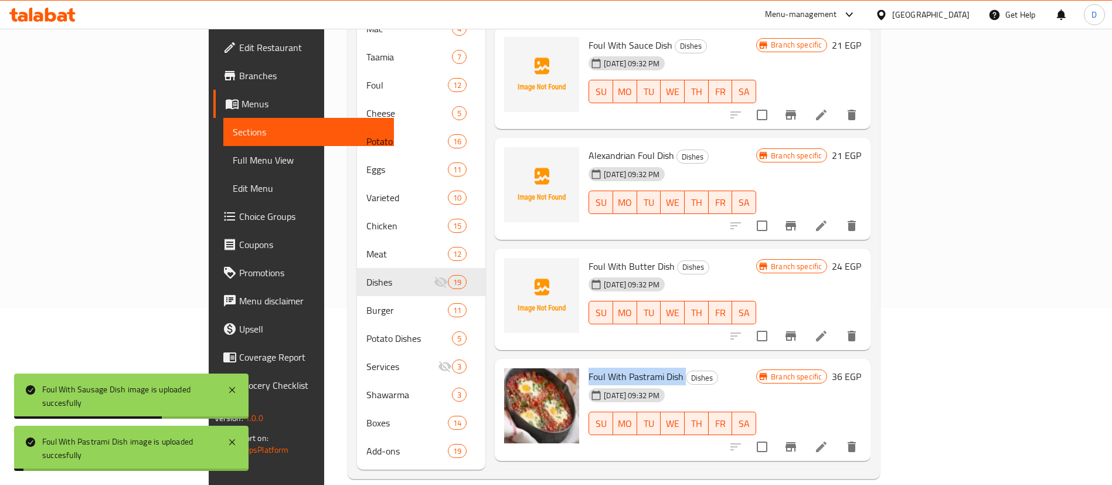
click at [588, 257] on span "Foul With Butter Dish" at bounding box center [631, 266] width 86 height 18
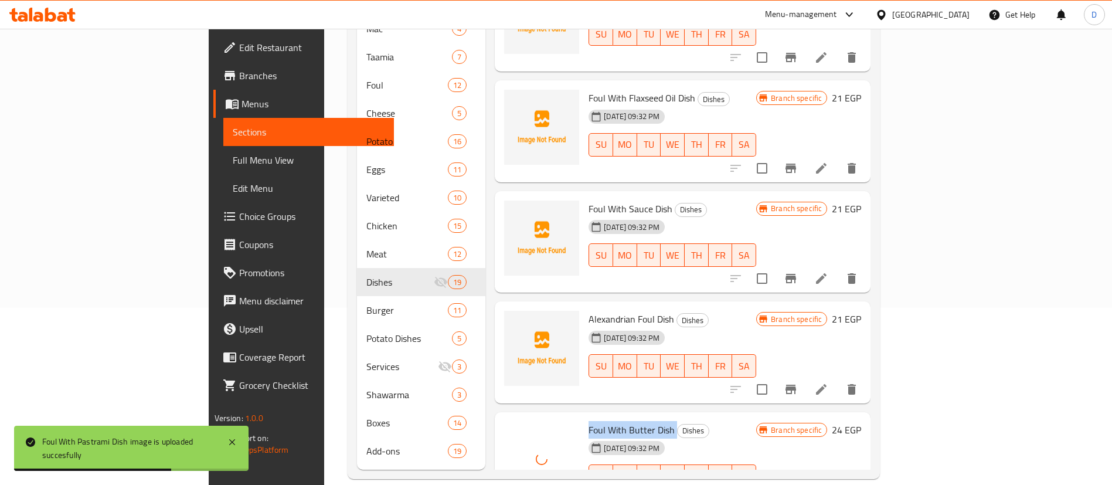
scroll to position [155, 0]
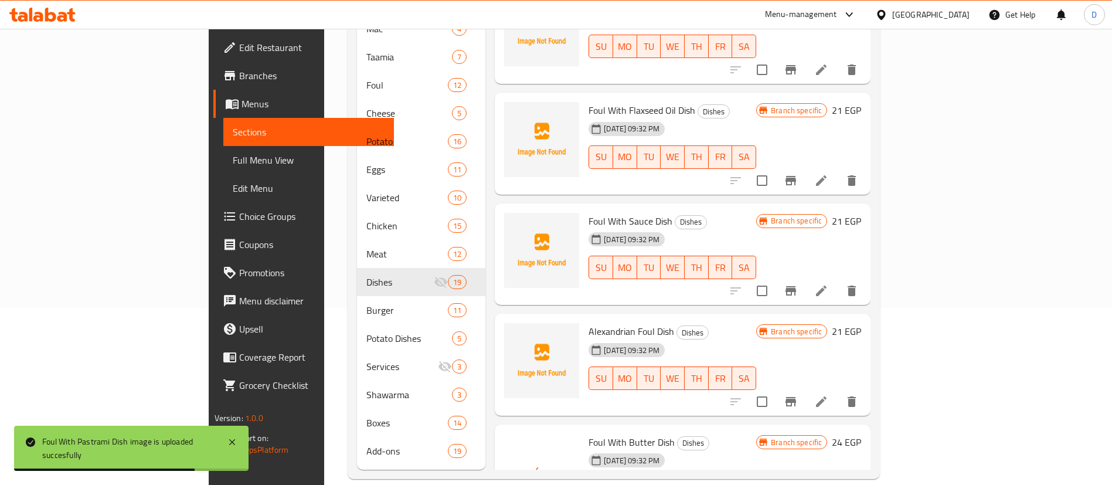
click at [588, 322] on span "Alexandrian Foul Dish" at bounding box center [631, 331] width 86 height 18
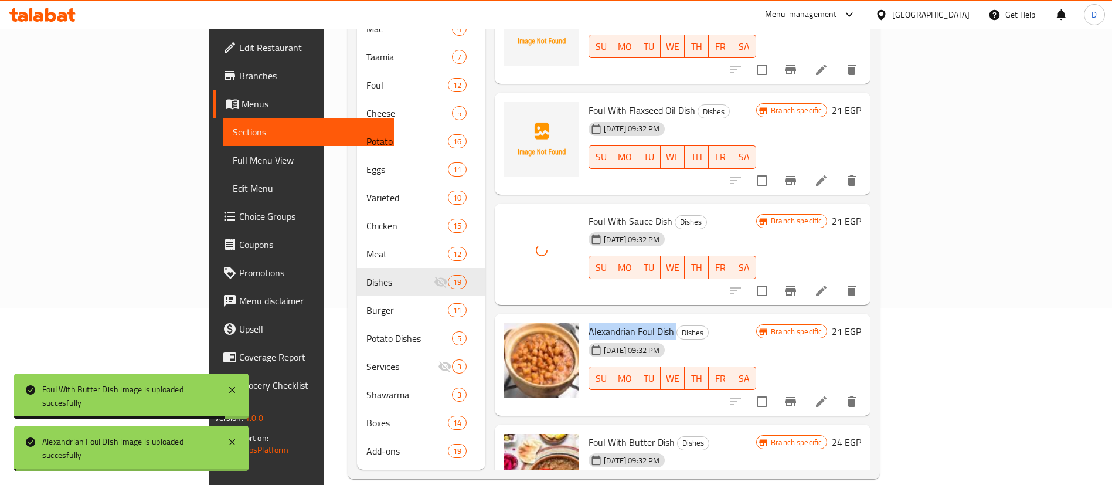
scroll to position [67, 0]
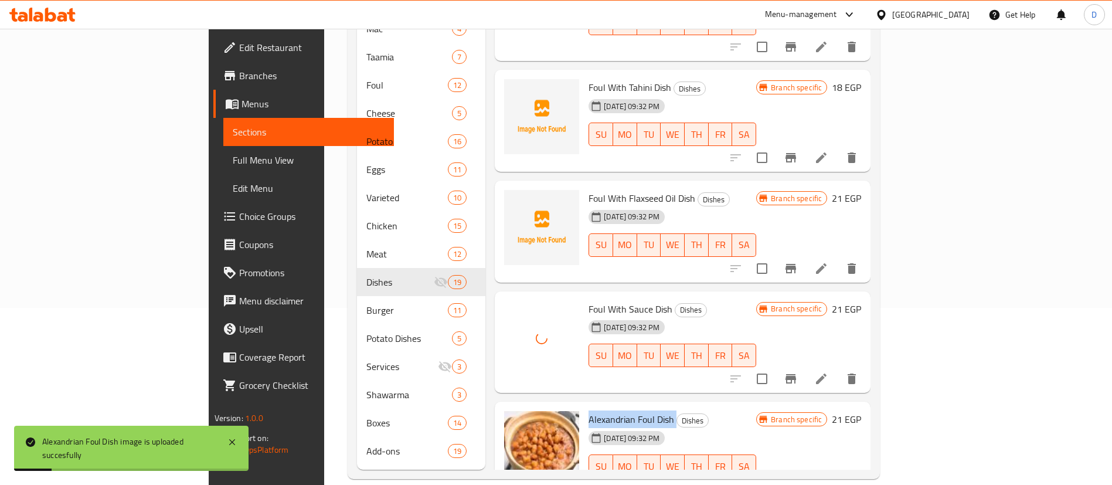
click at [586, 185] on div "Foul With Flaxseed Oil Dish Dishes [DATE] 09:32 PM SU MO TU WE TH FR SA" at bounding box center [672, 231] width 177 height 93
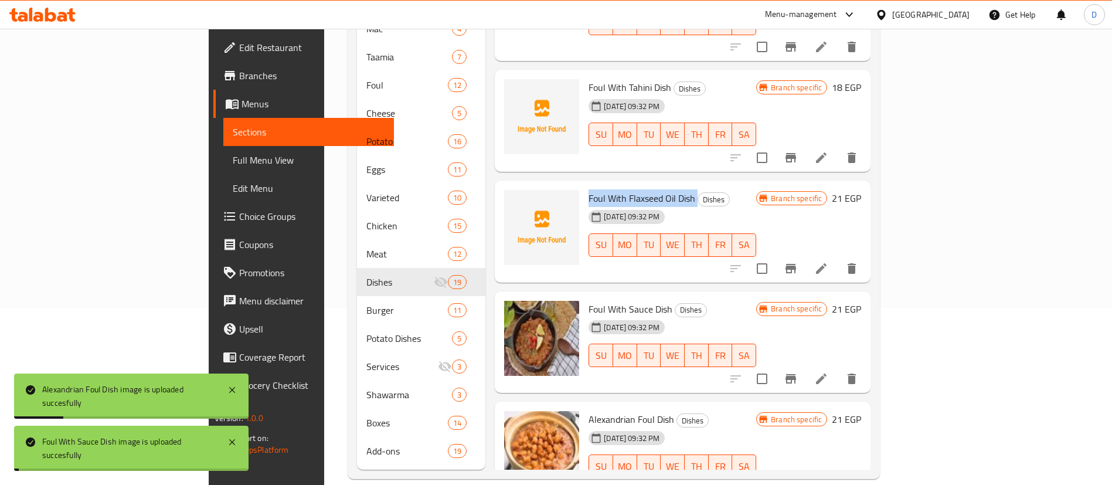
click at [586, 185] on div "Foul With Flaxseed Oil Dish Dishes [DATE] 09:32 PM SU MO TU WE TH FR SA" at bounding box center [672, 231] width 177 height 93
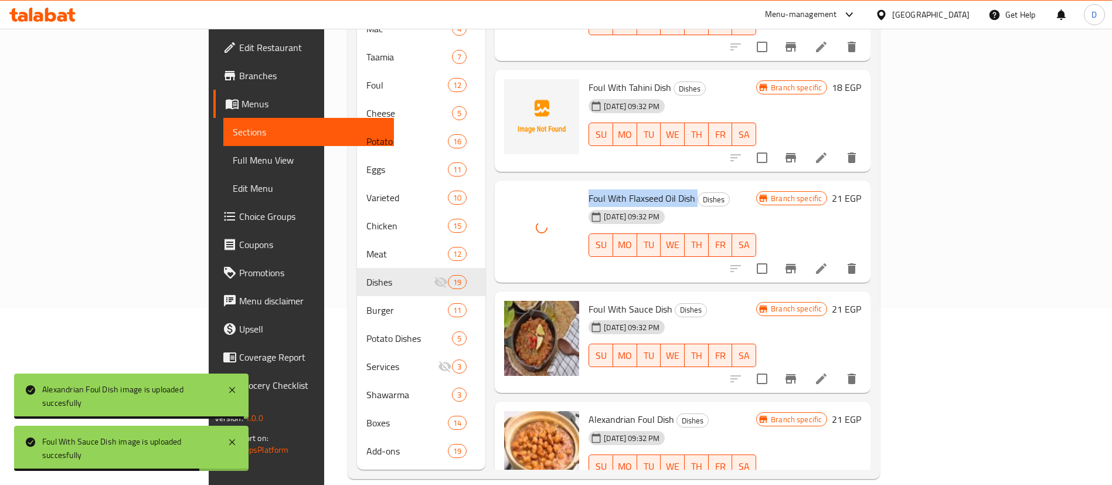
scroll to position [0, 0]
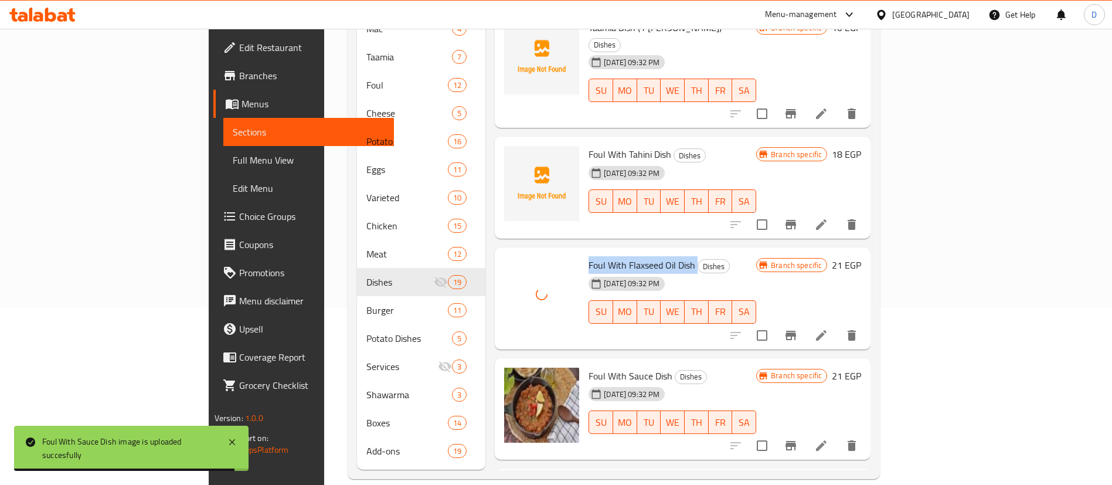
click at [588, 145] on span "Foul With Tahini Dish" at bounding box center [629, 154] width 83 height 18
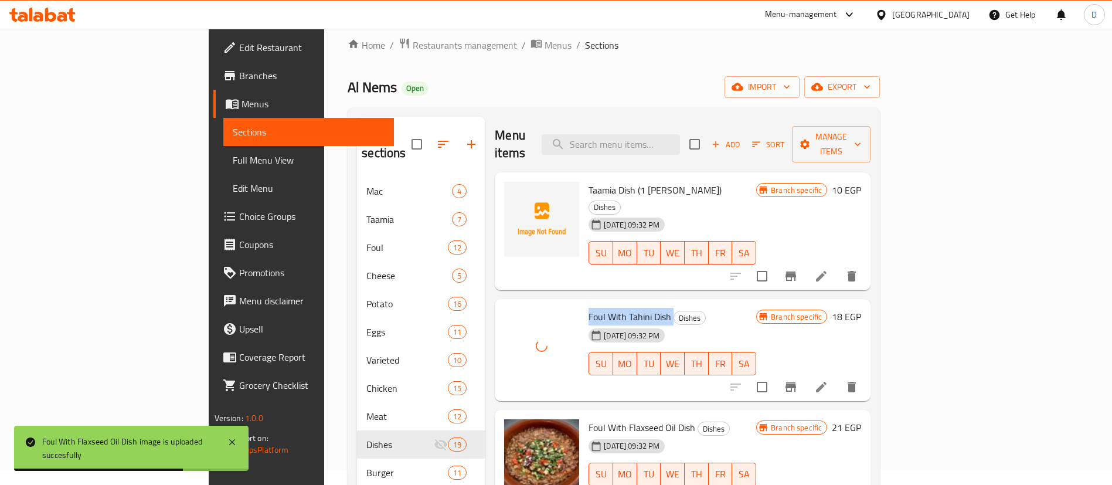
scroll to position [1, 0]
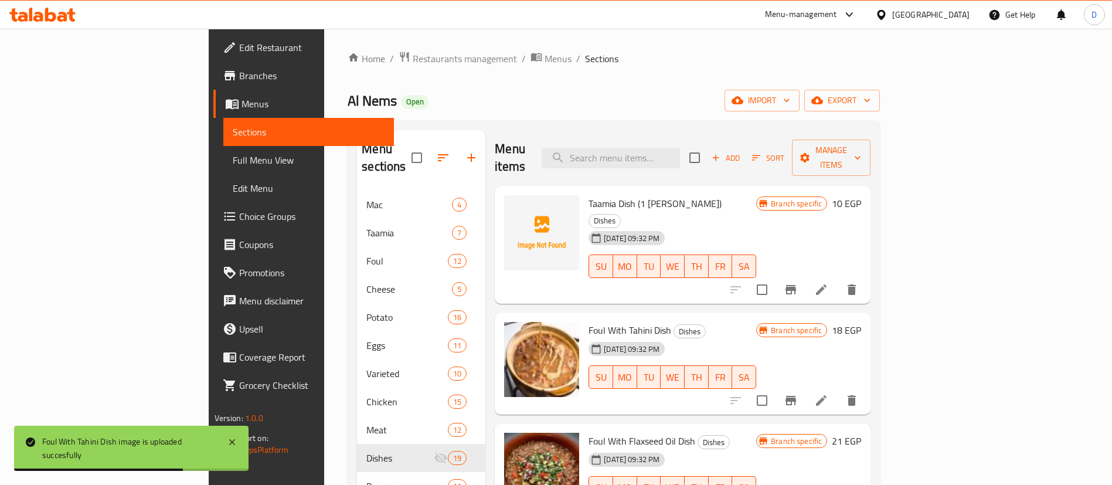
click at [588, 195] on span "Taamia Dish (1 [PERSON_NAME])" at bounding box center [654, 204] width 133 height 18
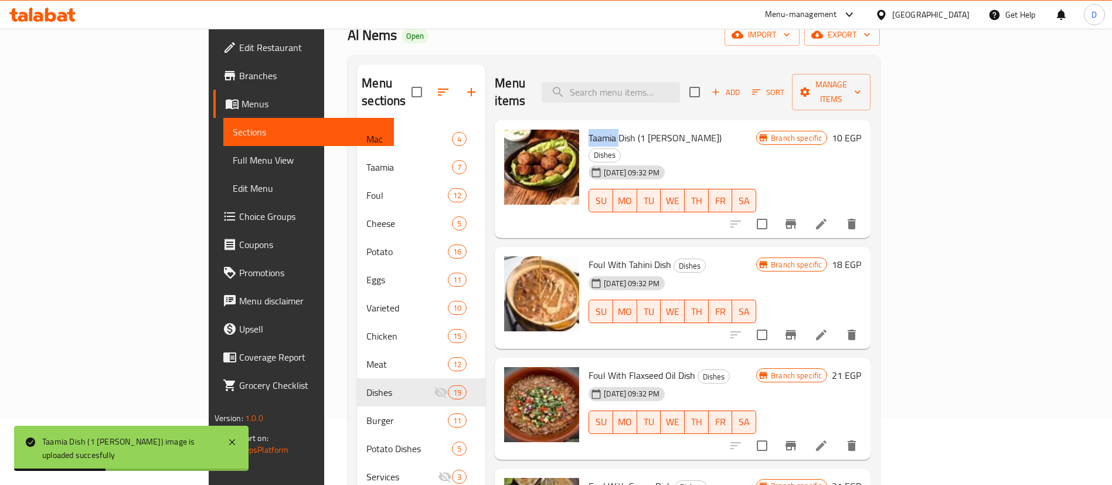
scroll to position [0, 0]
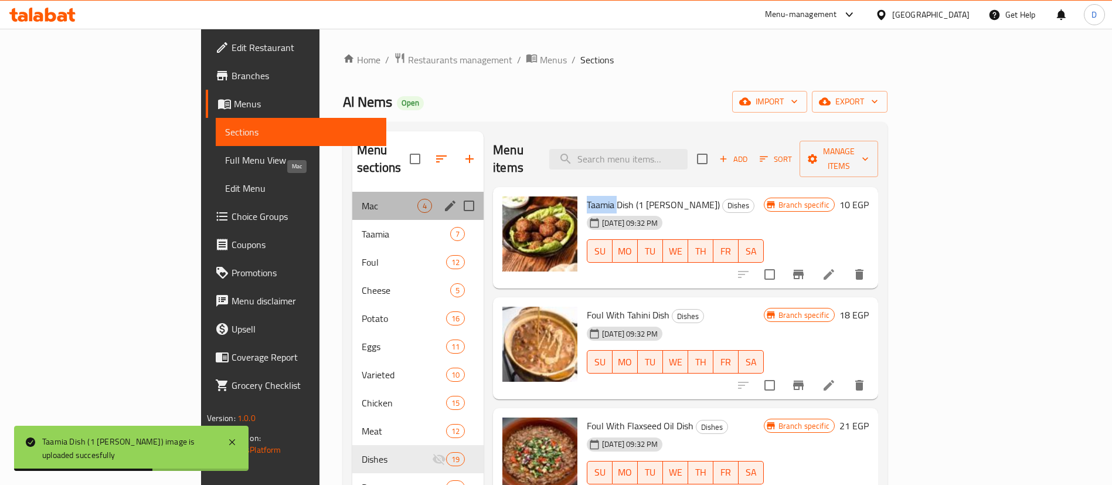
click at [362, 199] on span "Mac" at bounding box center [390, 206] width 56 height 14
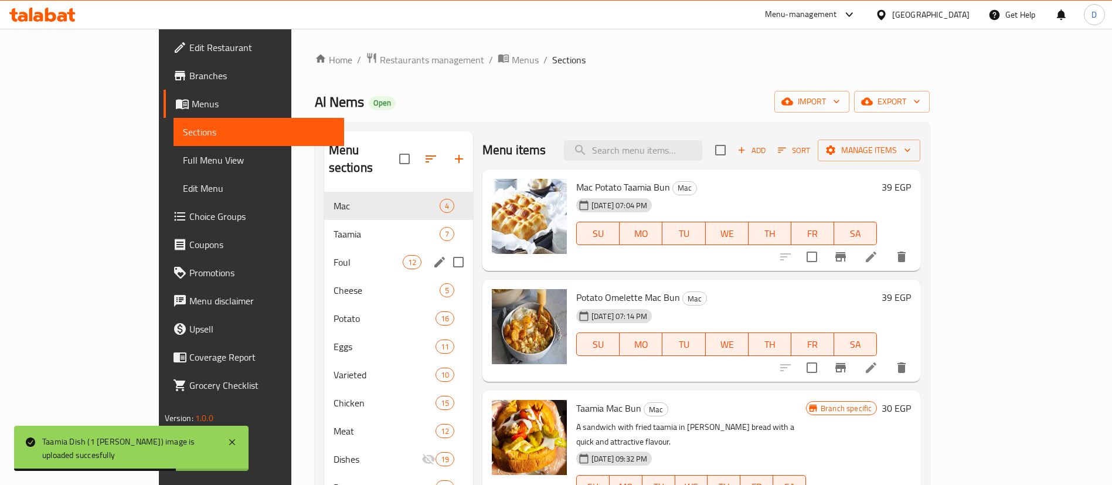
click at [324, 248] on div "Foul 12" at bounding box center [398, 262] width 149 height 28
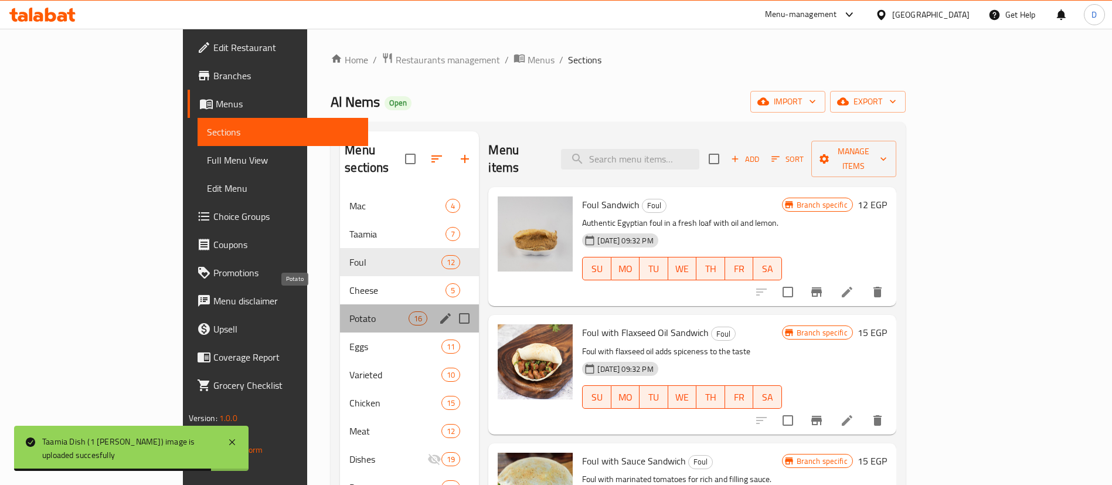
click at [349, 311] on span "Potato" at bounding box center [378, 318] width 59 height 14
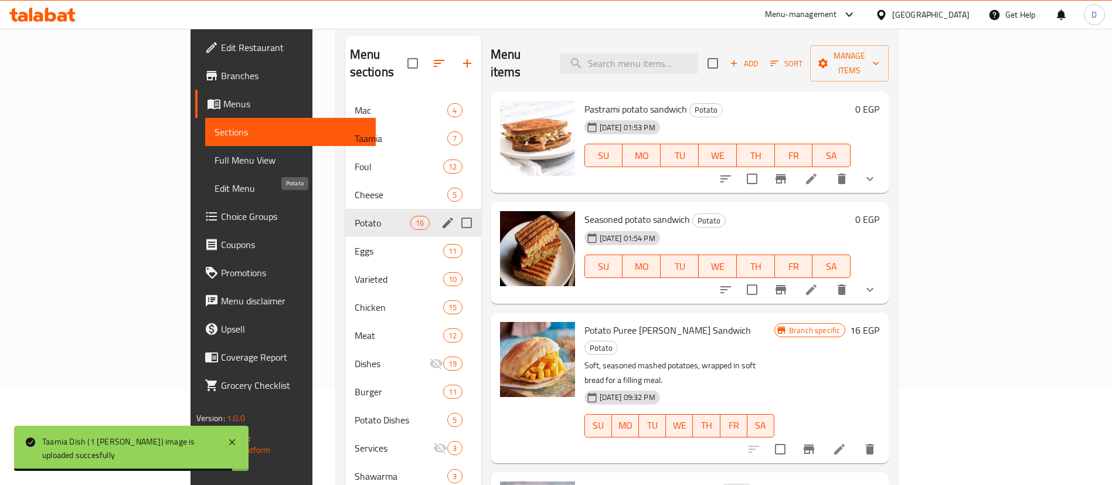
scroll to position [177, 0]
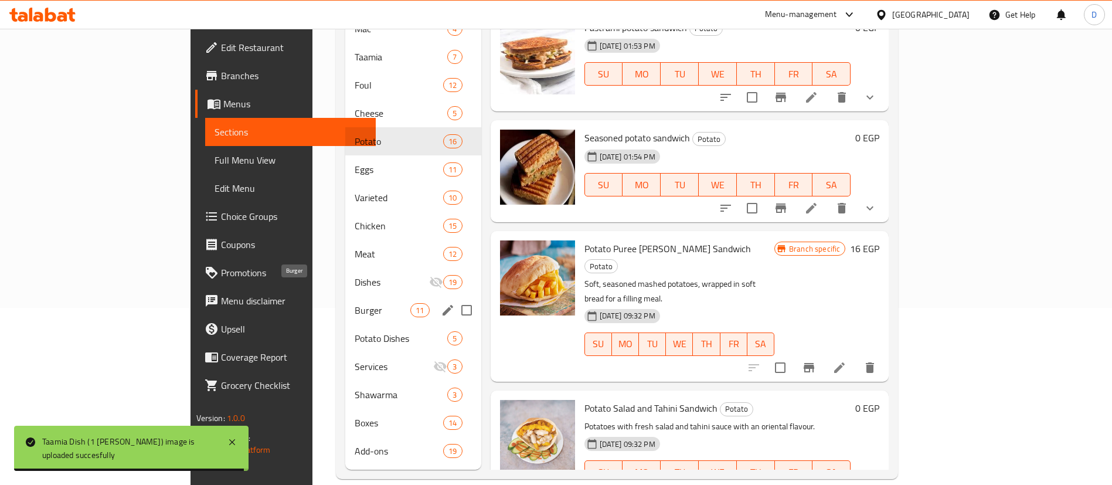
click at [355, 303] on span "Burger" at bounding box center [383, 310] width 56 height 14
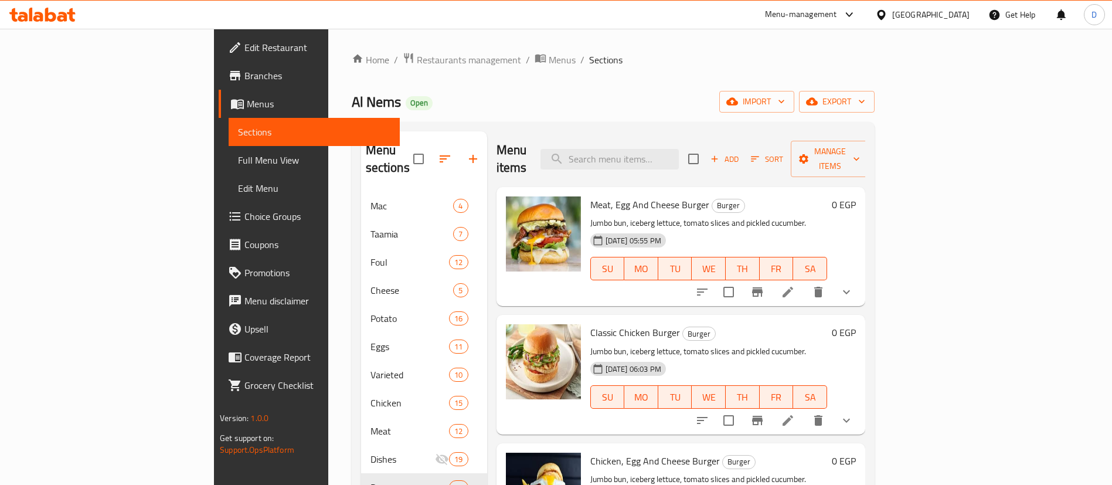
click at [352, 94] on span "Al Nems" at bounding box center [376, 102] width 49 height 26
click at [382, 104] on div "Al Nems Open import export" at bounding box center [613, 102] width 523 height 22
click at [352, 90] on span "Al Nems" at bounding box center [376, 102] width 49 height 26
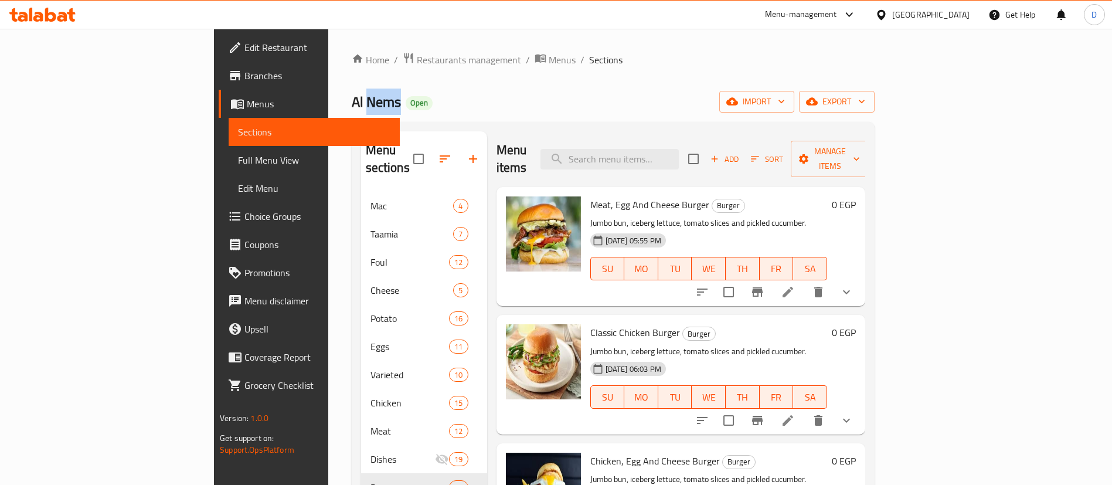
click at [352, 90] on span "Al Nems" at bounding box center [376, 102] width 49 height 26
click at [352, 87] on div "Home / Restaurants management / Menus / Sections Al Nems Open import export Men…" at bounding box center [613, 354] width 523 height 604
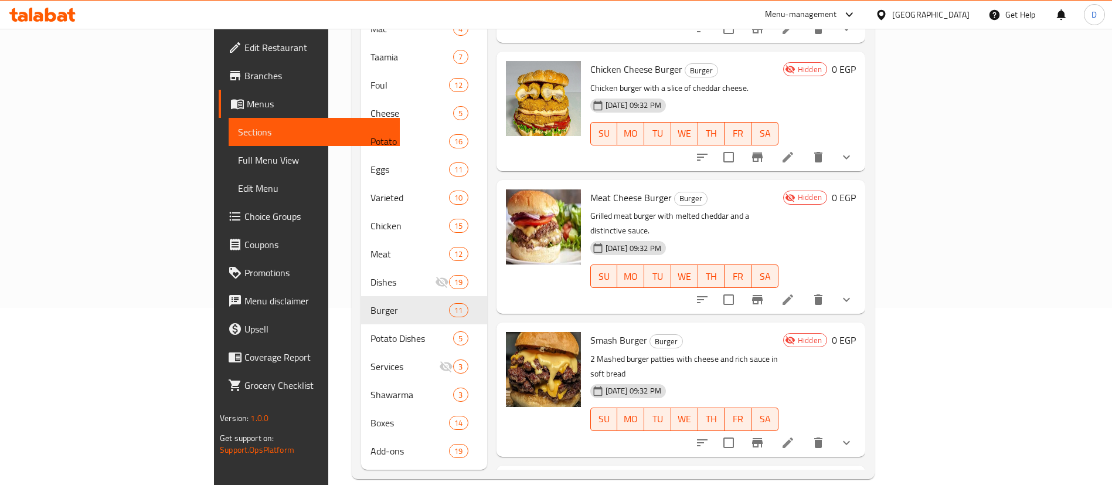
scroll to position [940, 0]
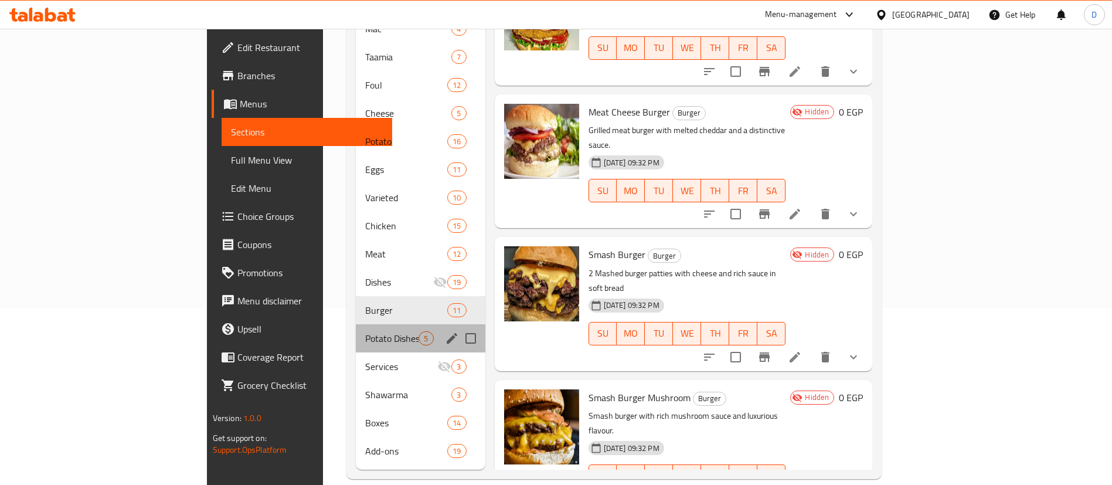
click at [356, 331] on div "Potato Dishes 5" at bounding box center [420, 338] width 129 height 28
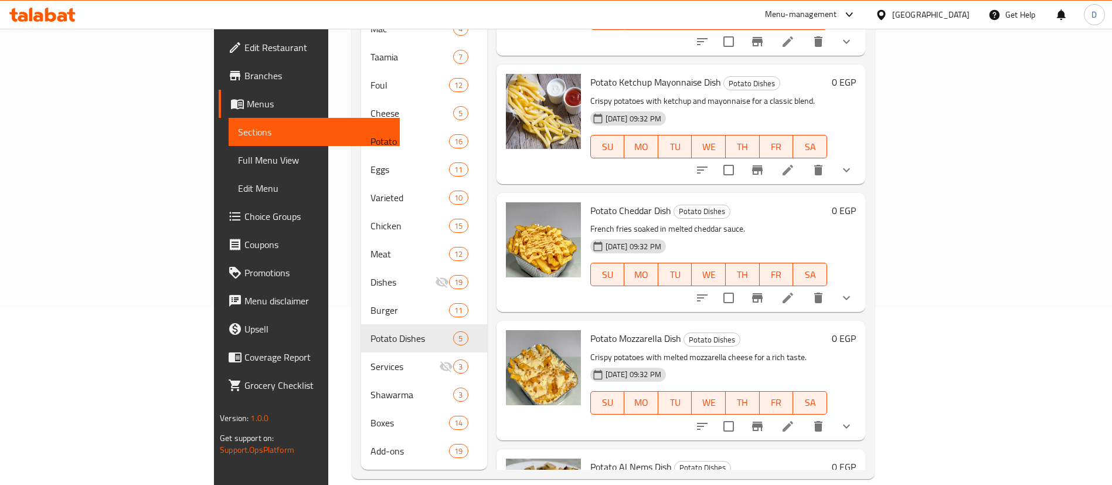
scroll to position [172, 0]
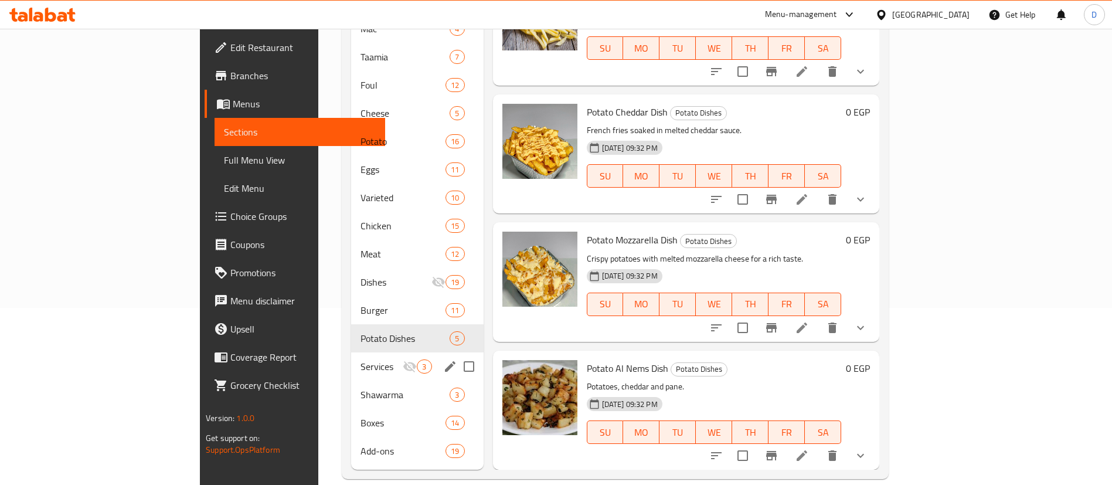
click at [351, 358] on div "Services 3" at bounding box center [417, 366] width 132 height 28
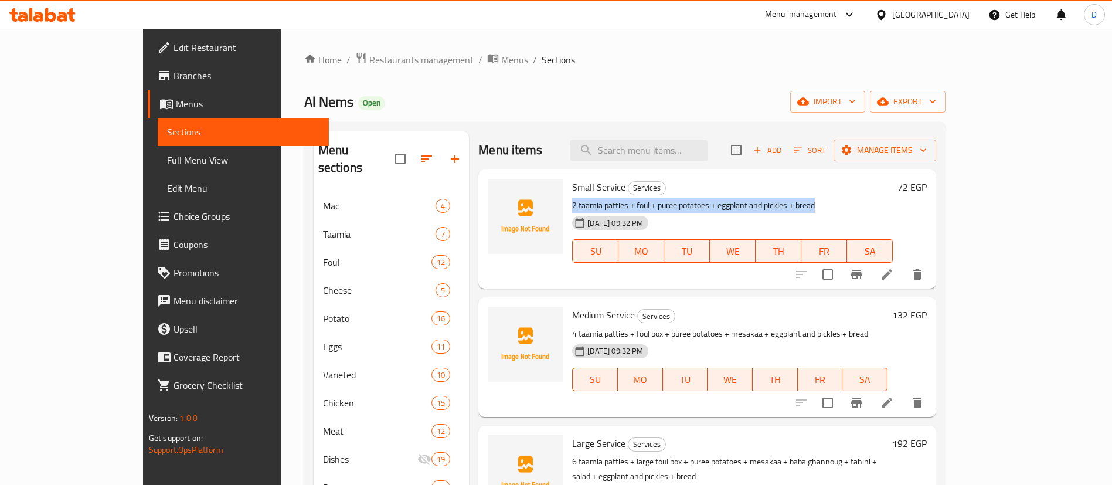
drag, startPoint x: 538, startPoint y: 207, endPoint x: 799, endPoint y: 197, distance: 261.0
click at [799, 197] on div "Small Service Services 2 taamia patties + foul + puree potatoes + eggplant and …" at bounding box center [732, 229] width 330 height 110
